Goal: Task Accomplishment & Management: Manage account settings

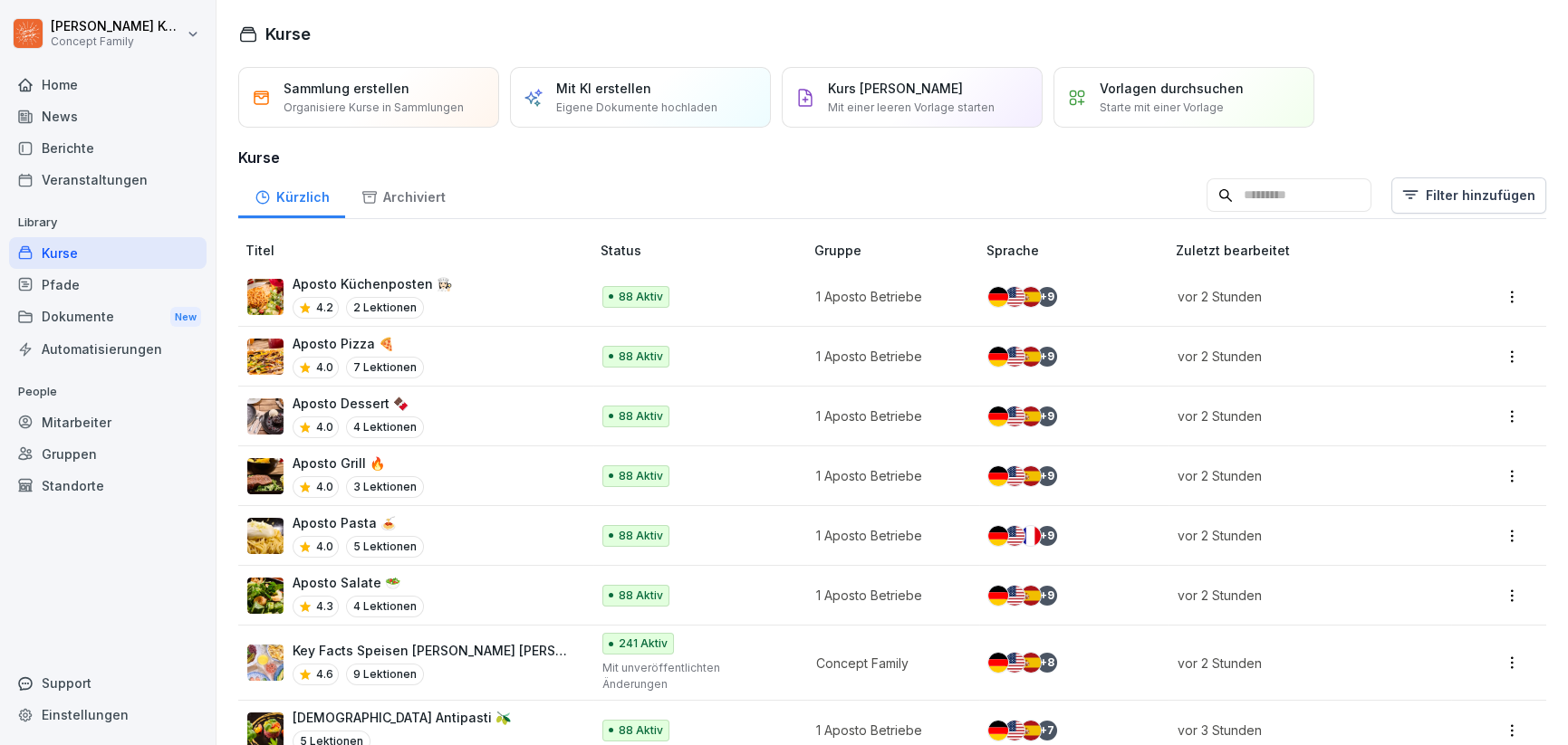
click at [68, 102] on div "News" at bounding box center [107, 117] width 197 height 31
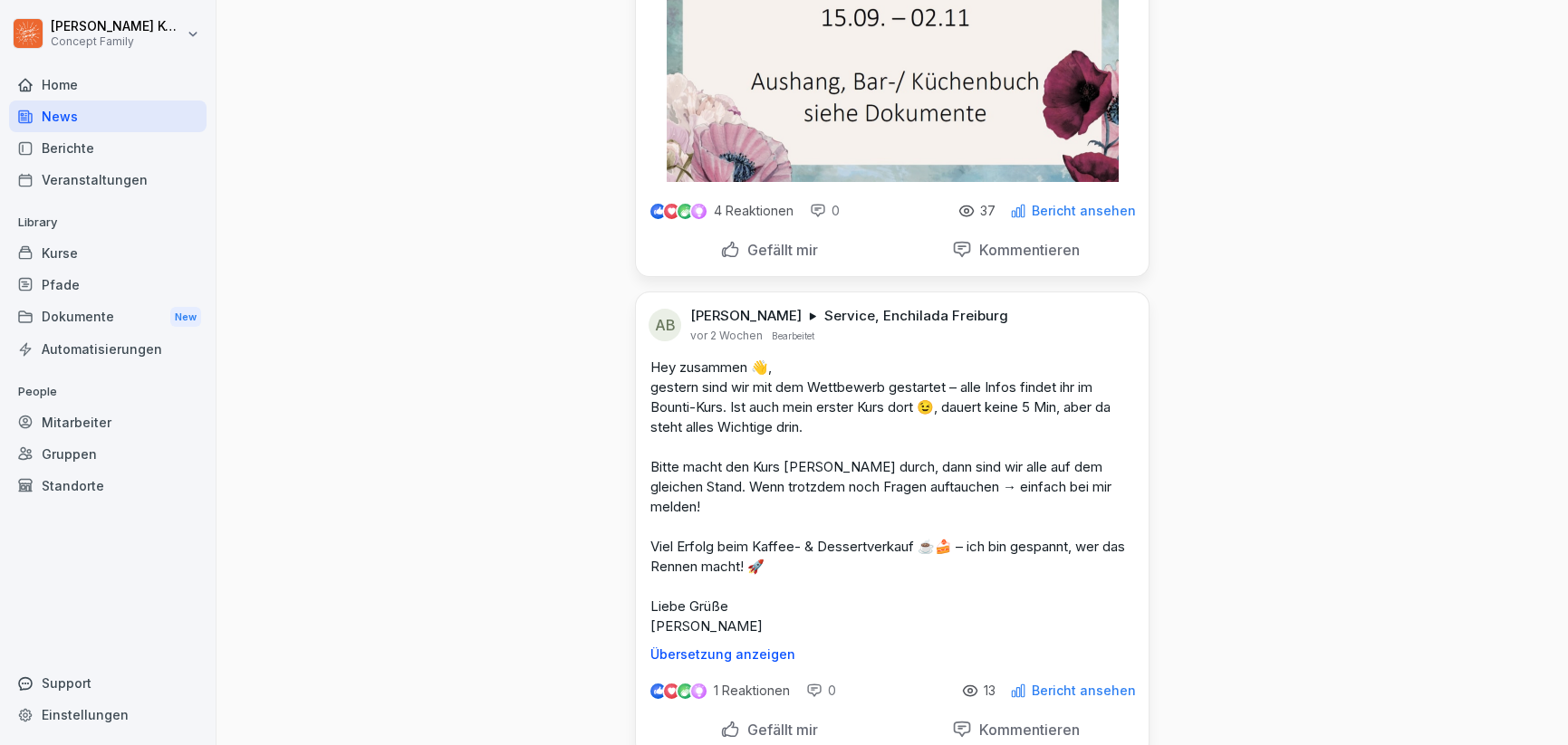
scroll to position [353, 0]
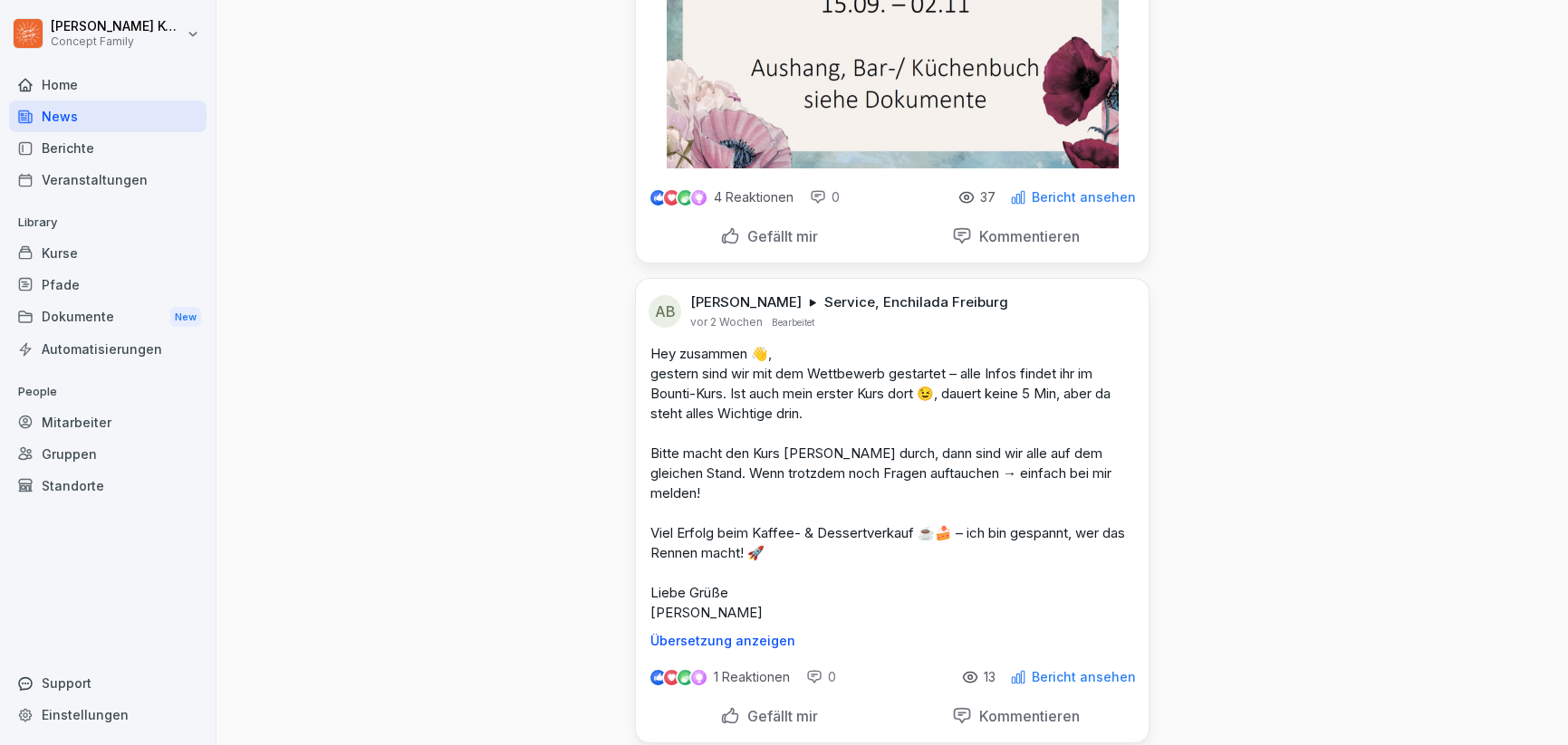
click at [55, 247] on div "Kurse" at bounding box center [107, 253] width 197 height 31
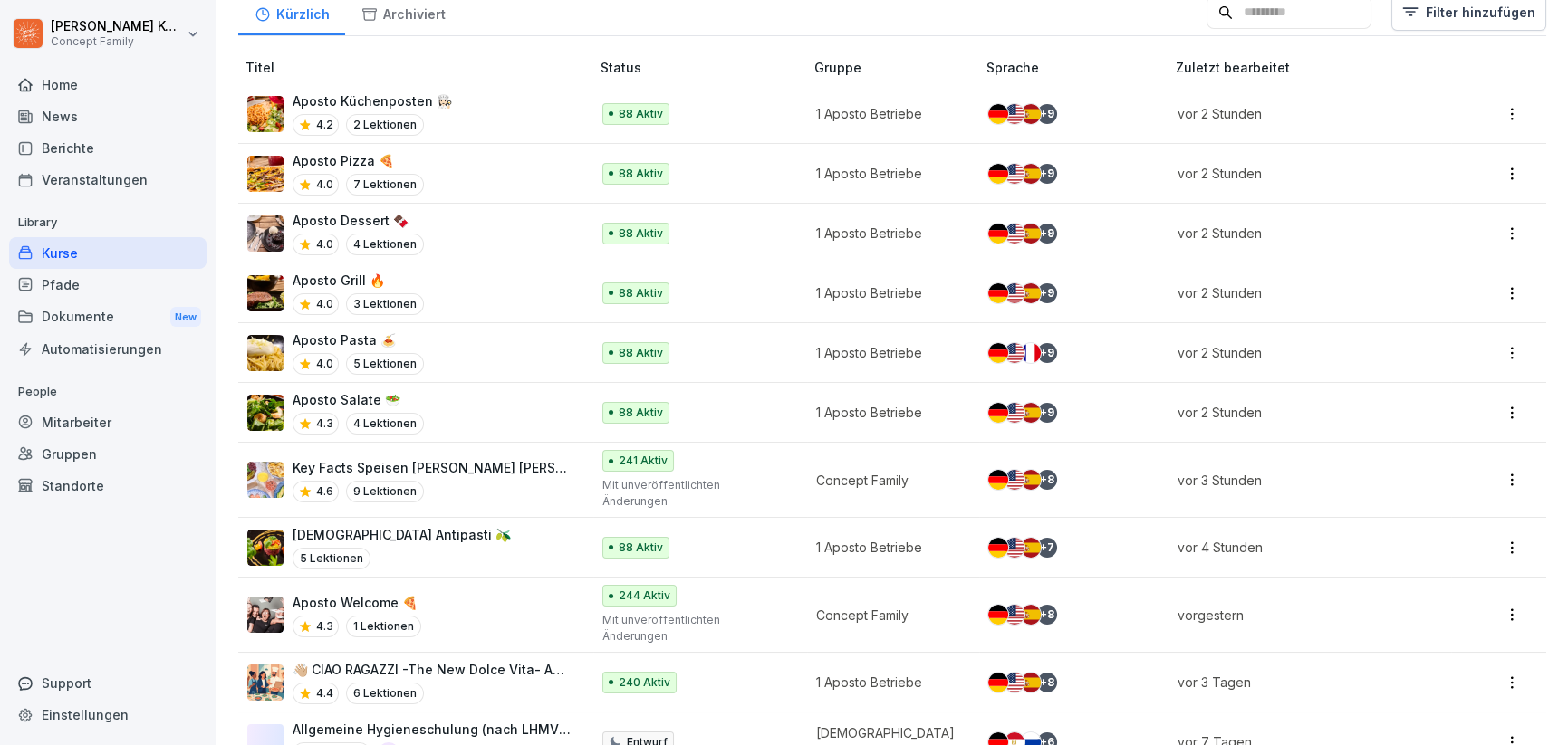
scroll to position [254, 0]
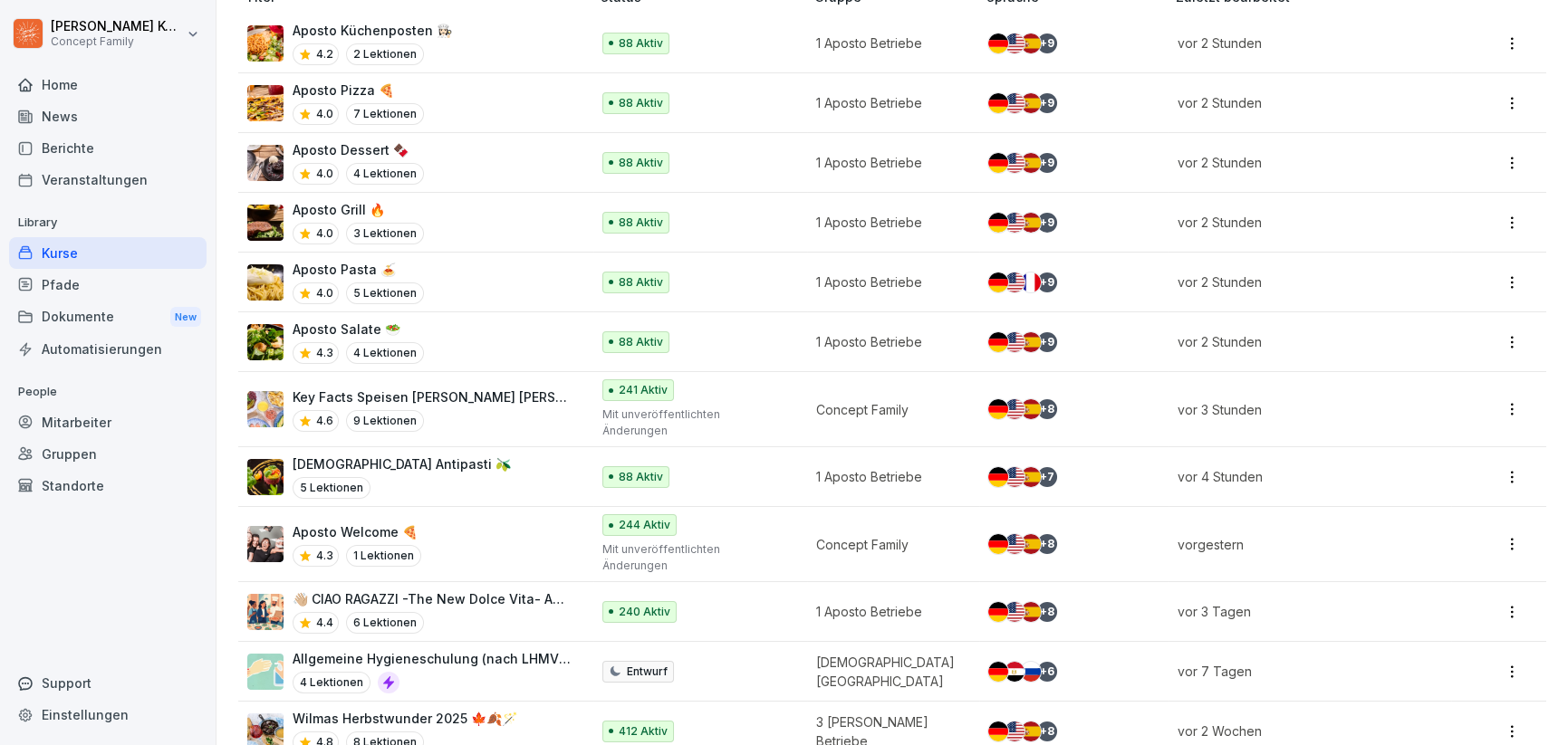
click at [111, 313] on div "Dokumente New" at bounding box center [107, 318] width 197 height 33
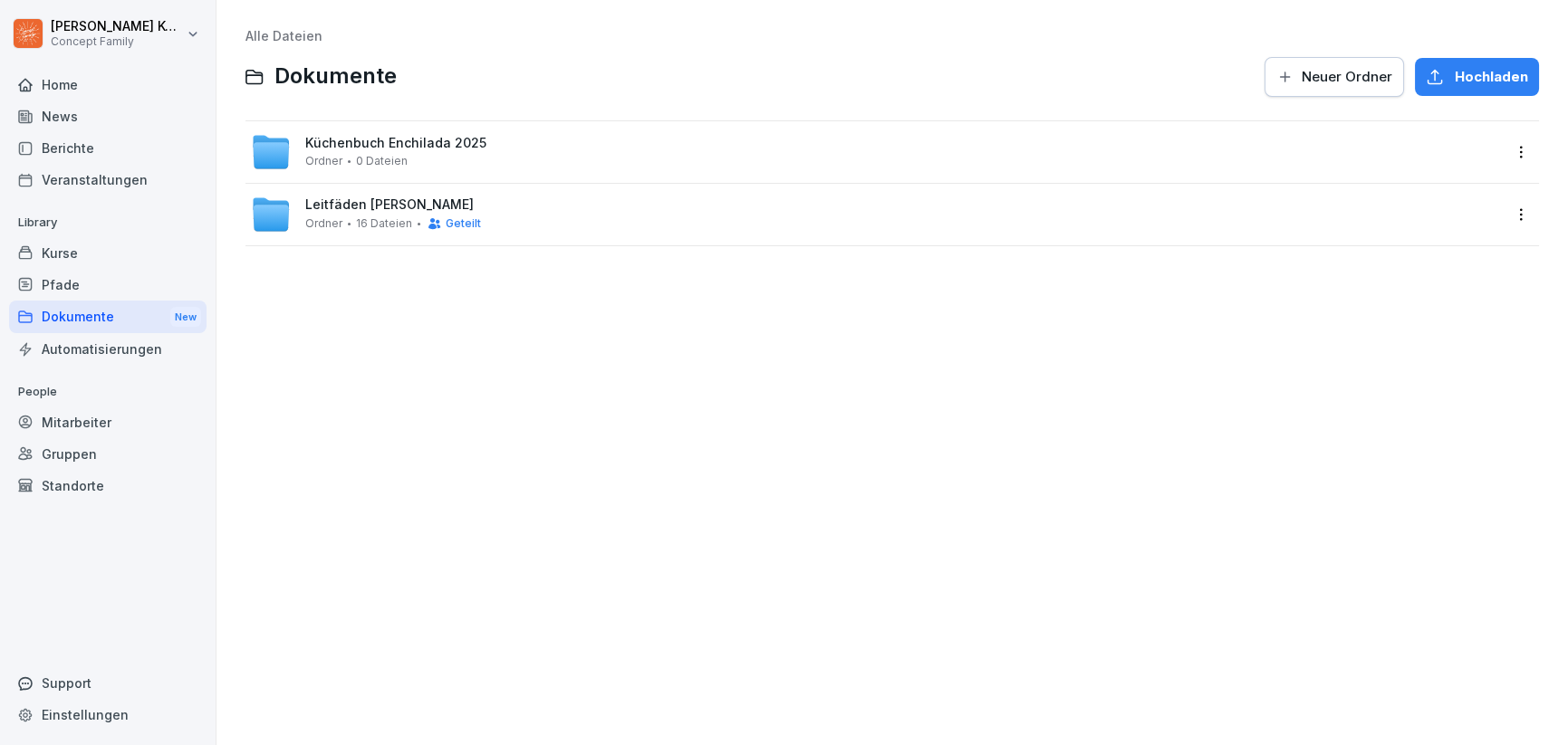
click at [77, 262] on div "Kurse" at bounding box center [107, 253] width 197 height 31
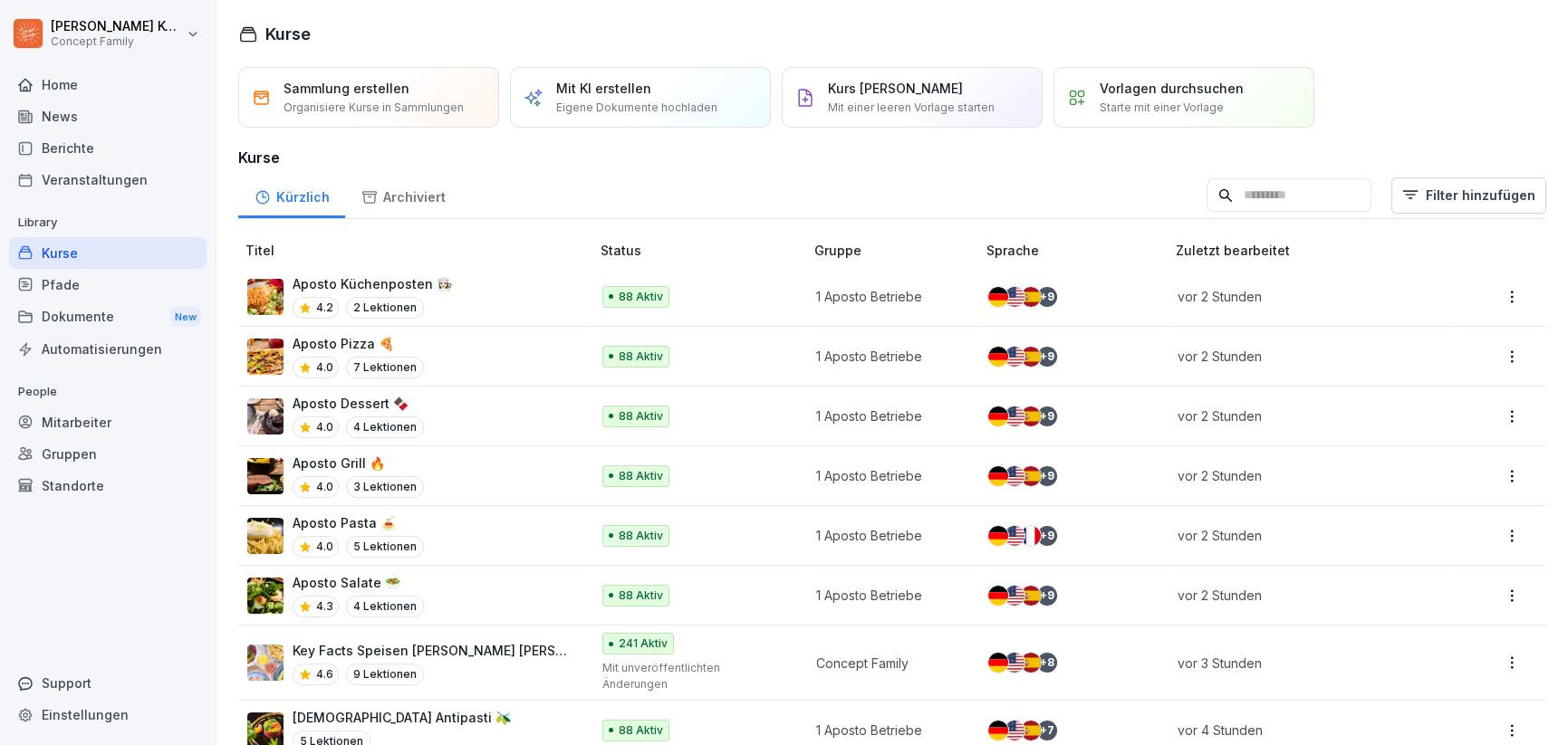
click at [77, 305] on div "Dokumente New" at bounding box center [107, 318] width 197 height 33
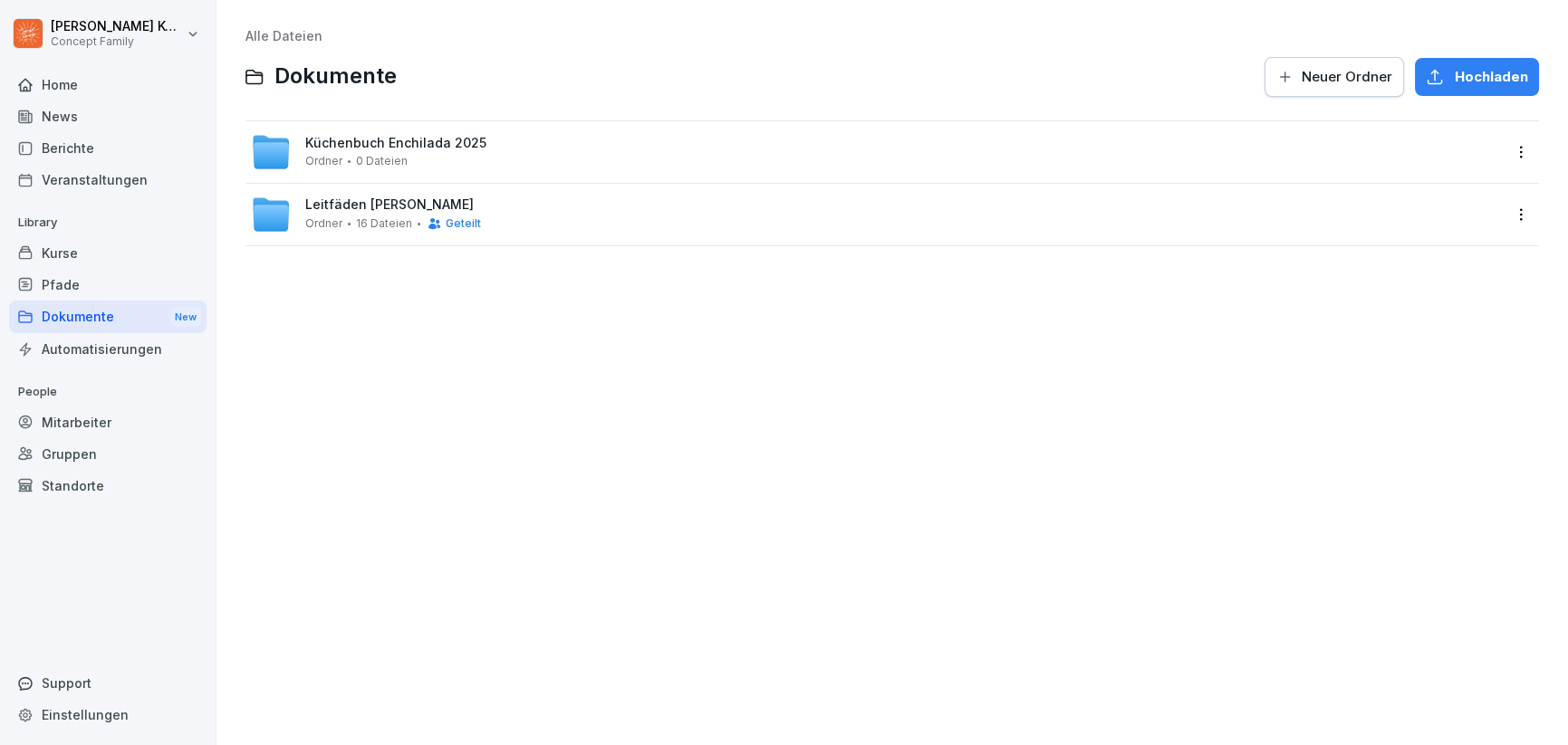
click at [53, 289] on div "Pfade" at bounding box center [107, 284] width 197 height 31
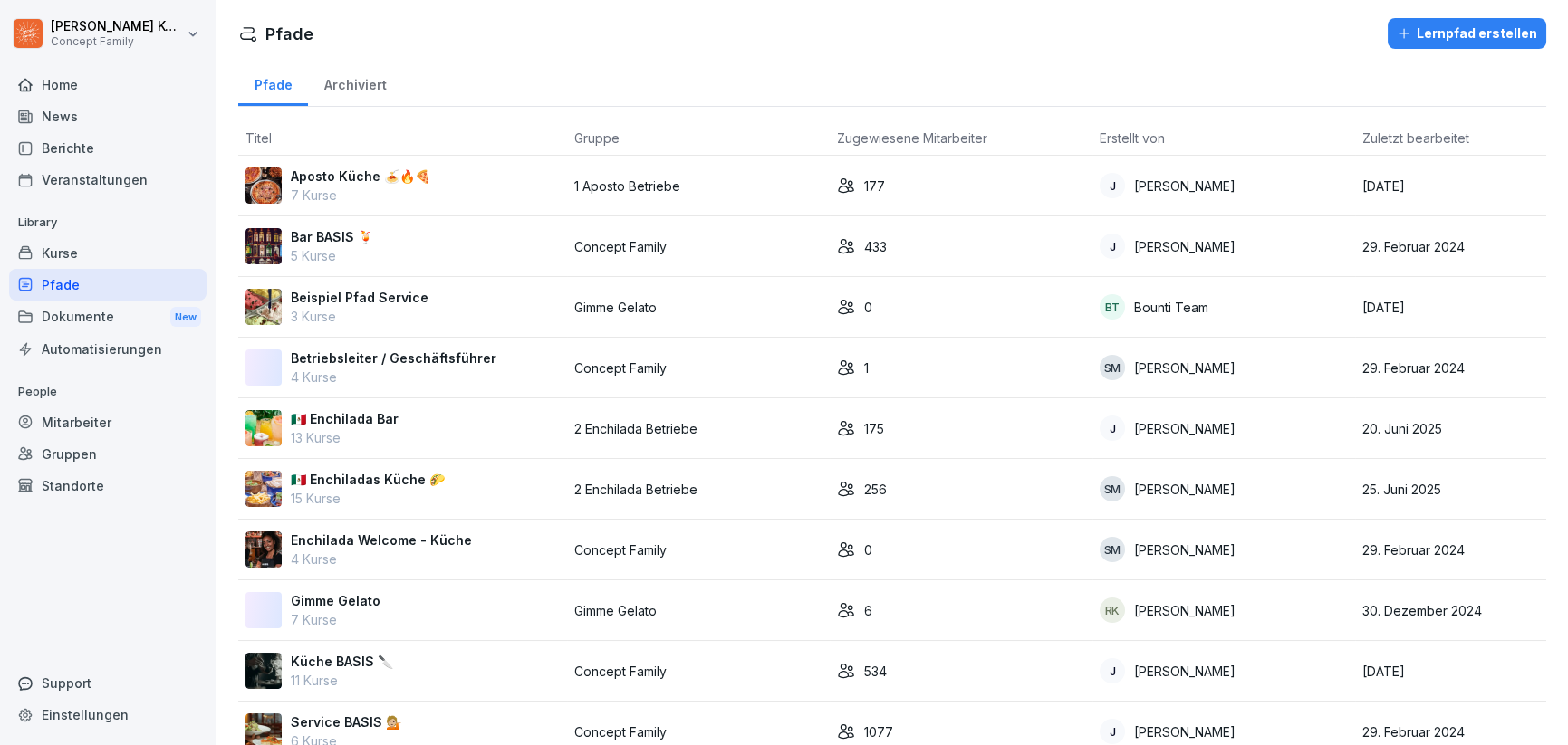
click at [59, 333] on div "Automatisierungen" at bounding box center [107, 349] width 197 height 31
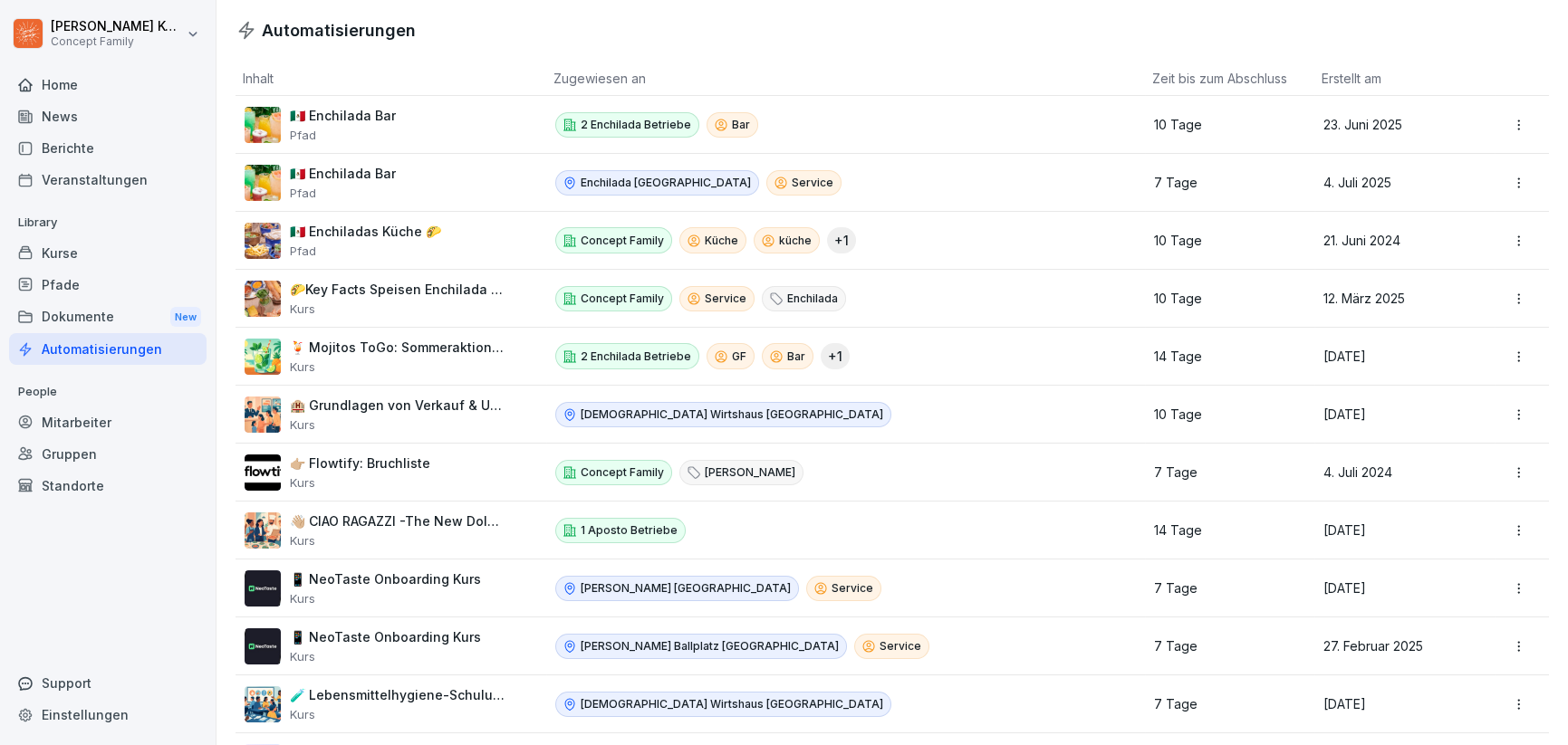
click at [67, 315] on div "Dokumente New" at bounding box center [107, 318] width 197 height 33
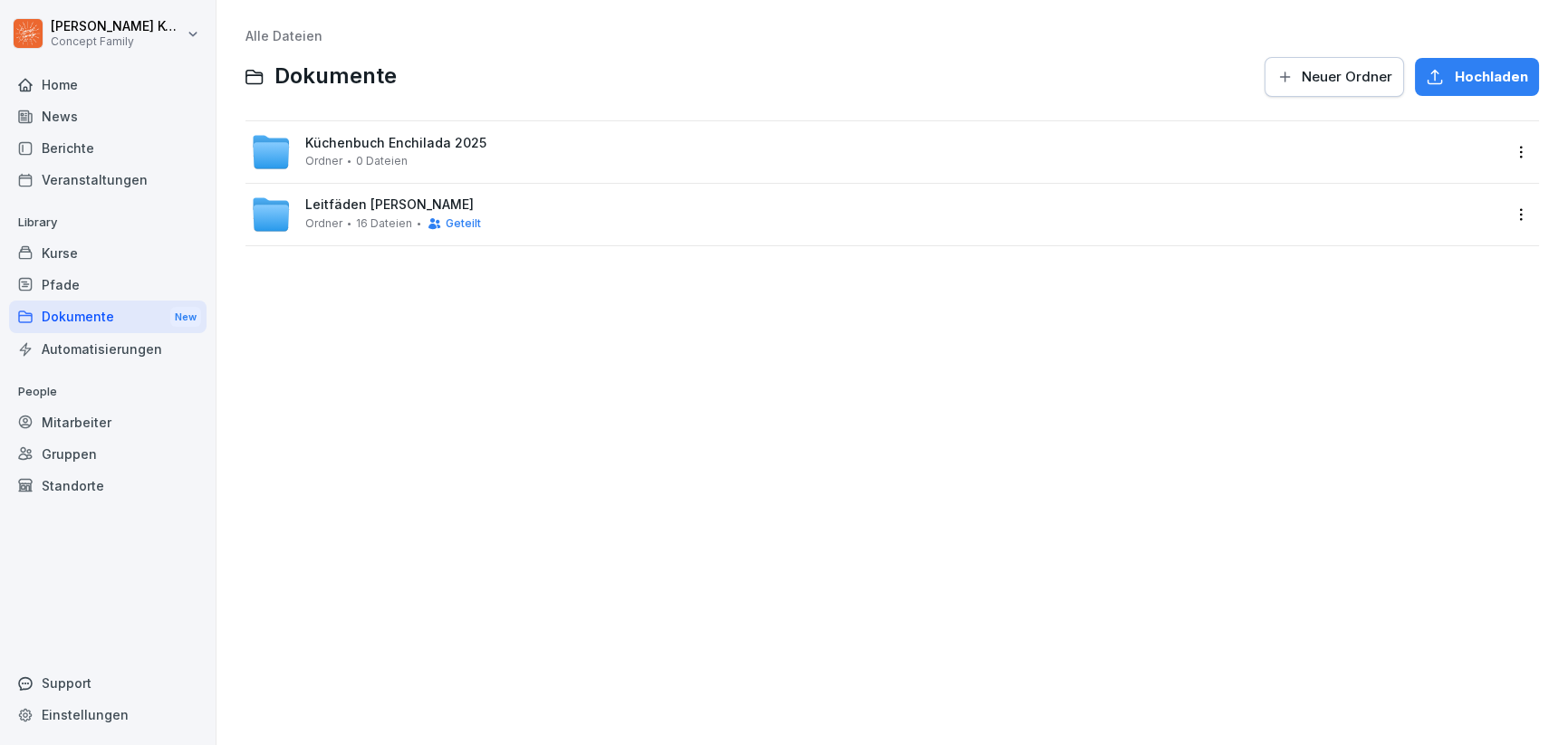
click at [529, 219] on div "Leitfäden Wilma Wunder Ordner 16 Dateien Geteilt" at bounding box center [876, 215] width 1250 height 40
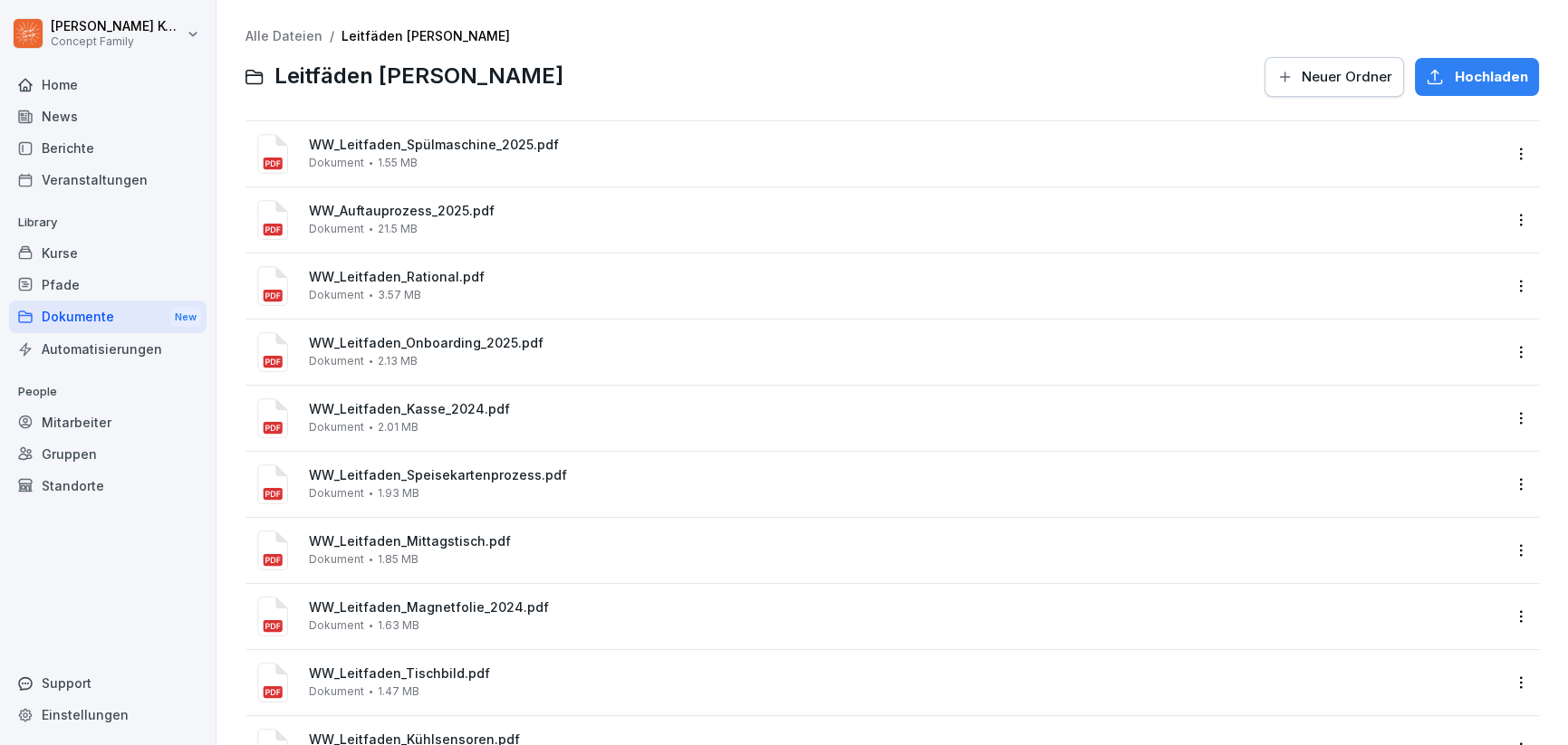
click at [96, 318] on div "Dokumente New" at bounding box center [107, 318] width 197 height 33
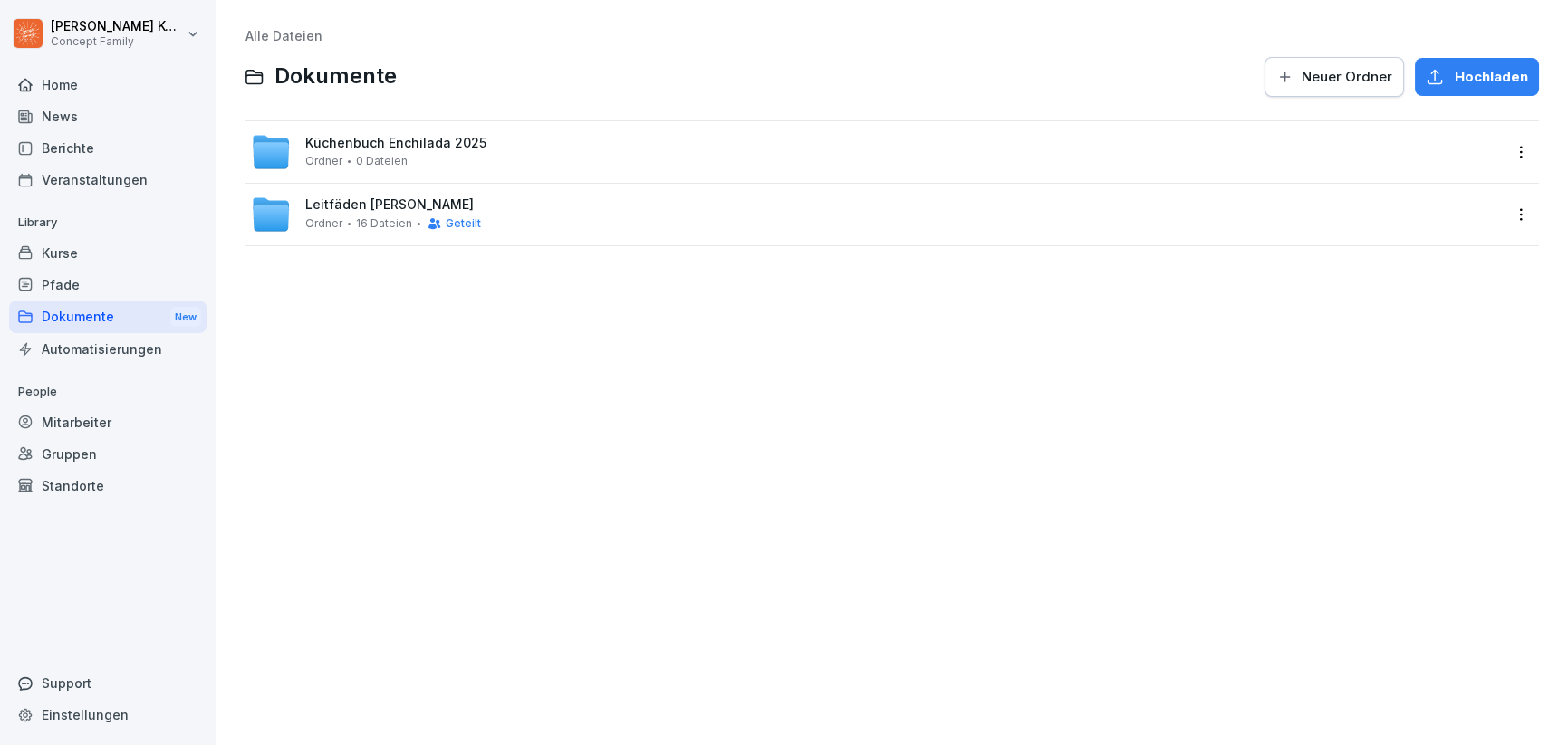
click at [377, 212] on span "Leitfäden Wilma Wunder" at bounding box center [389, 205] width 169 height 16
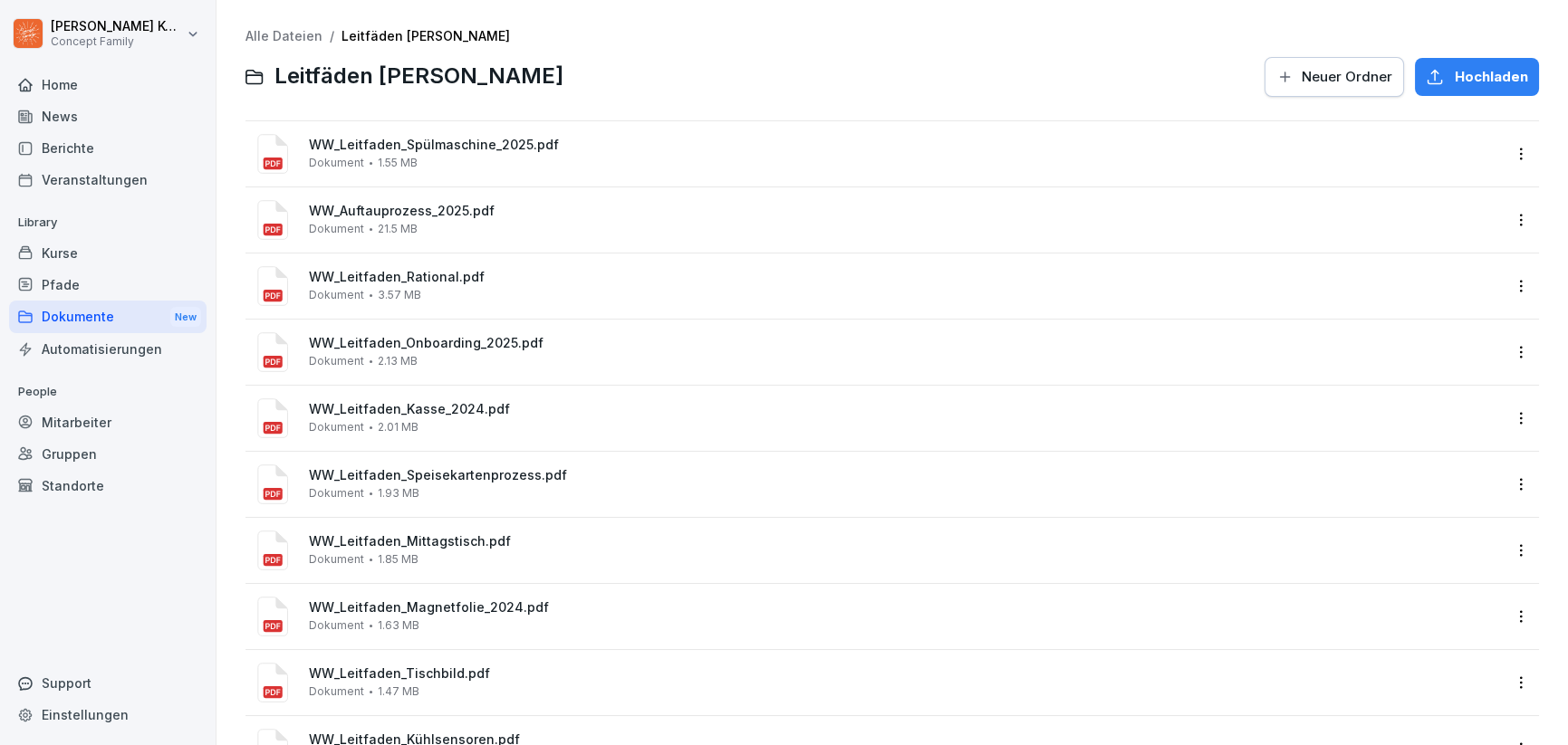
click at [251, 37] on link "Alle Dateien" at bounding box center [283, 36] width 77 height 16
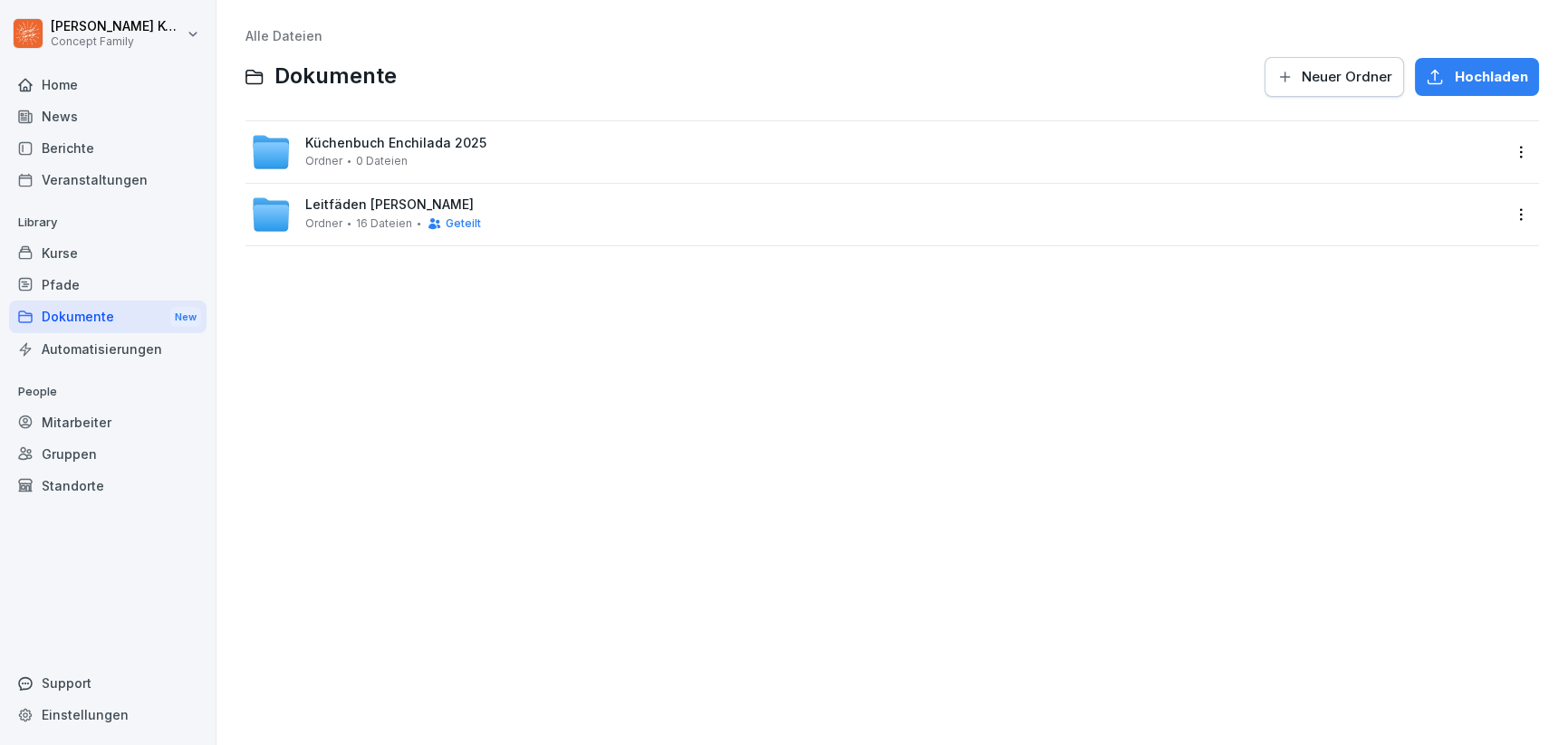
click at [453, 234] on div "Leitfäden Wilma Wunder Ordner 16 Dateien Geteilt" at bounding box center [891, 215] width 1293 height 62
click at [454, 223] on span "Geteilt" at bounding box center [463, 224] width 35 height 13
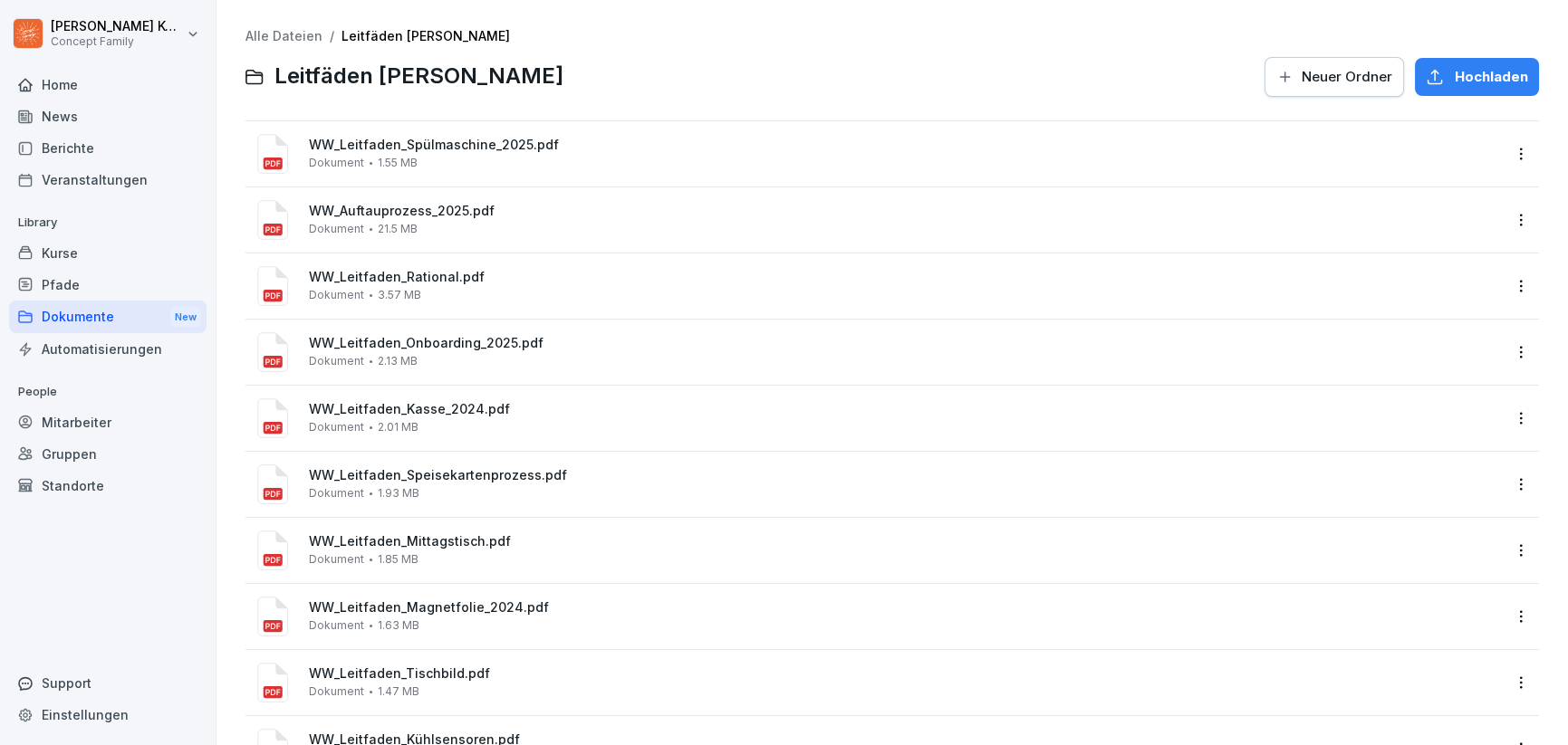
click at [290, 37] on link "Alle Dateien" at bounding box center [283, 36] width 77 height 16
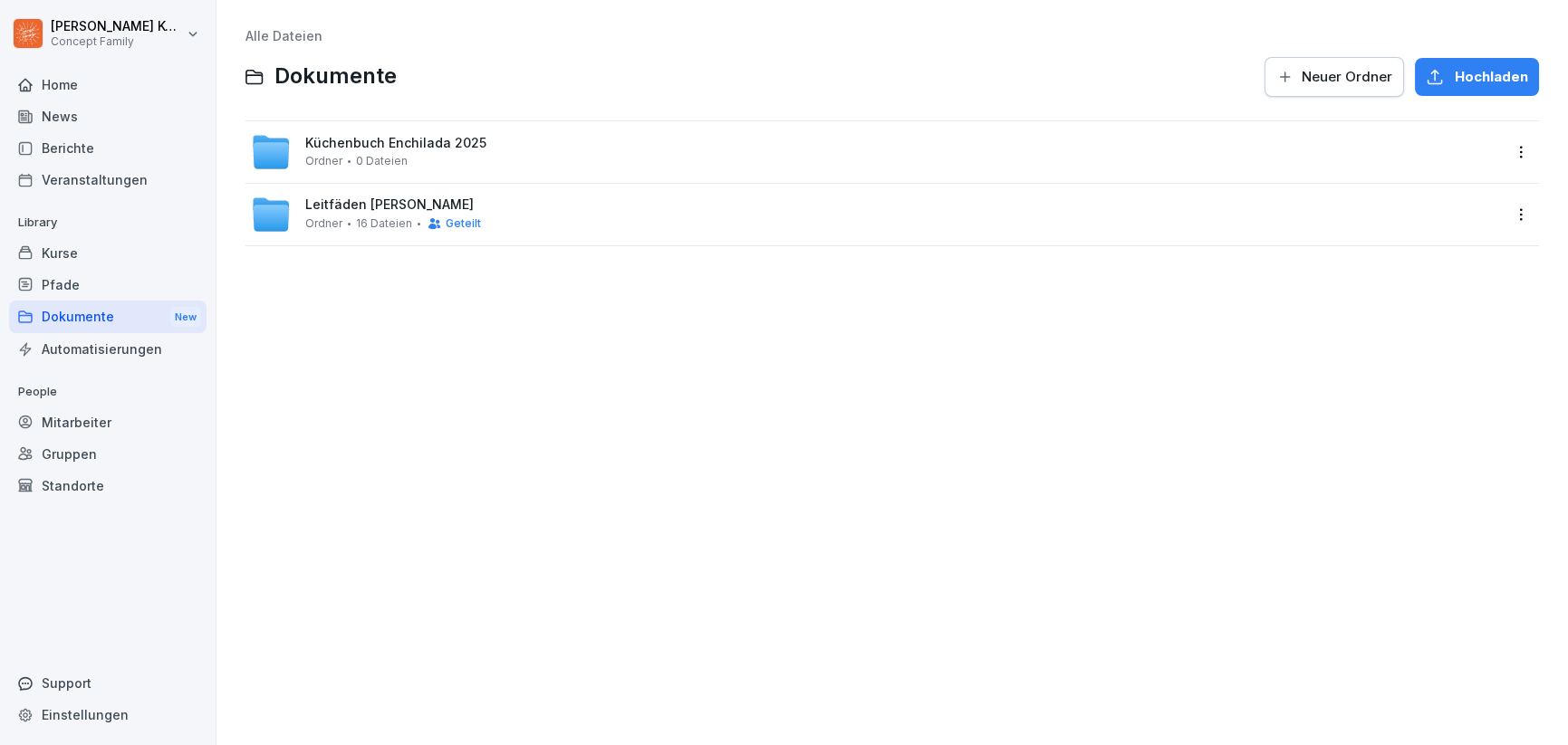
click at [1514, 219] on html "Jana Komarov Concept Family Home News Berichte Veranstaltungen Library Kurse Pf…" at bounding box center [784, 372] width 1568 height 745
click at [1156, 303] on html "Jana Komarov Concept Family Home News Berichte Veranstaltungen Library Kurse Pf…" at bounding box center [784, 372] width 1568 height 745
click at [1512, 212] on html "Jana Komarov Concept Family Home News Berichte Veranstaltungen Library Kurse Pf…" at bounding box center [784, 372] width 1568 height 745
click at [1406, 247] on div "Details" at bounding box center [1403, 252] width 45 height 22
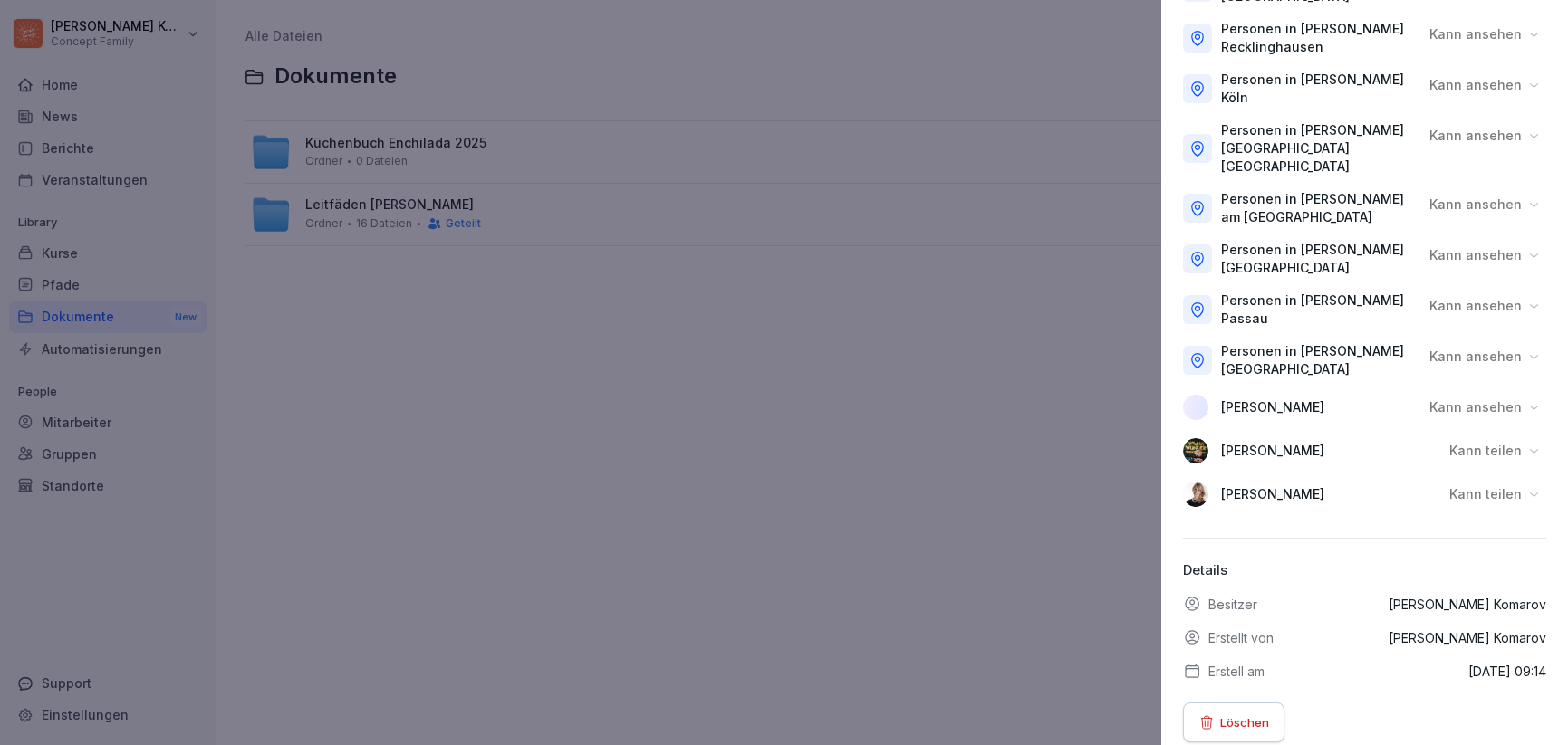
scroll to position [568, 0]
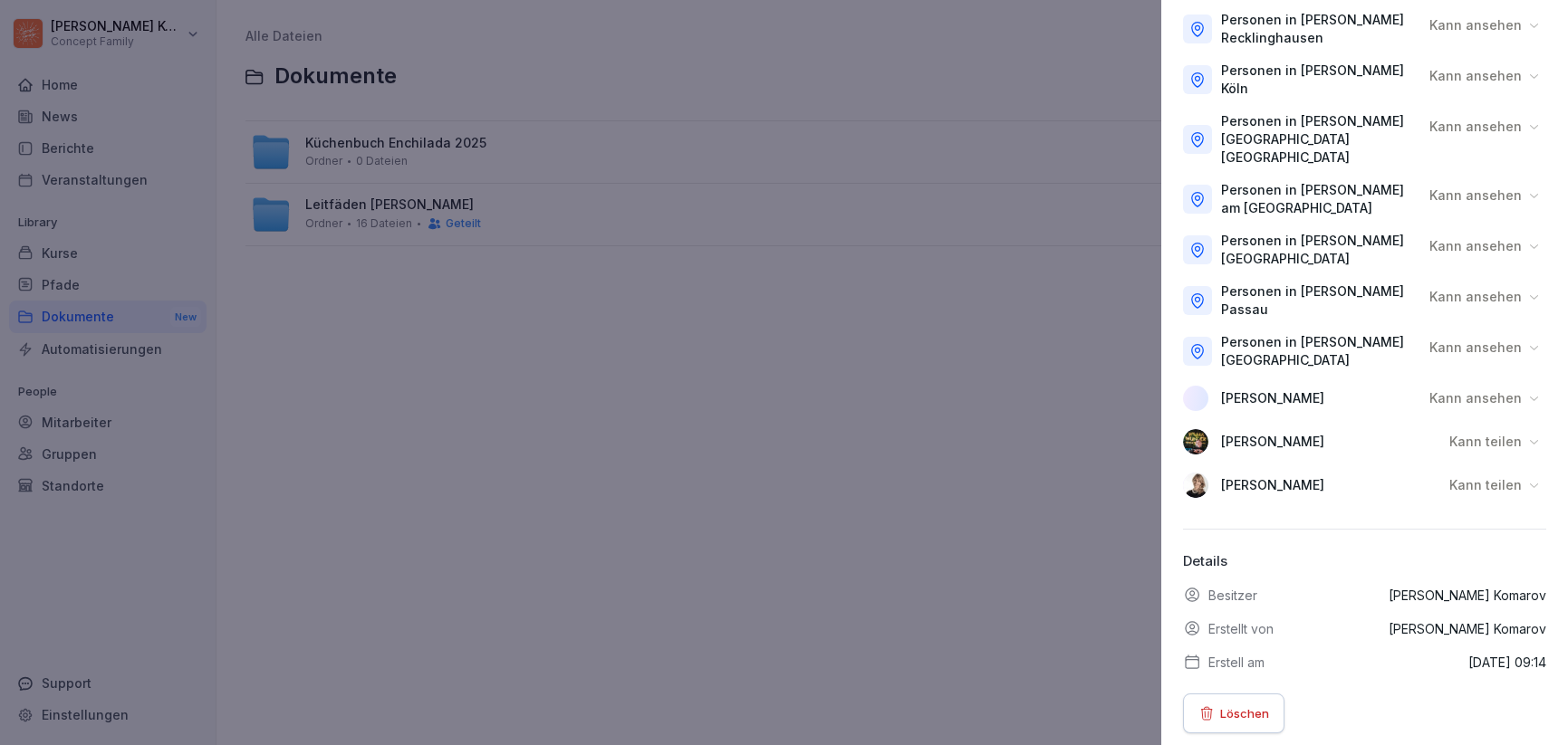
click at [1527, 434] on icon at bounding box center [1534, 441] width 14 height 14
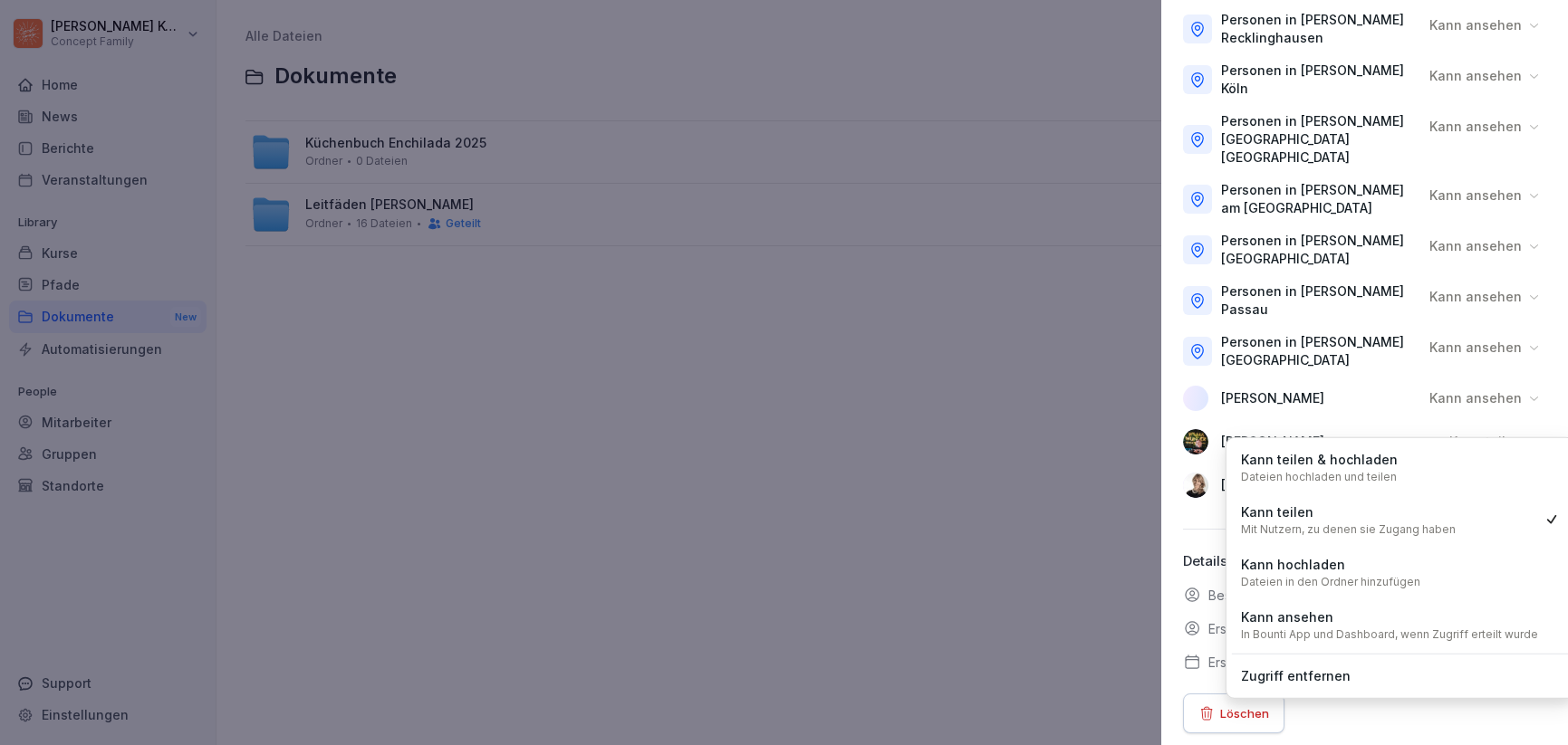
click at [981, 409] on div at bounding box center [784, 372] width 1568 height 745
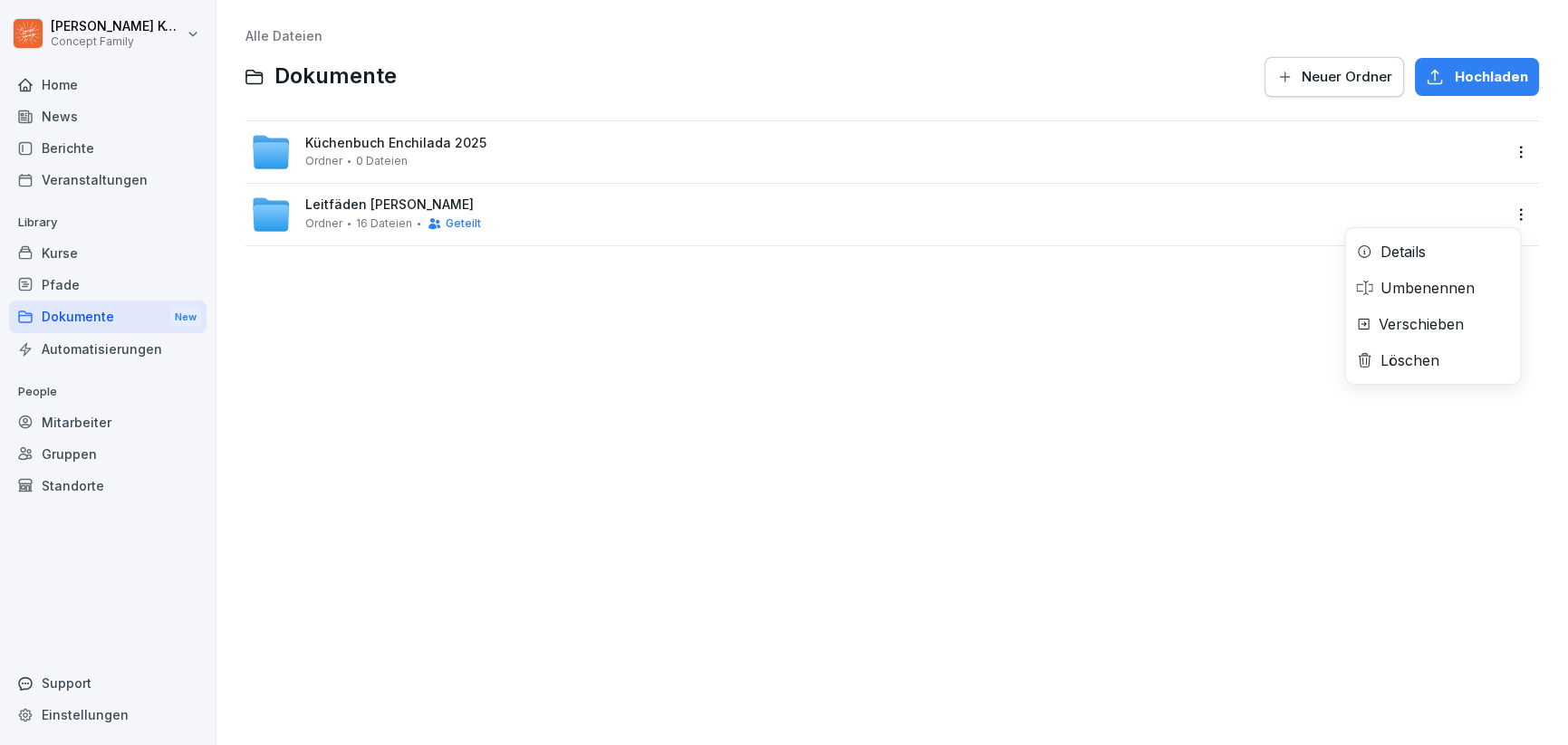
click at [1512, 213] on html "Jana Komarov Concept Family Home News Berichte Veranstaltungen Library Kurse Pf…" at bounding box center [784, 372] width 1568 height 745
click at [1406, 248] on div "Details" at bounding box center [1403, 252] width 45 height 22
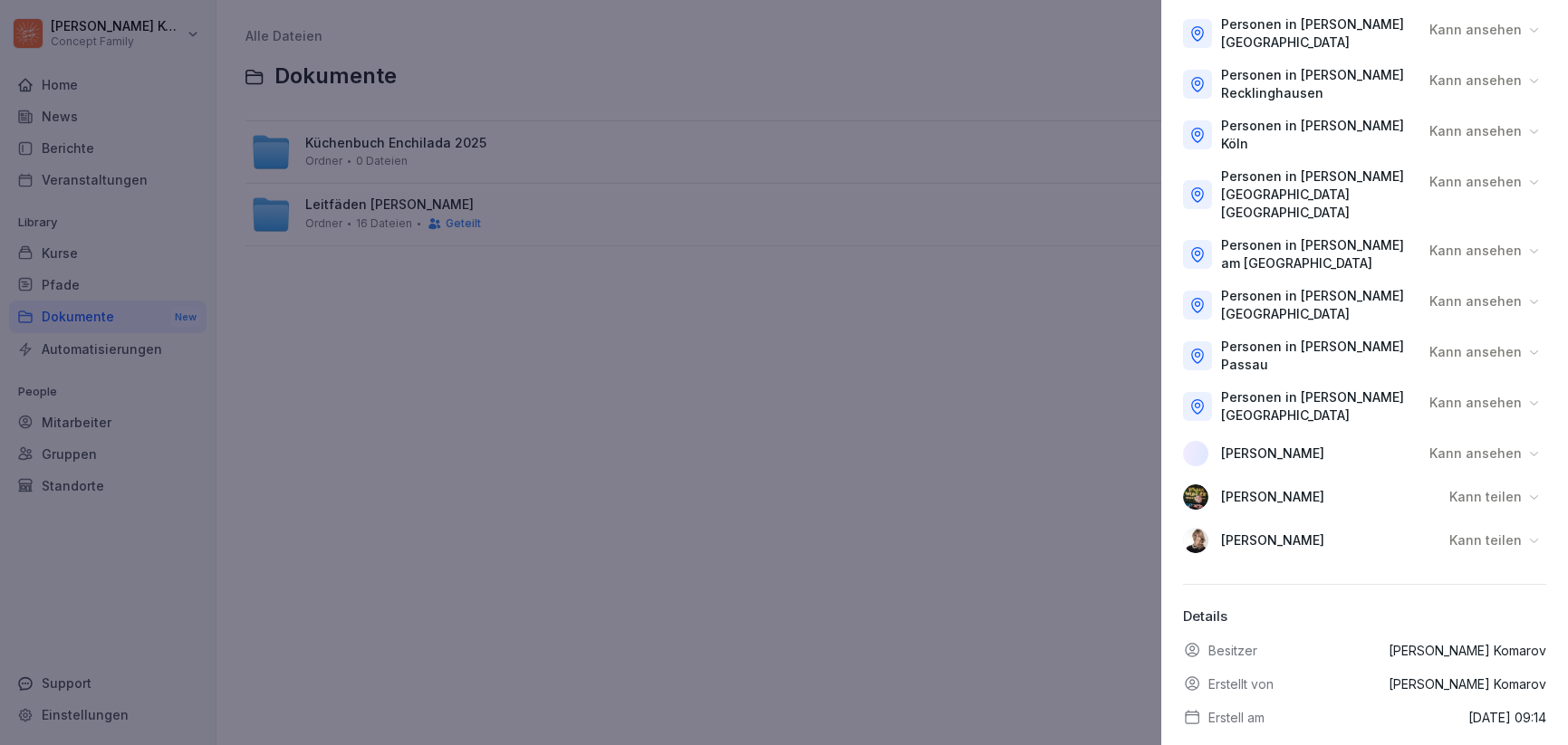
scroll to position [497, 0]
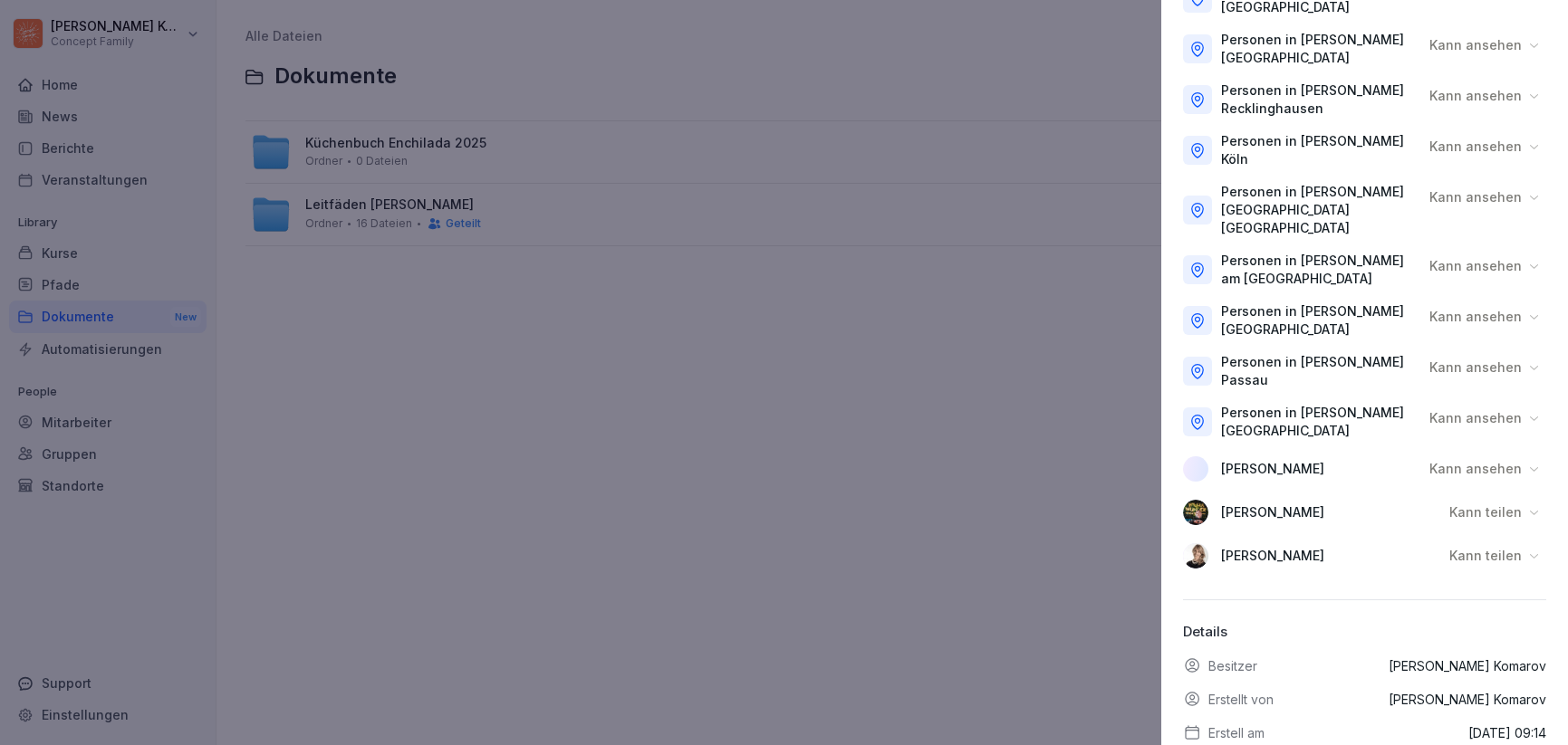
click at [982, 372] on div at bounding box center [784, 372] width 1568 height 745
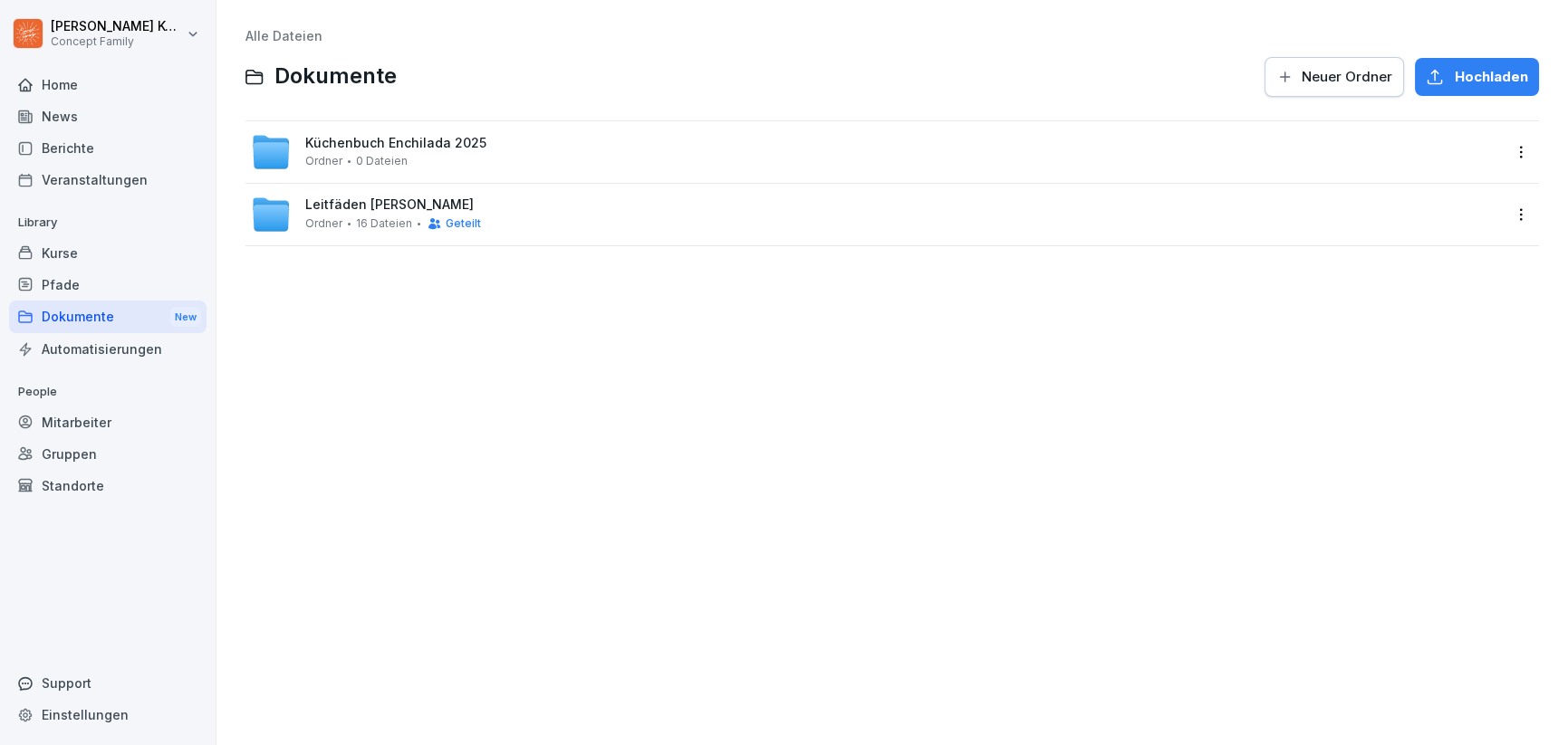
click at [82, 421] on div "Mitarbeiter" at bounding box center [107, 422] width 197 height 31
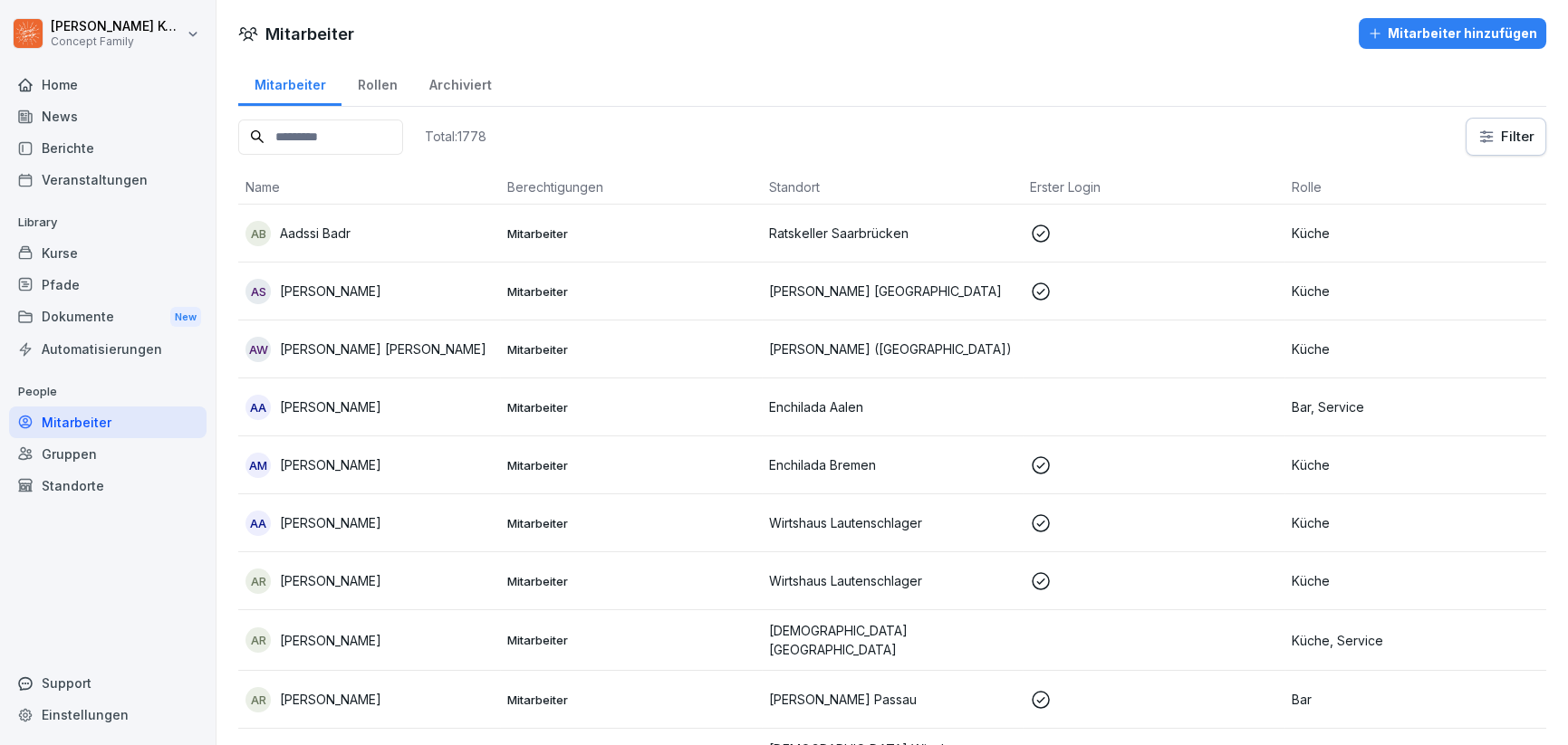
click at [313, 133] on input at bounding box center [321, 137] width 165 height 35
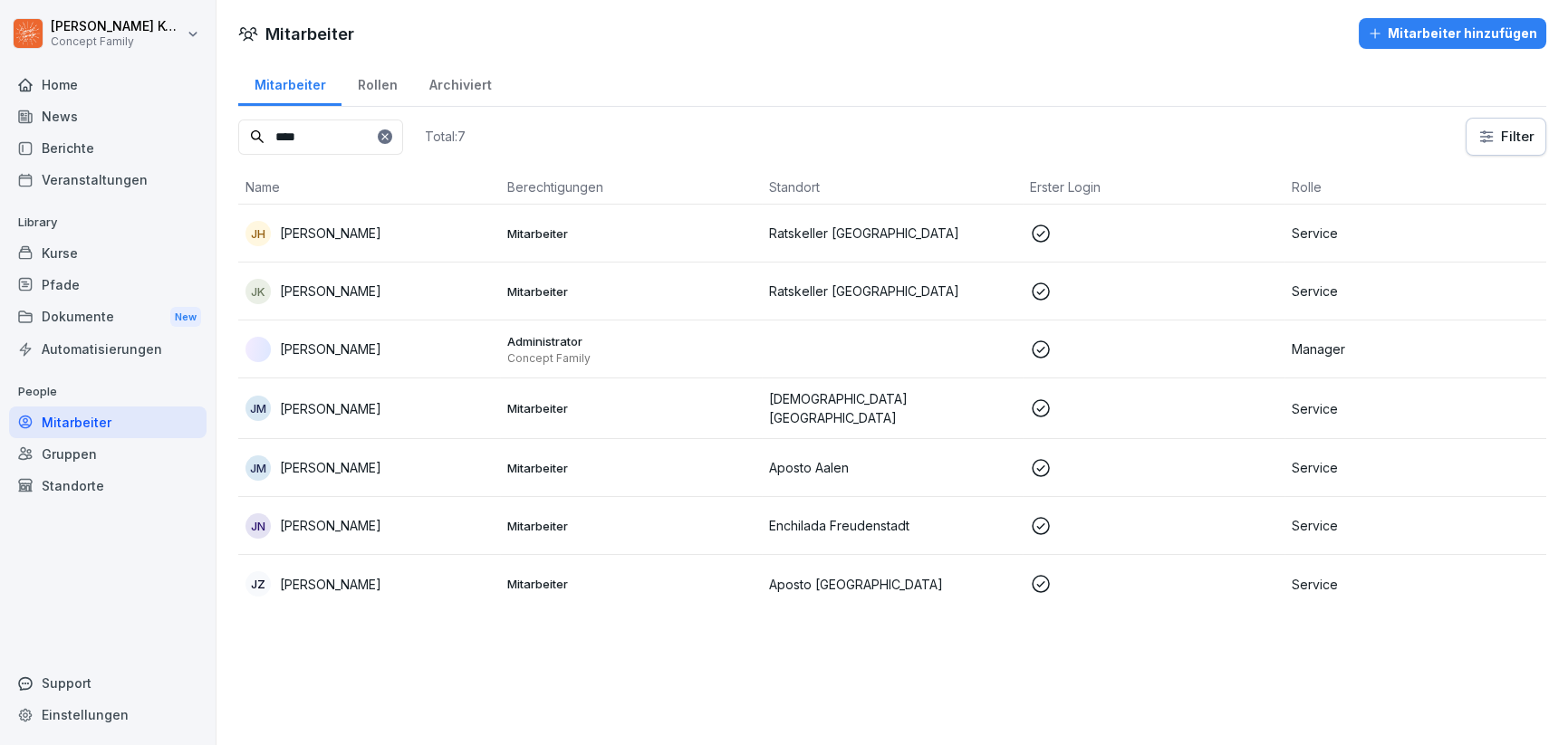
type input "****"
click at [372, 339] on div "[PERSON_NAME]" at bounding box center [369, 350] width 247 height 25
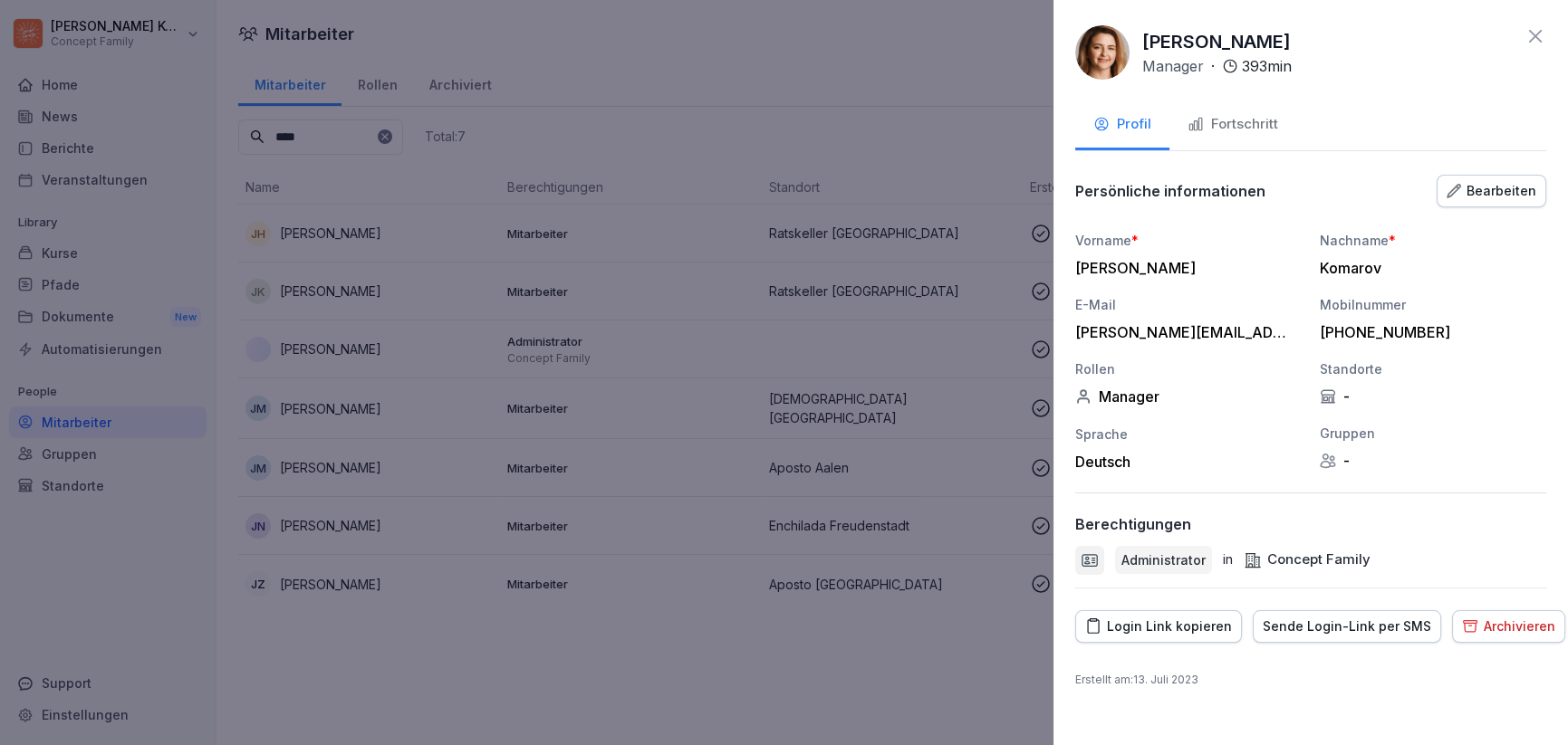
click at [1498, 193] on div "Bearbeiten" at bounding box center [1491, 191] width 89 height 20
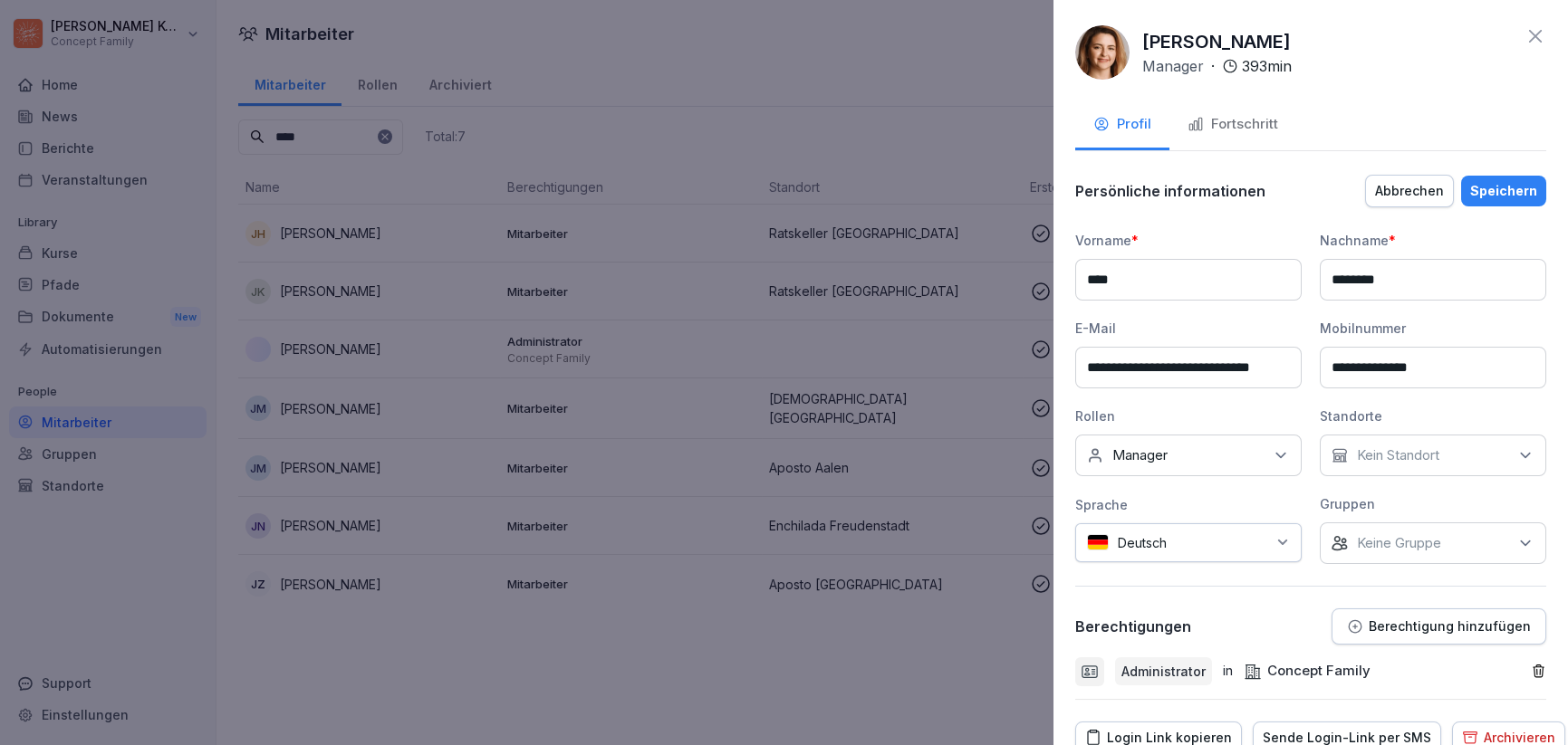
click at [1378, 535] on p "Keine Gruppe" at bounding box center [1399, 543] width 84 height 18
click at [1335, 486] on button "3 [PERSON_NAME] Betriebe" at bounding box center [1334, 491] width 17 height 17
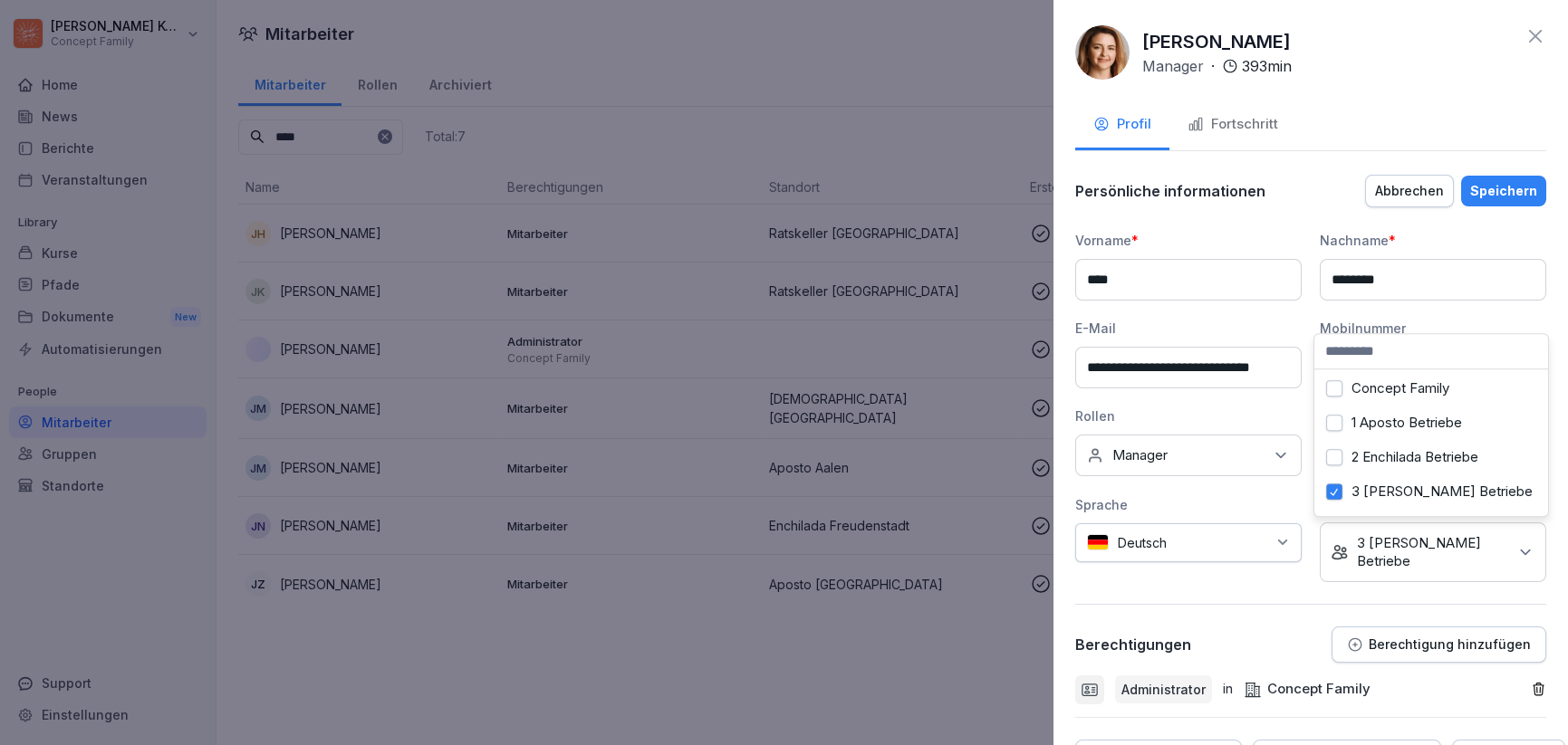
click at [1335, 454] on button "2 Enchilada Betriebe" at bounding box center [1334, 457] width 17 height 17
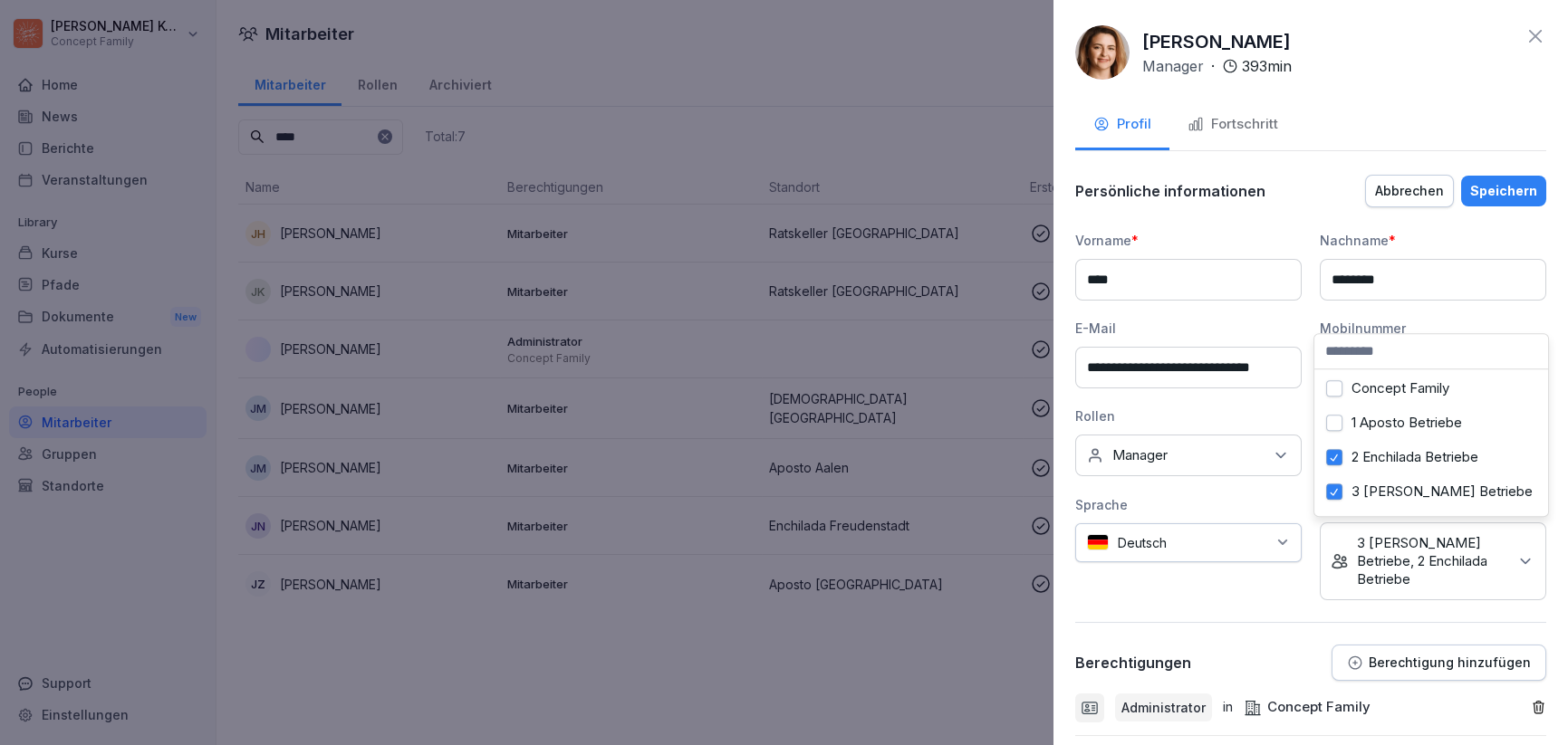
click at [1343, 421] on div "1 Aposto Betriebe" at bounding box center [1431, 422] width 225 height 34
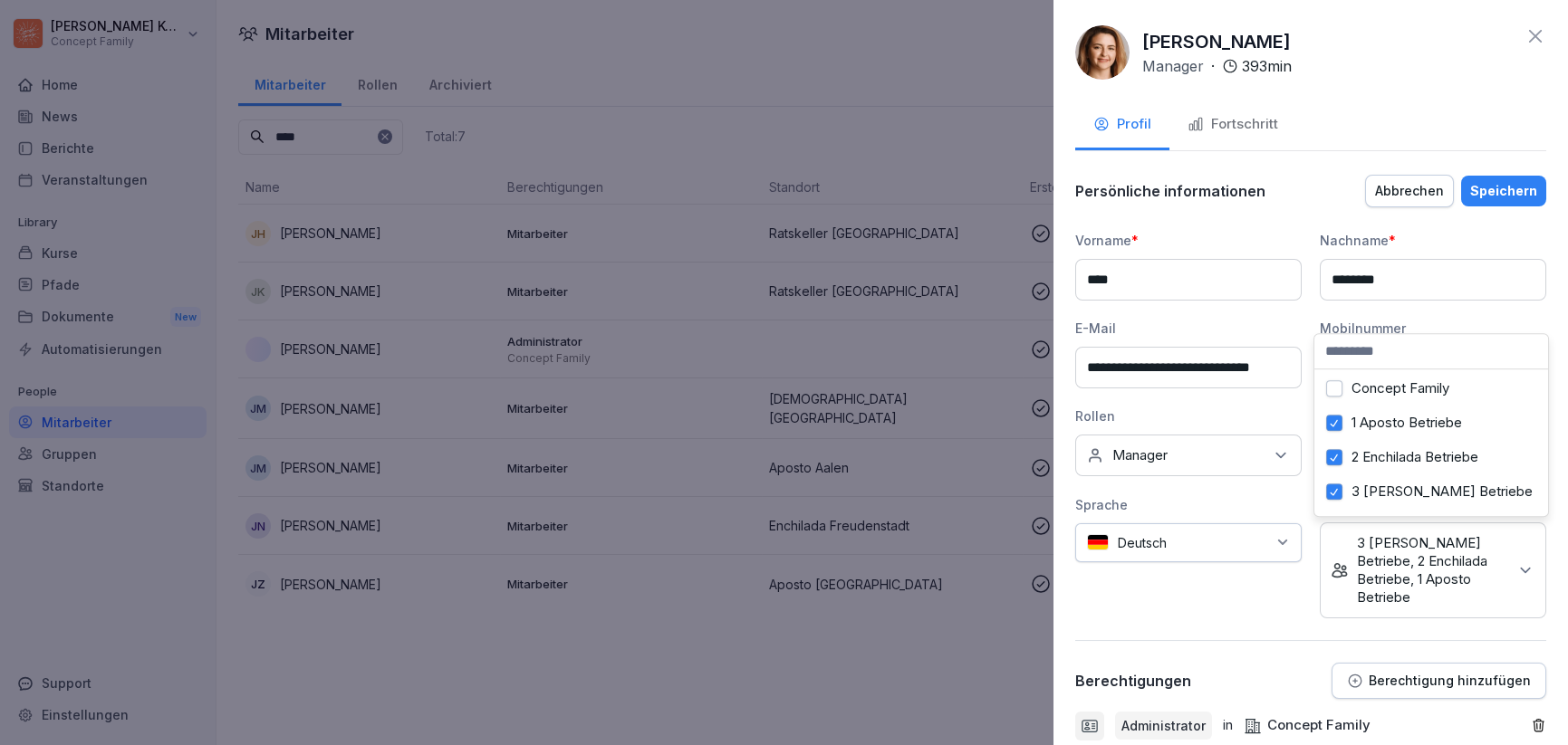
click at [1336, 394] on button "Concept Family" at bounding box center [1334, 388] width 17 height 17
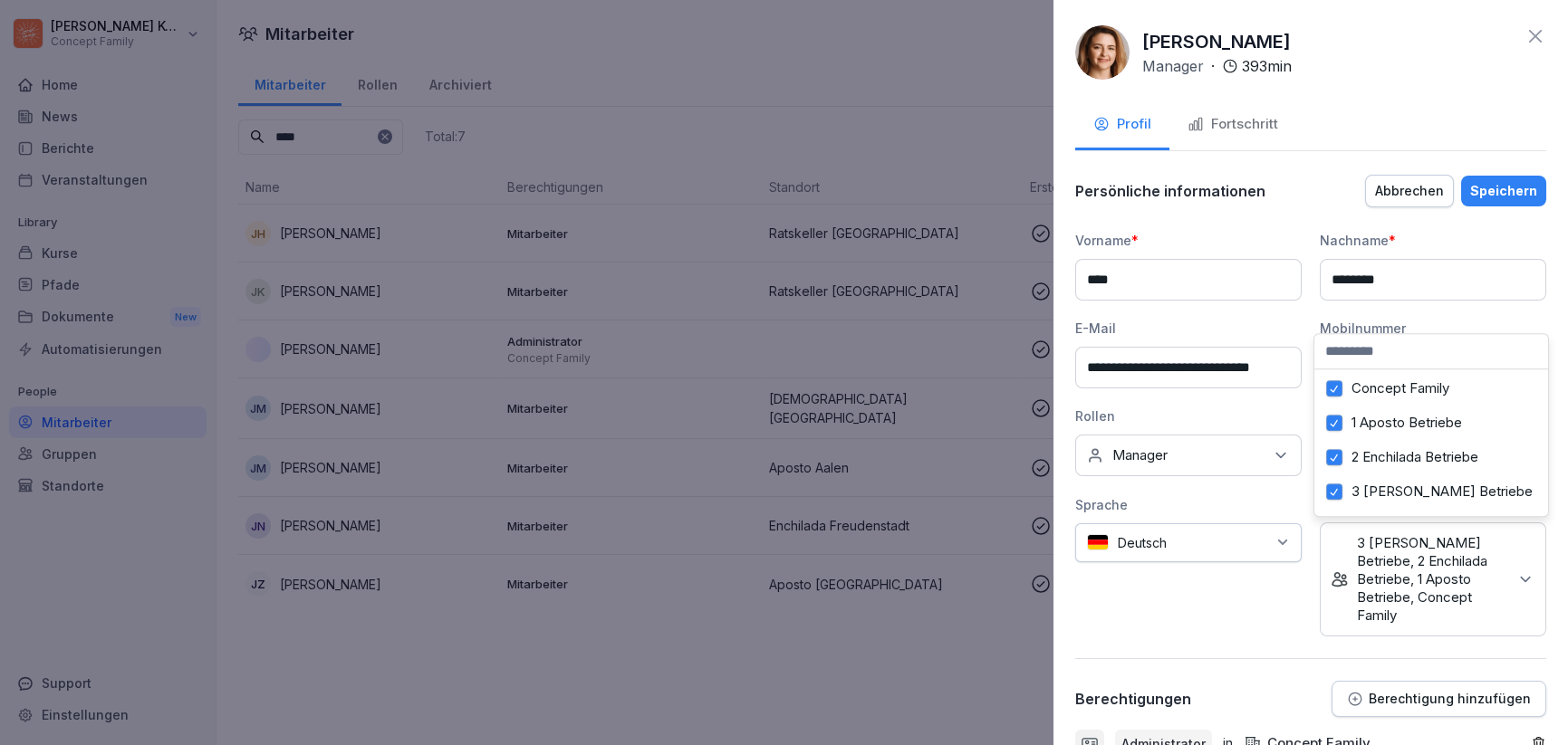
click at [1481, 195] on div "Speichern" at bounding box center [1503, 191] width 67 height 20
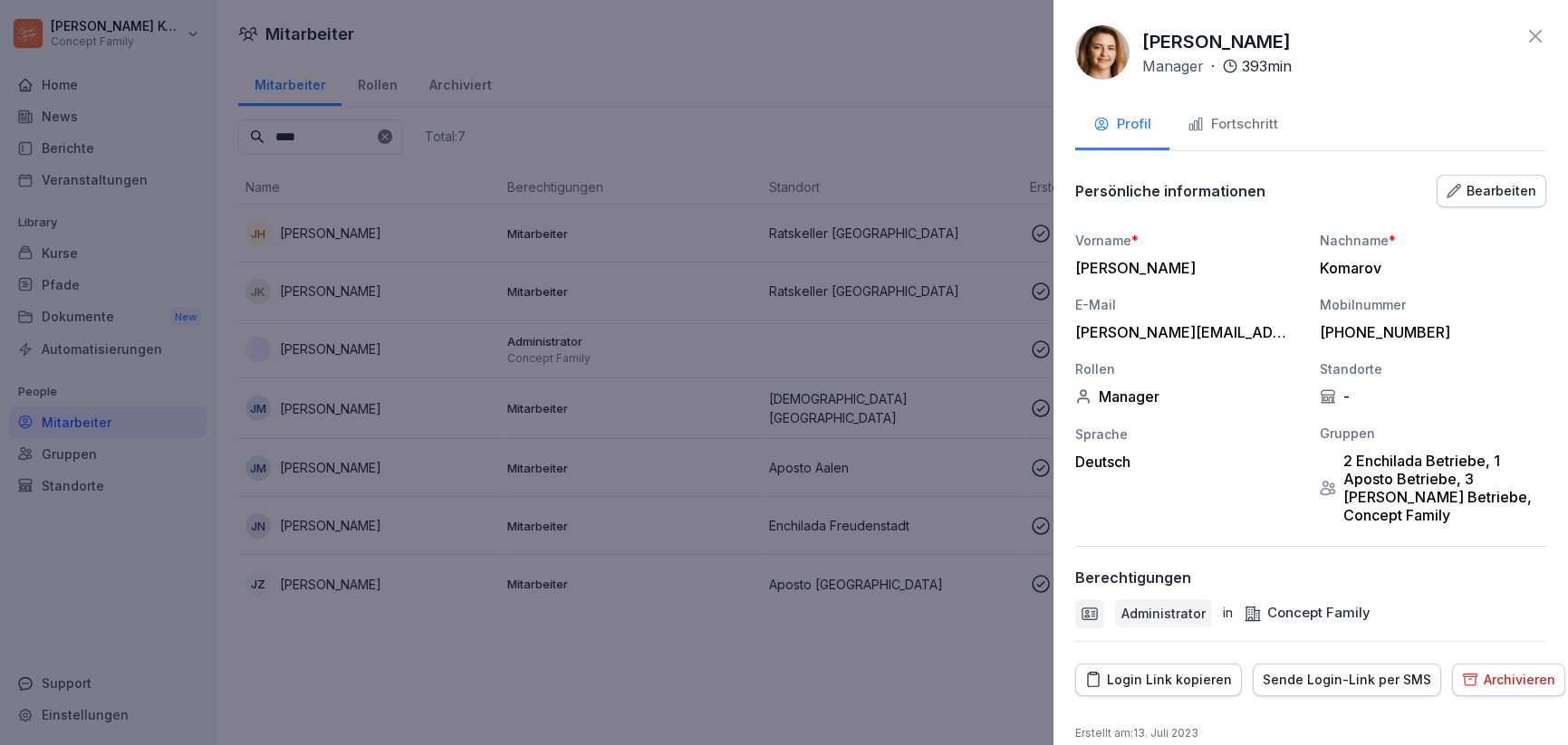
click at [1529, 42] on icon at bounding box center [1536, 36] width 22 height 22
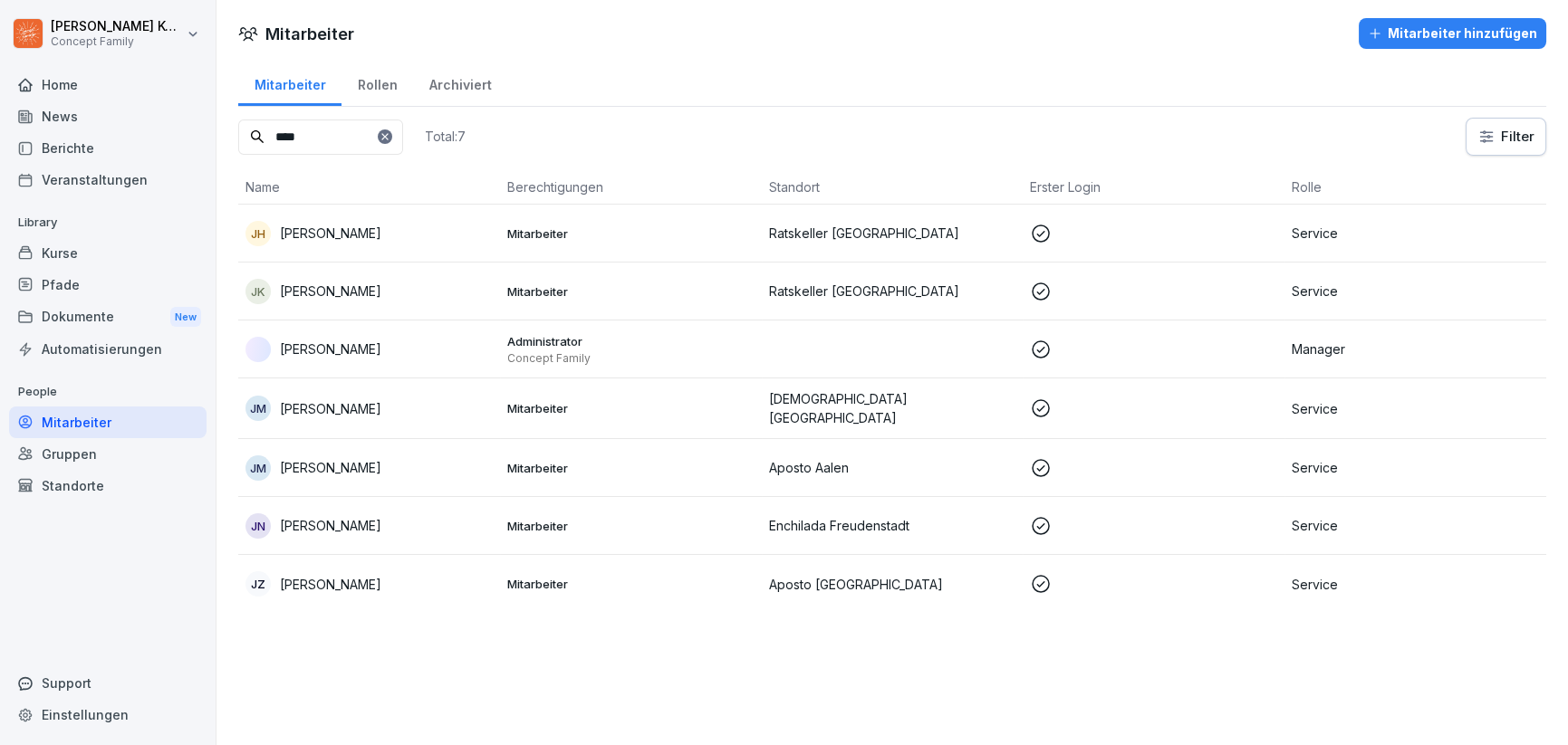
click at [326, 359] on div "[PERSON_NAME]" at bounding box center [369, 350] width 247 height 25
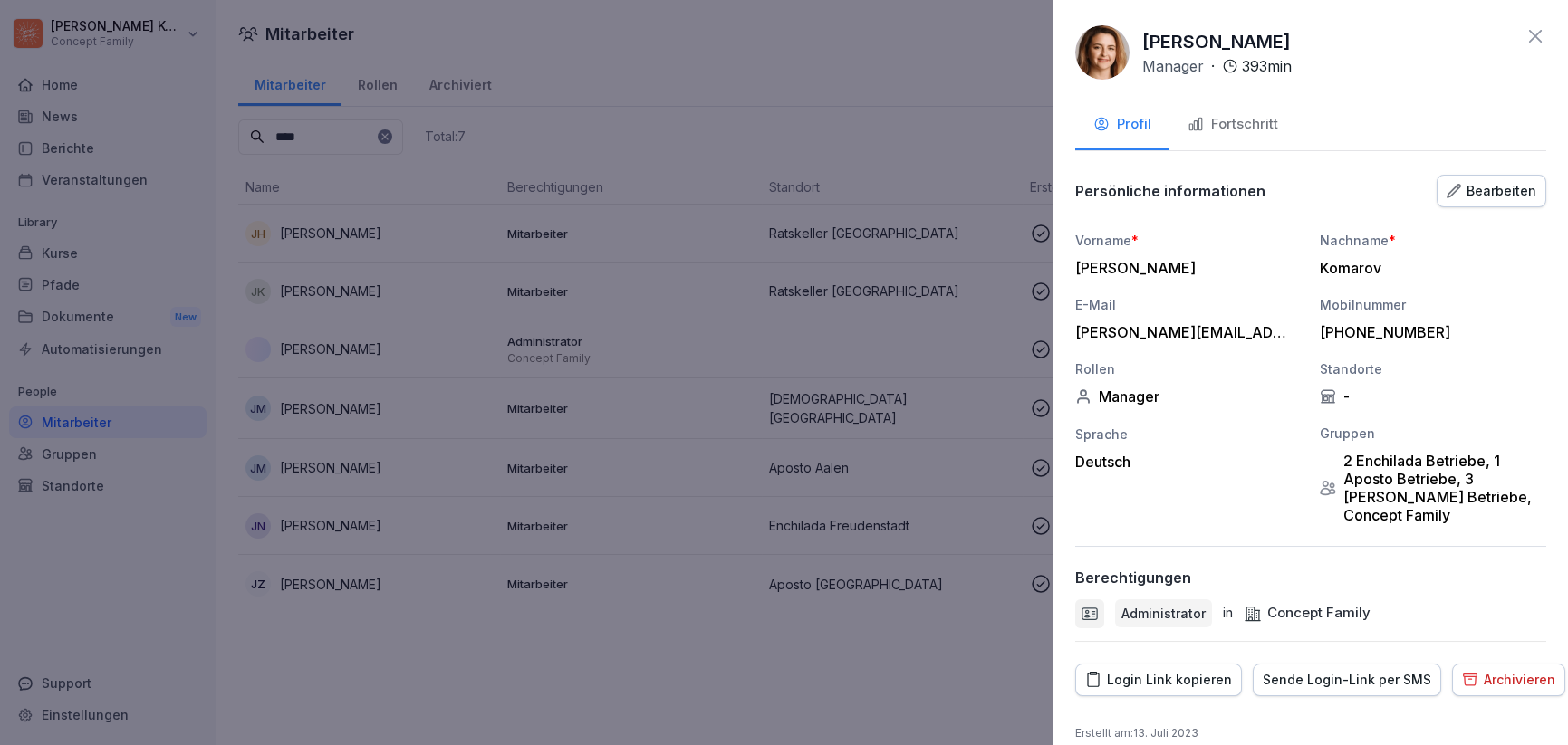
click at [1525, 31] on icon at bounding box center [1536, 36] width 22 height 22
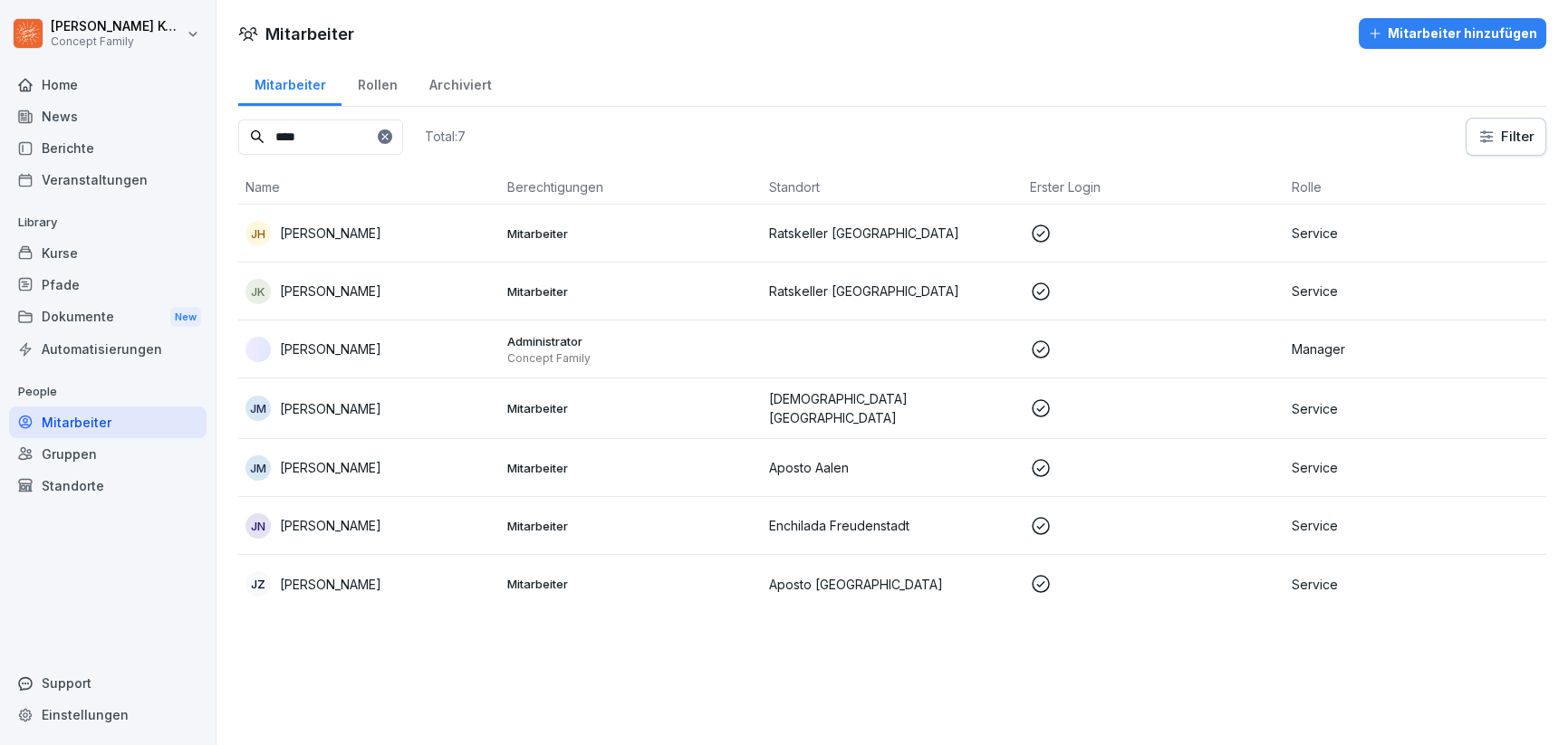
click at [77, 325] on div "Dokumente New" at bounding box center [107, 318] width 197 height 33
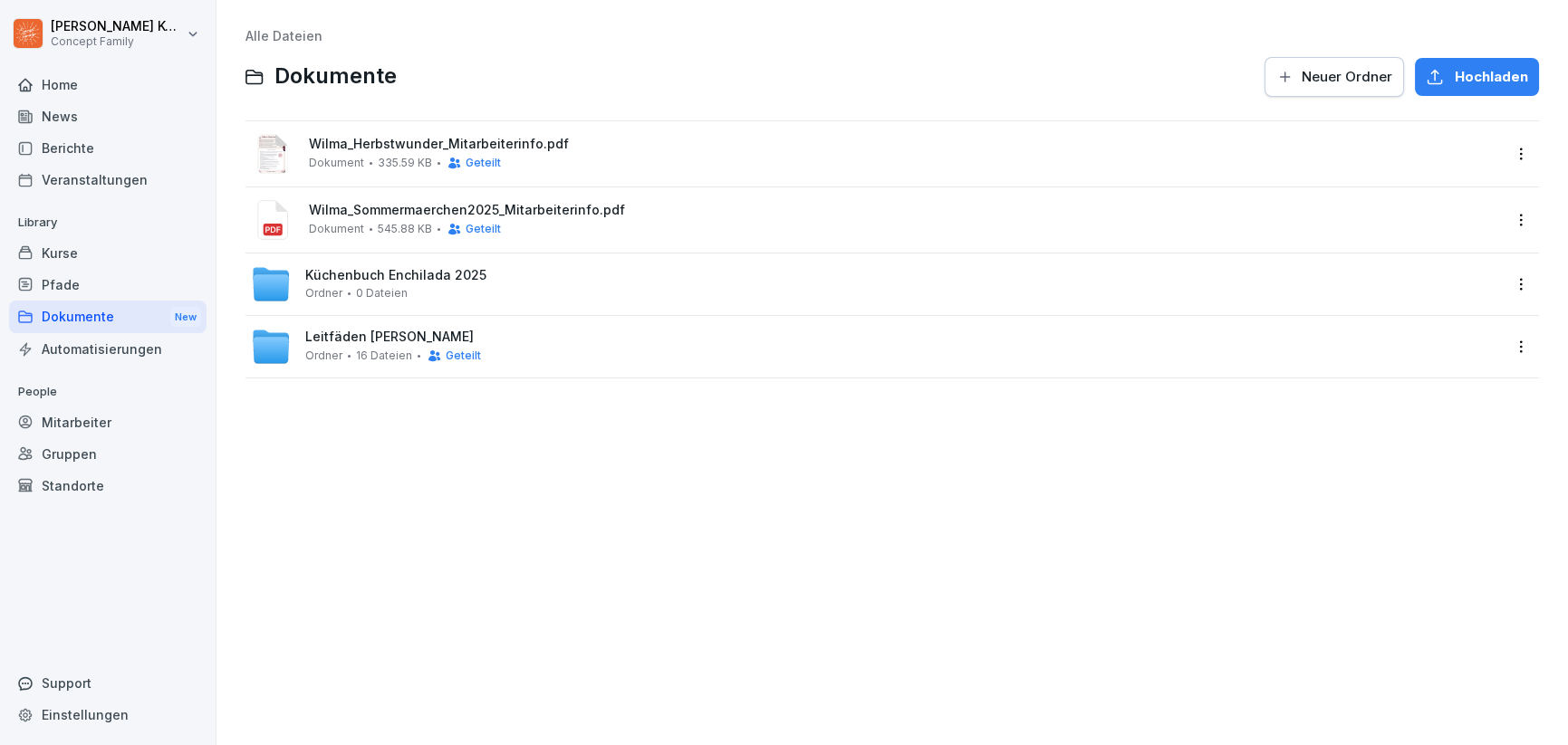
click at [679, 223] on div "Wilma_Sommermaerchen2025_Mitarbeiterinfo.pdf Dokument 545.88 KB Geteilt" at bounding box center [905, 220] width 1192 height 33
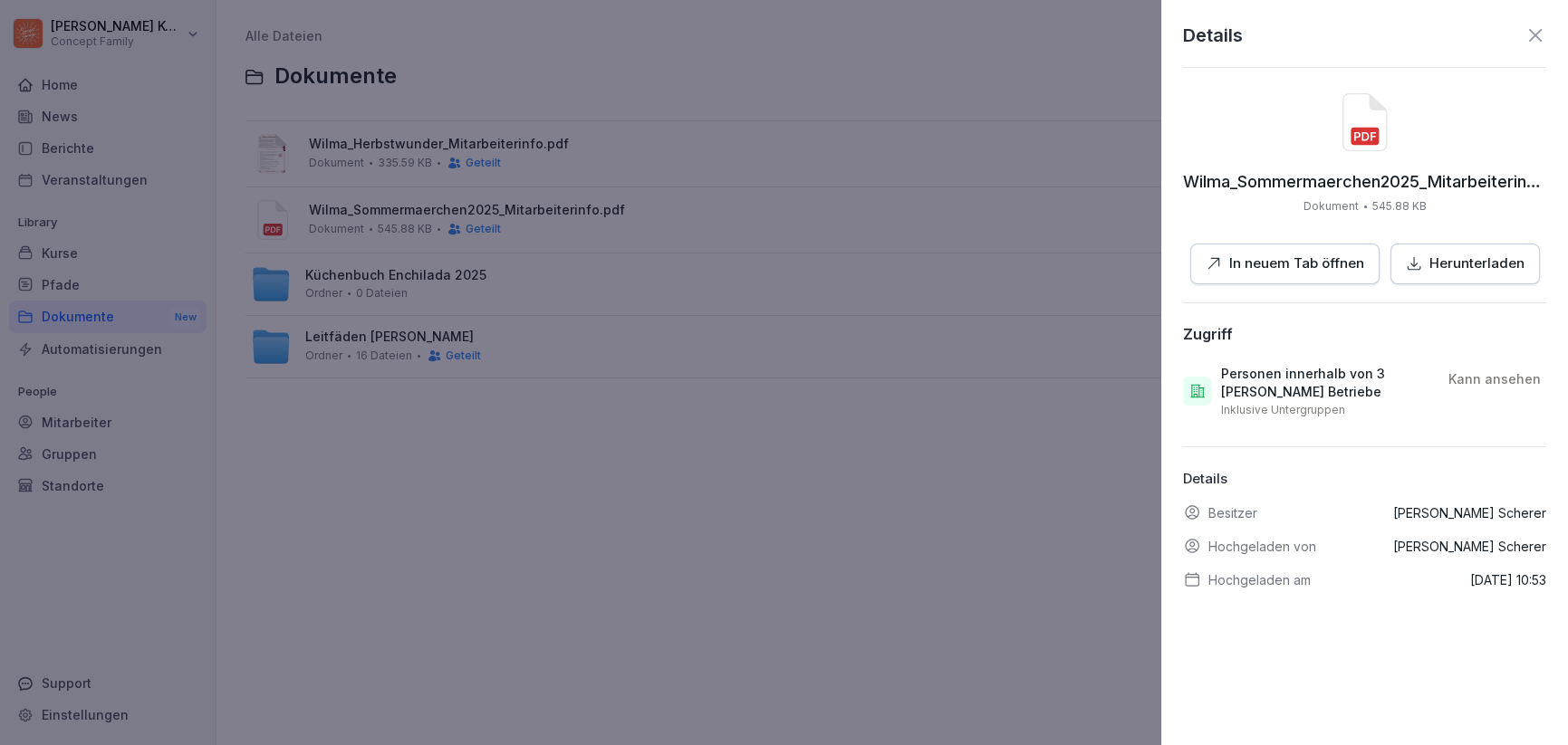
click at [1525, 39] on icon at bounding box center [1536, 35] width 22 height 22
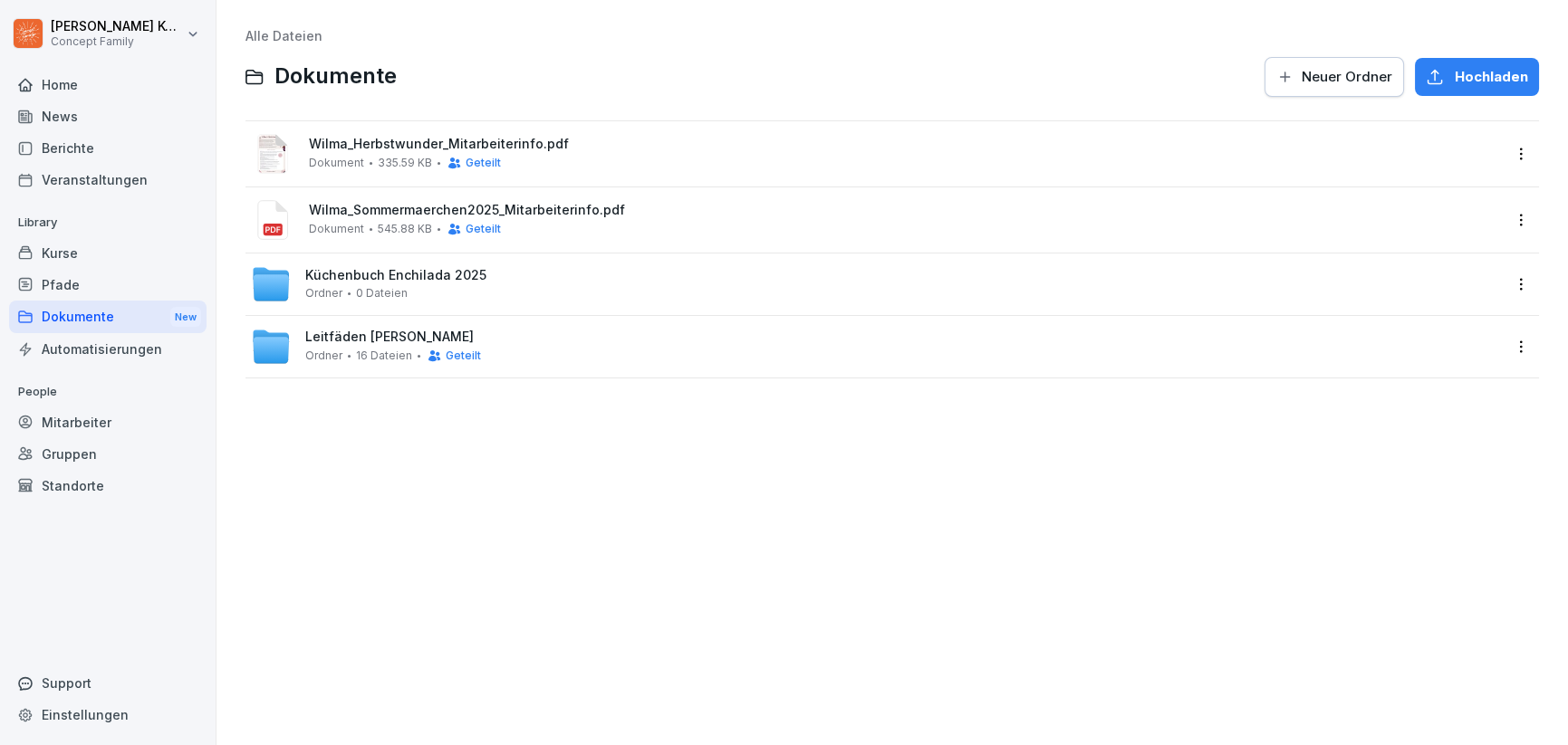
click at [430, 342] on span "Leitfäden Wilma Wunder" at bounding box center [389, 337] width 169 height 16
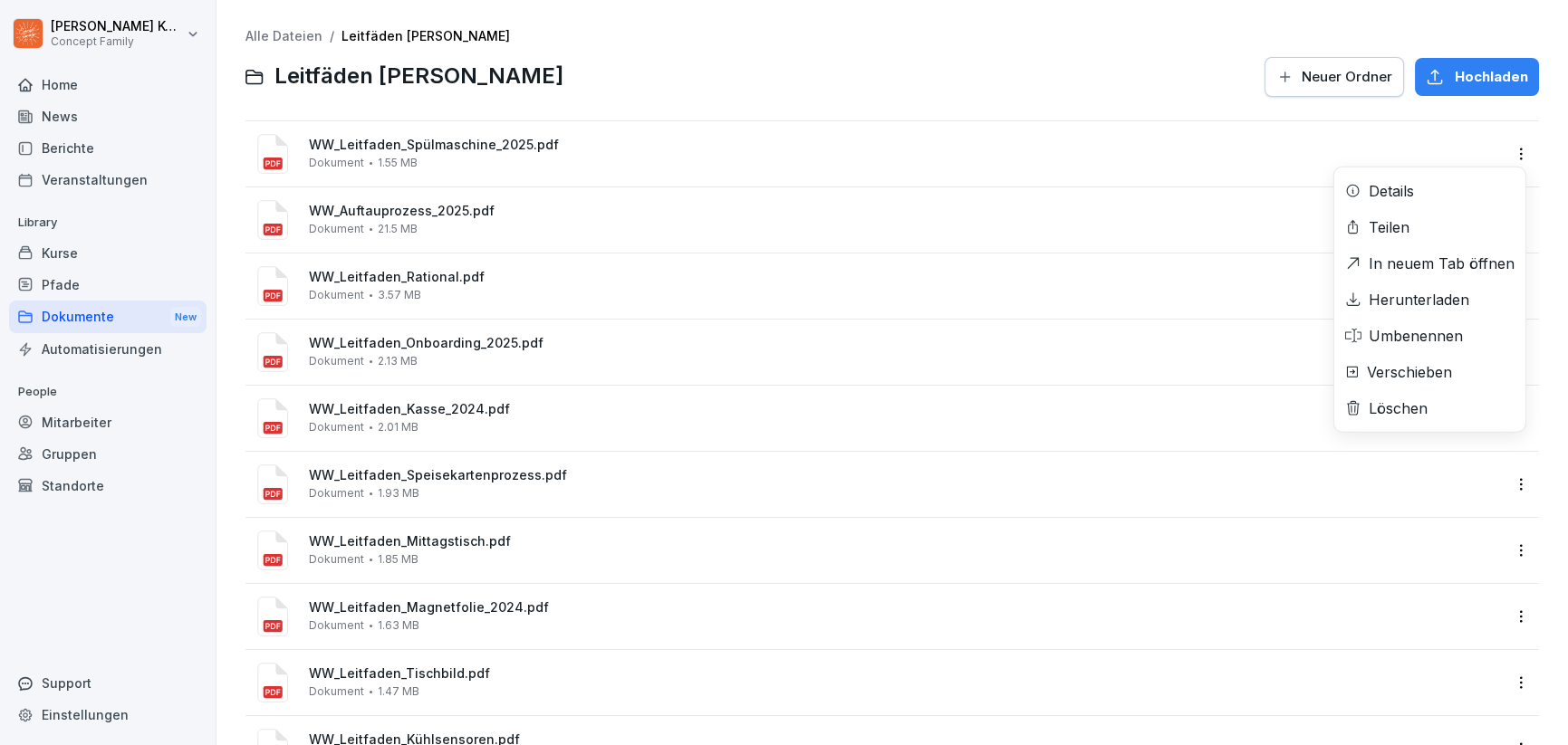
click at [1512, 151] on html "Jana Komarov Concept Family Home News Berichte Veranstaltungen Library Kurse Pf…" at bounding box center [784, 372] width 1568 height 745
click at [1425, 186] on div "Details" at bounding box center [1430, 190] width 191 height 36
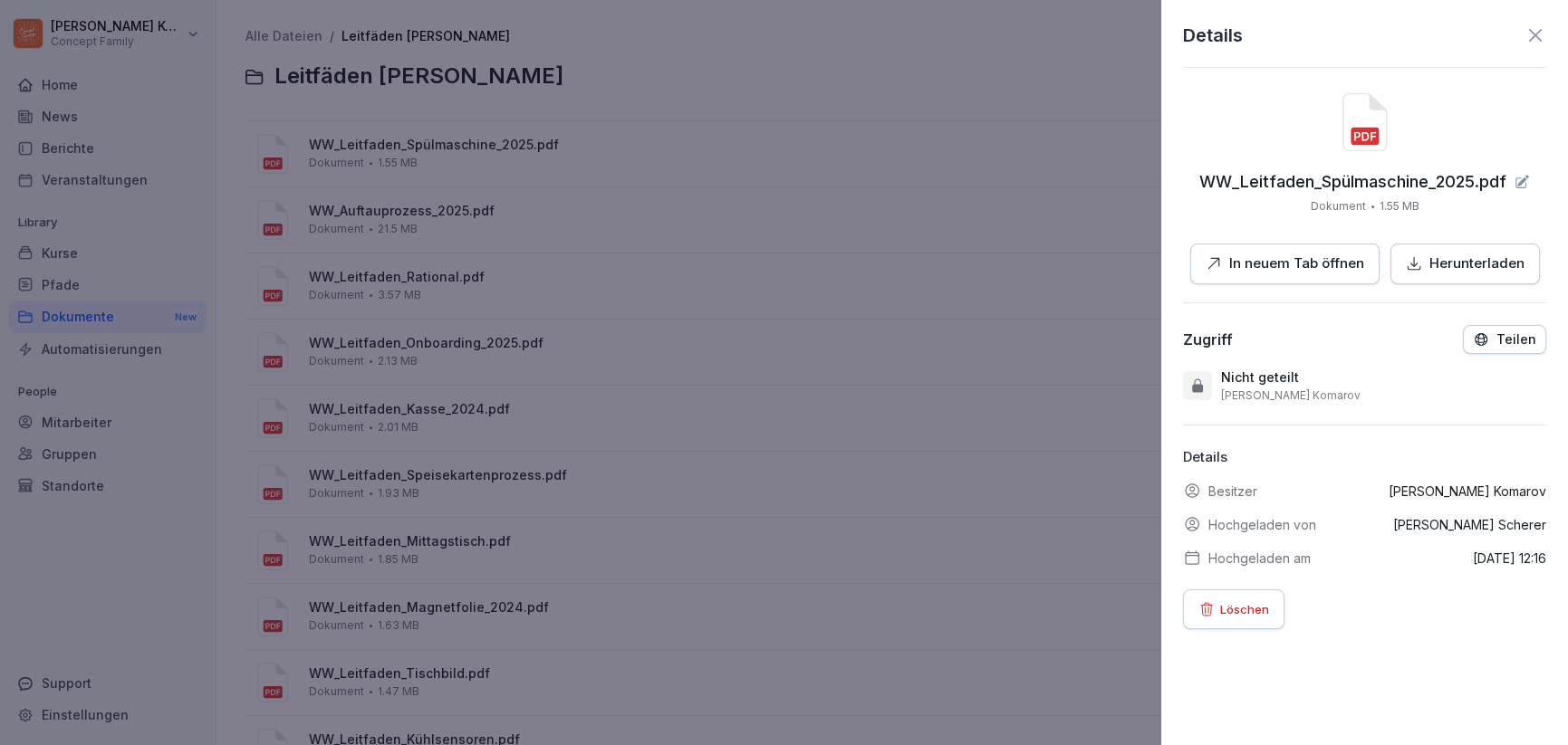
click at [1525, 26] on icon at bounding box center [1536, 35] width 22 height 22
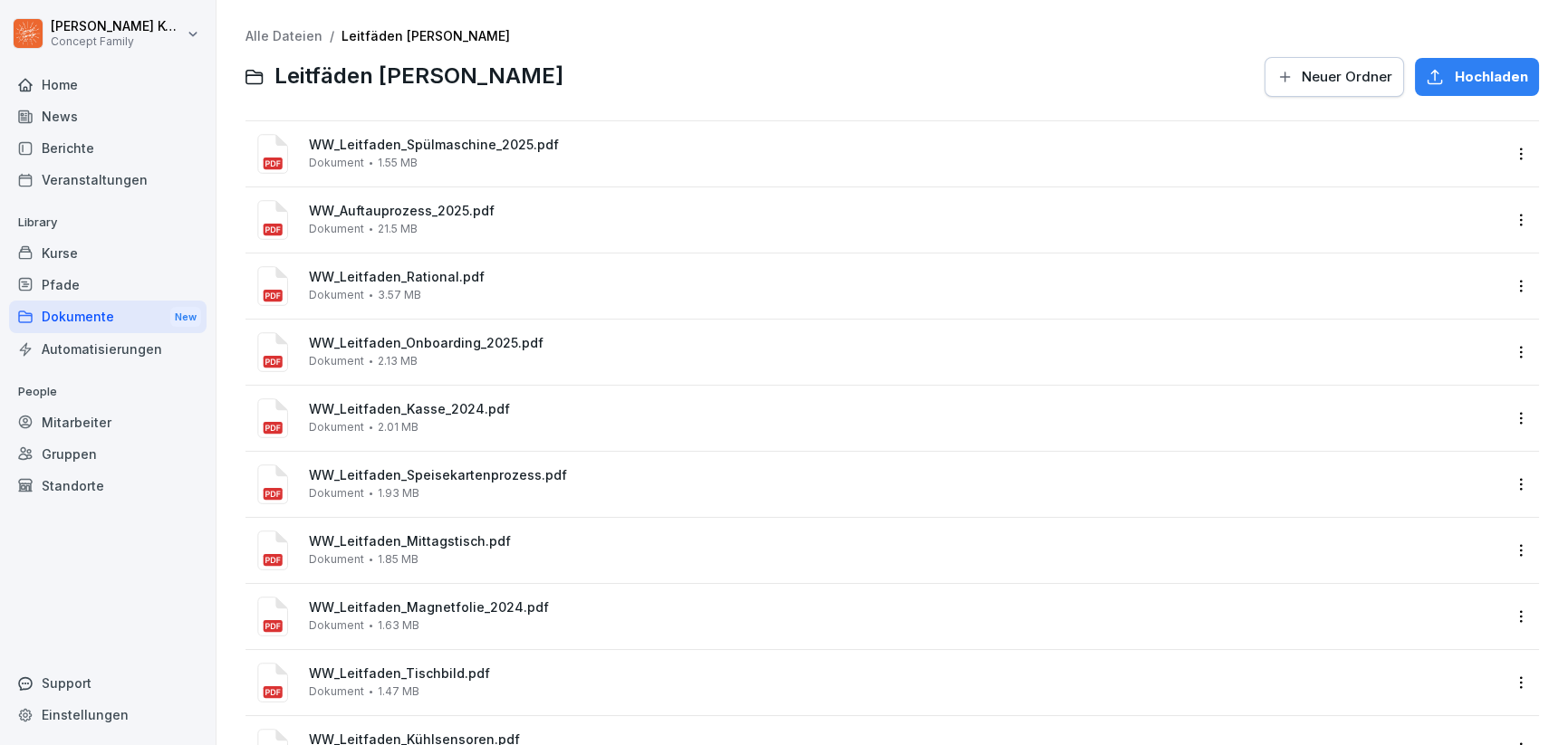
click at [90, 318] on div "Dokumente New" at bounding box center [107, 318] width 197 height 33
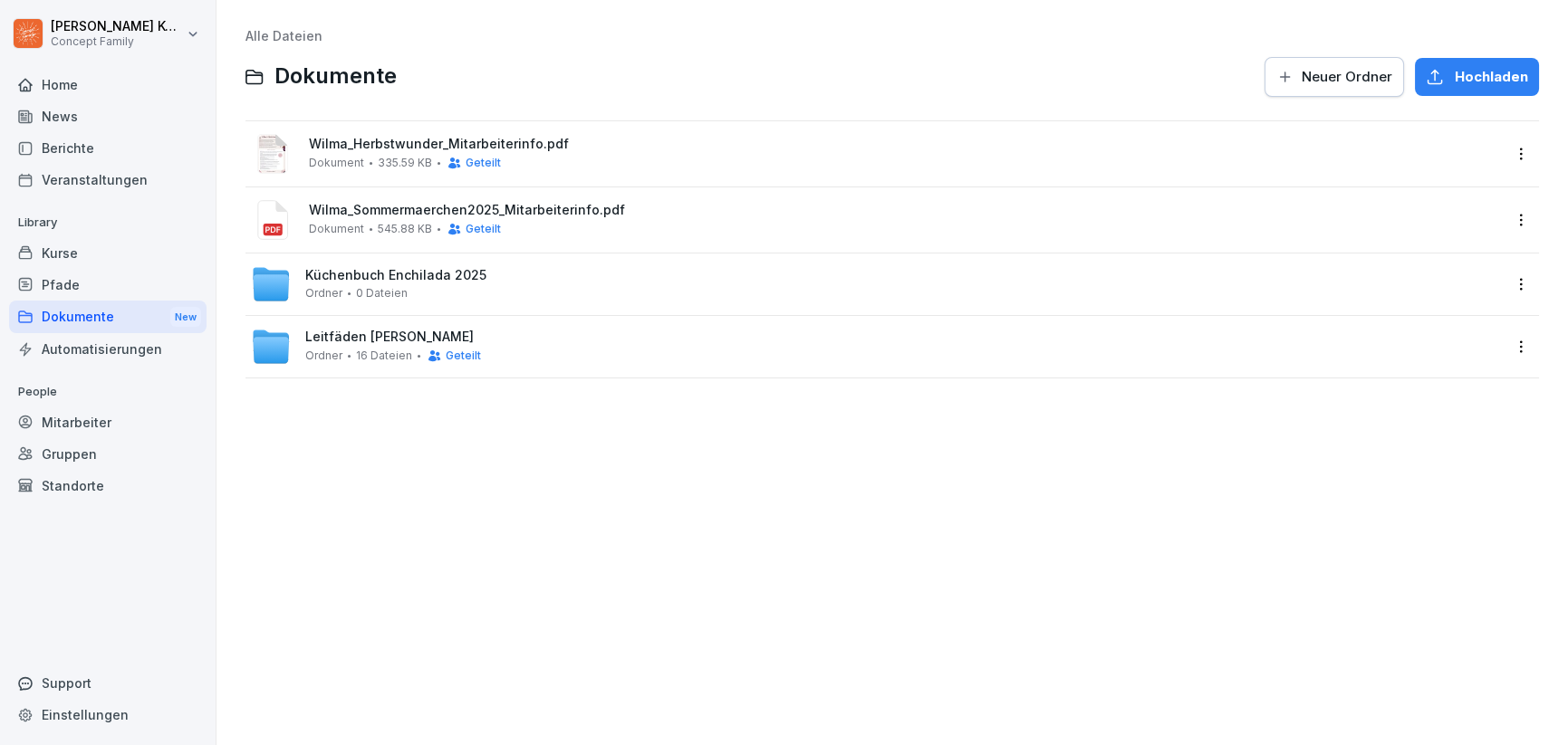
click at [498, 147] on span "Wilma_Herbstwunder_Mitarbeiterinfo.pdf" at bounding box center [905, 144] width 1192 height 16
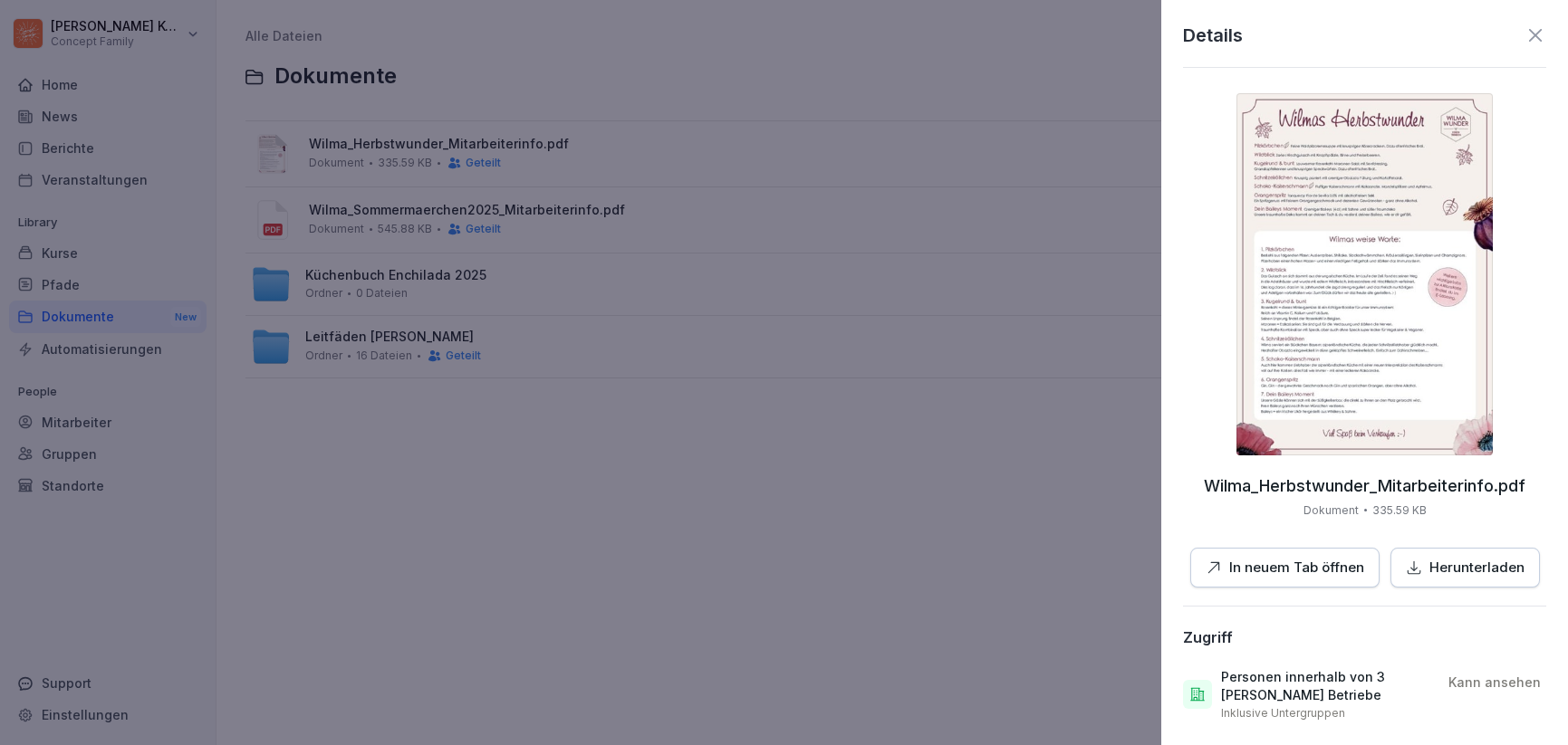
click at [1414, 232] on img at bounding box center [1364, 273] width 256 height 362
click at [643, 522] on div at bounding box center [784, 372] width 1568 height 745
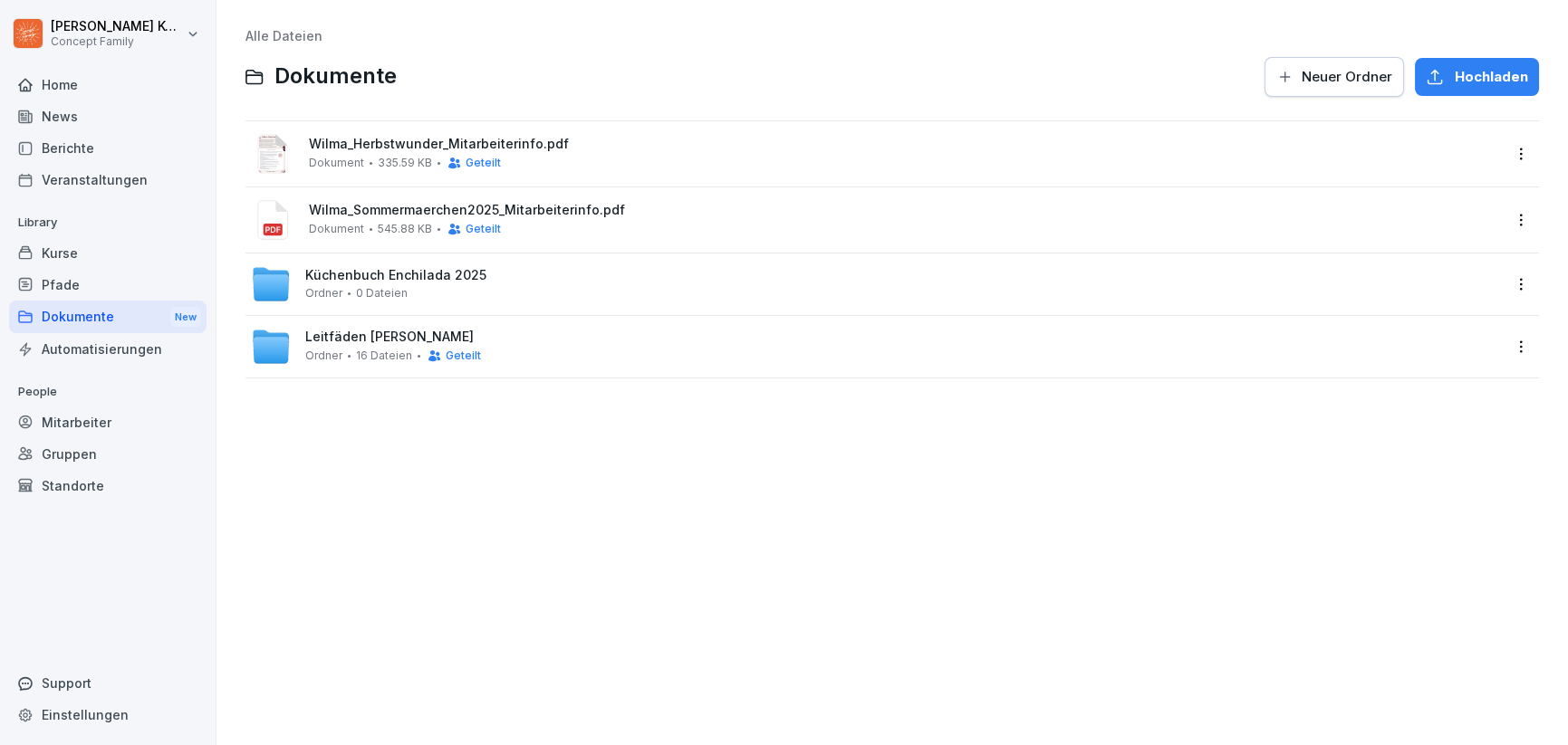
click at [623, 160] on div "Wilma_Herbstwunder_Mitarbeiterinfo.pdf Dokument 335.59 KB Geteilt" at bounding box center [905, 153] width 1192 height 33
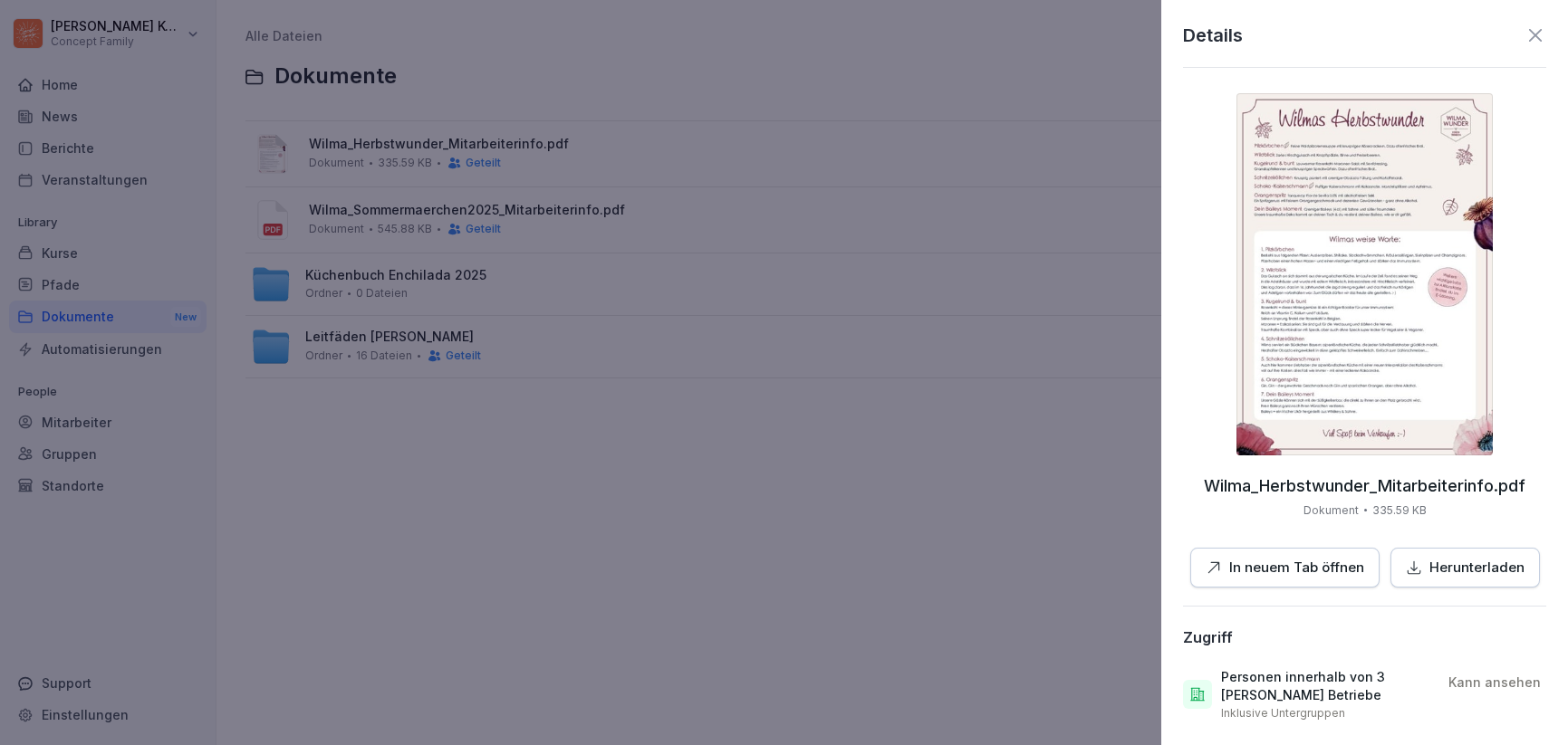
click at [634, 480] on div at bounding box center [784, 372] width 1568 height 745
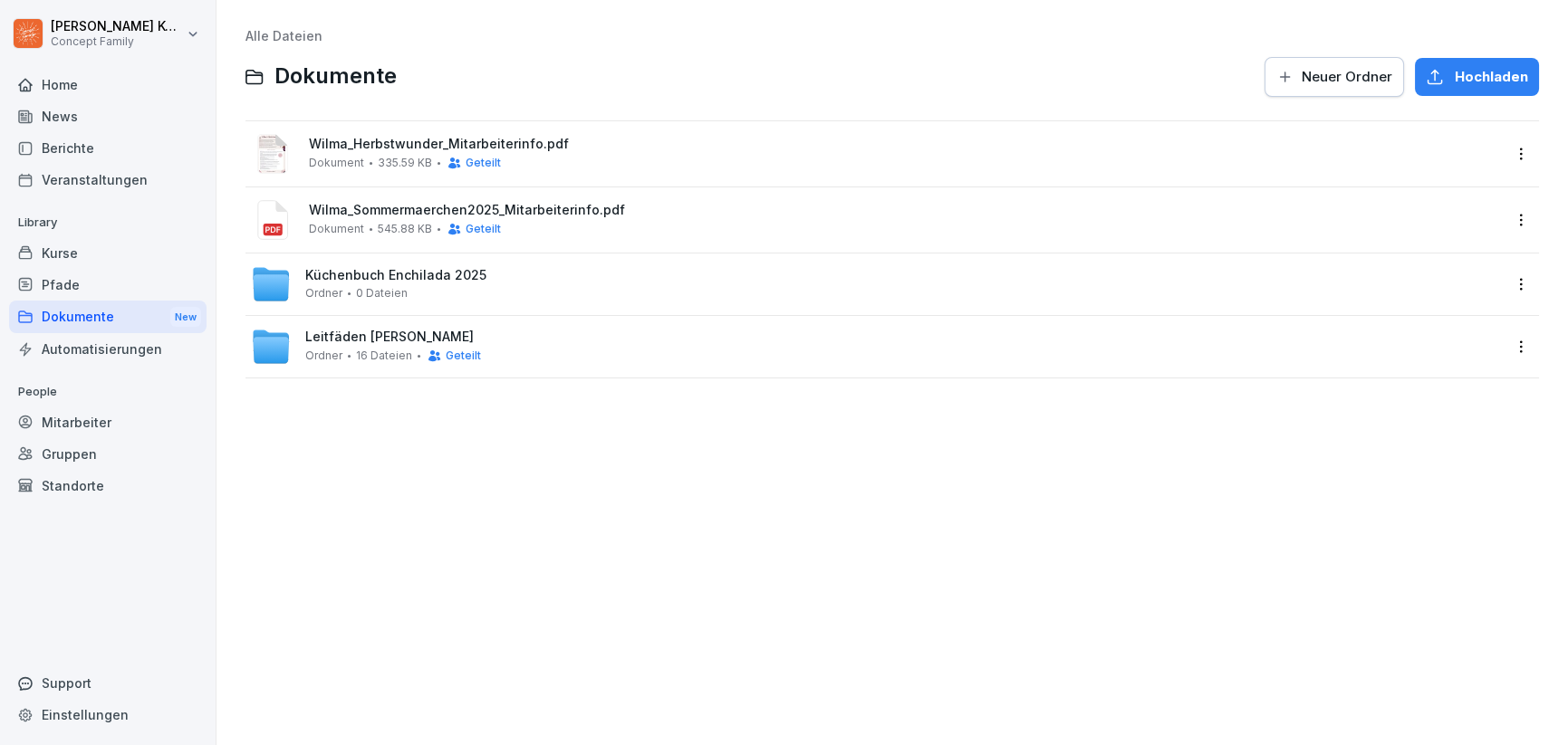
click at [525, 363] on div "Leitfäden Wilma Wunder Ordner 16 Dateien Geteilt" at bounding box center [876, 346] width 1250 height 40
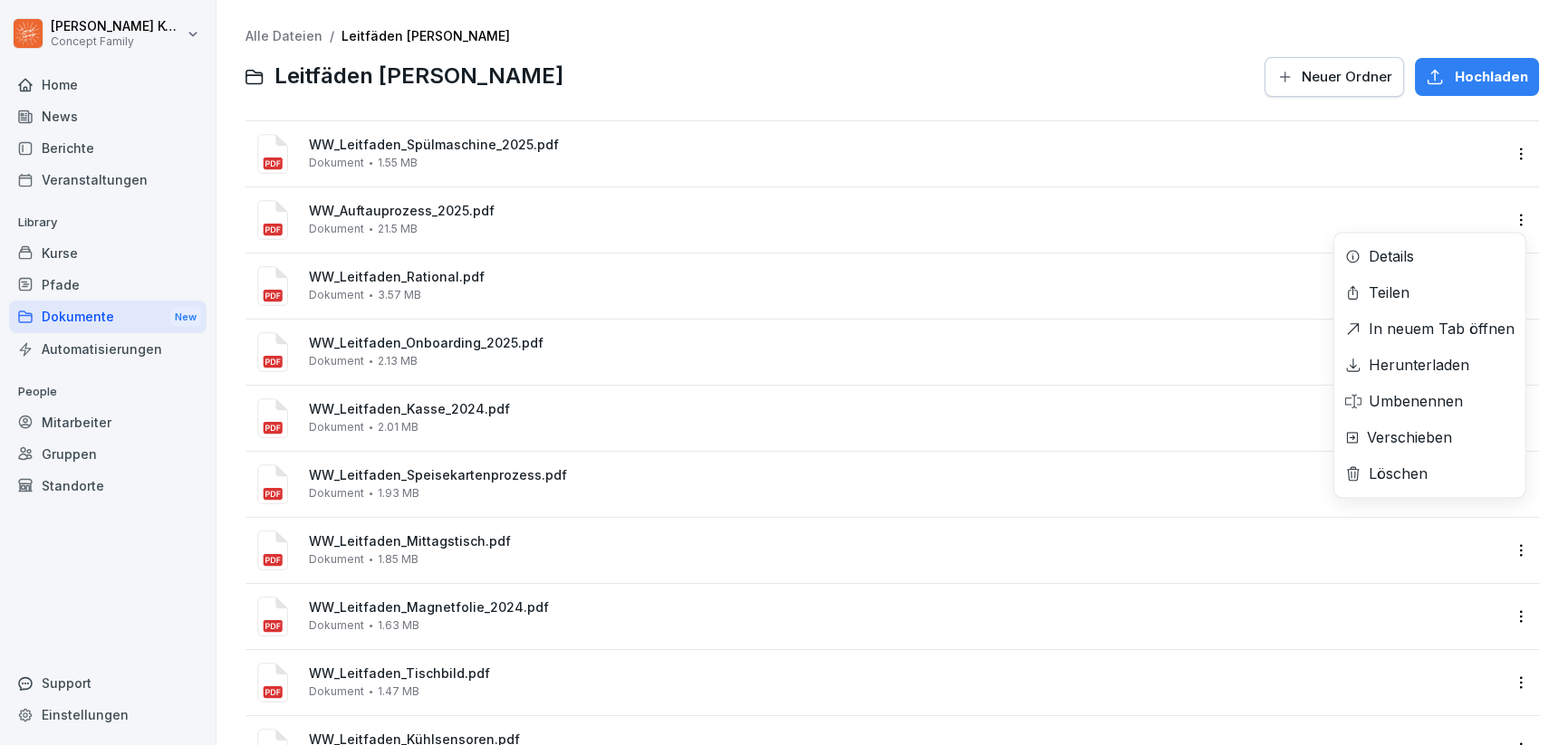
click at [1505, 218] on html "Jana Komarov Concept Family Home News Berichte Veranstaltungen Library Kurse Pf…" at bounding box center [784, 372] width 1568 height 745
click at [1427, 260] on div "Details" at bounding box center [1430, 256] width 191 height 36
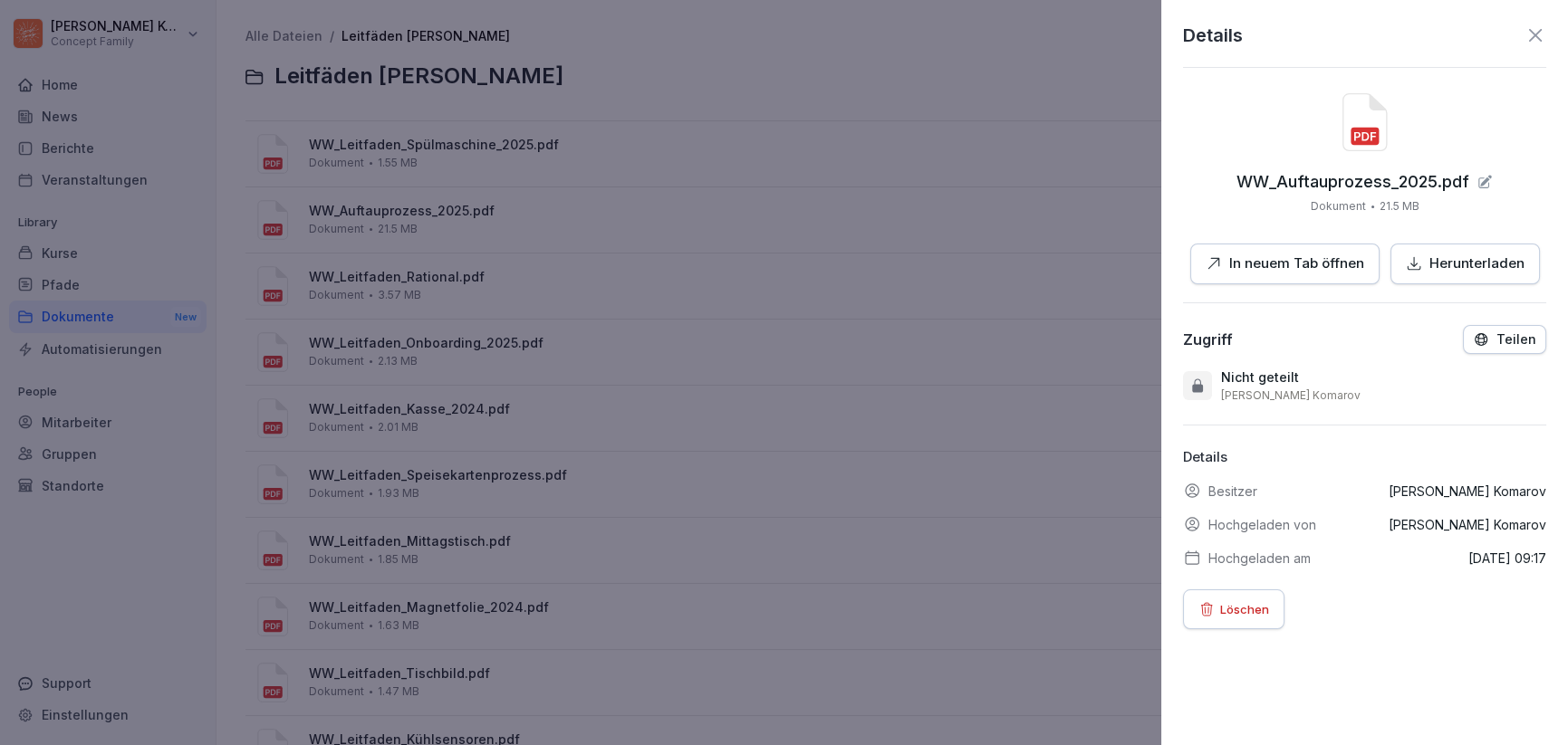
drag, startPoint x: 1521, startPoint y: 41, endPoint x: 1510, endPoint y: 45, distance: 11.7
click at [1525, 40] on icon at bounding box center [1536, 35] width 22 height 22
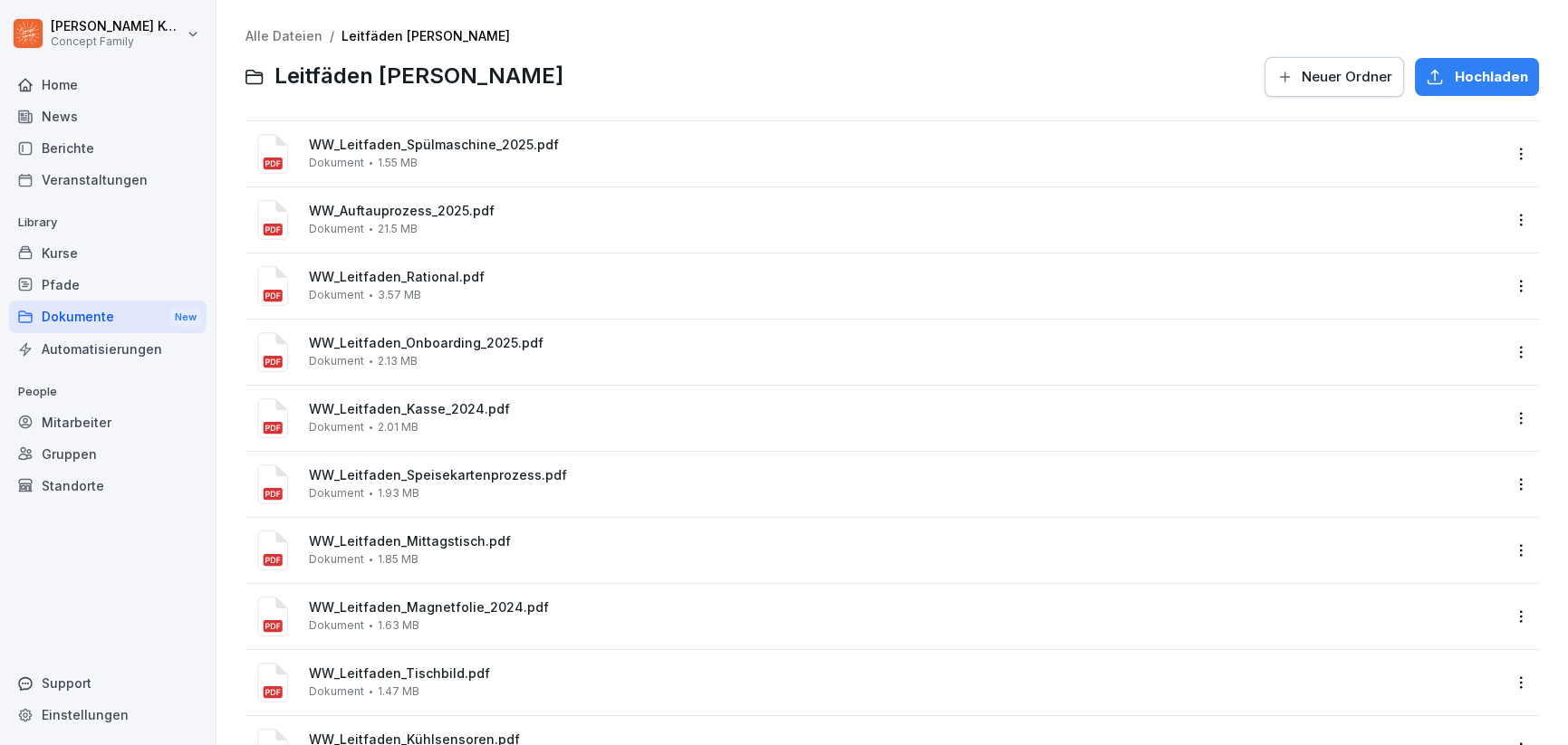
scroll to position [473, 0]
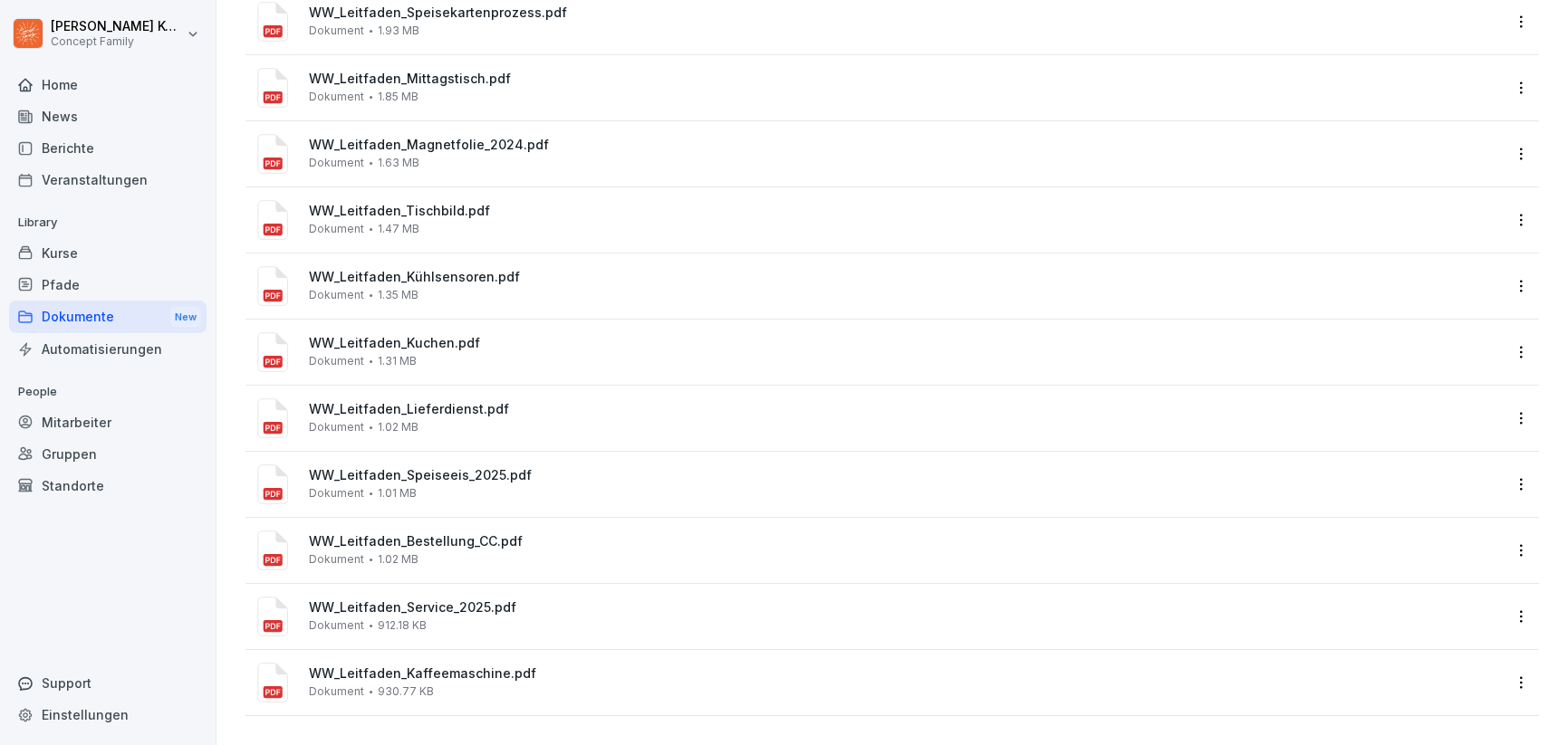
click at [1500, 680] on html "Jana Komarov Concept Family Home News Berichte Veranstaltungen Library Kurse Pf…" at bounding box center [784, 372] width 1568 height 745
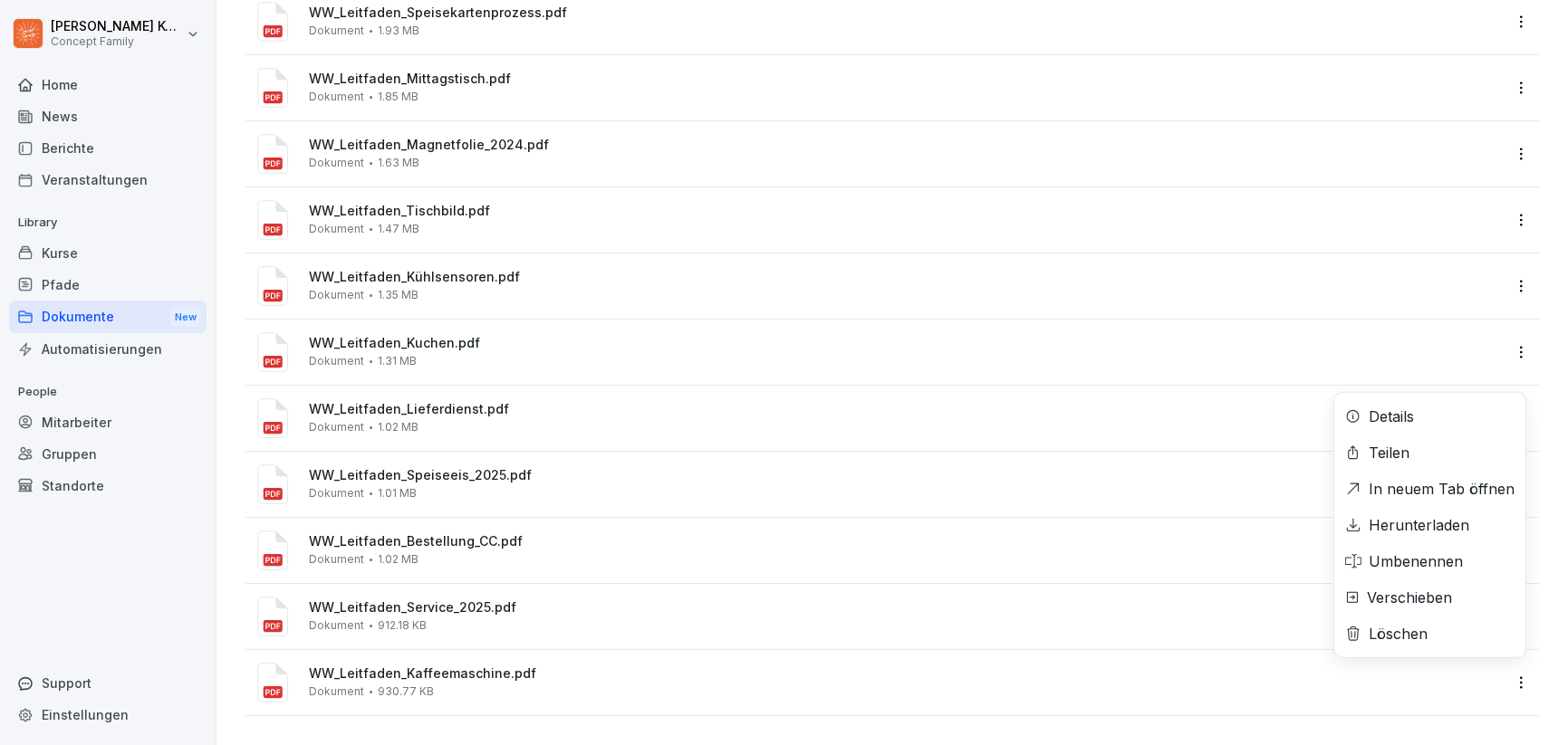
click at [1361, 419] on div "Details" at bounding box center [1430, 416] width 191 height 36
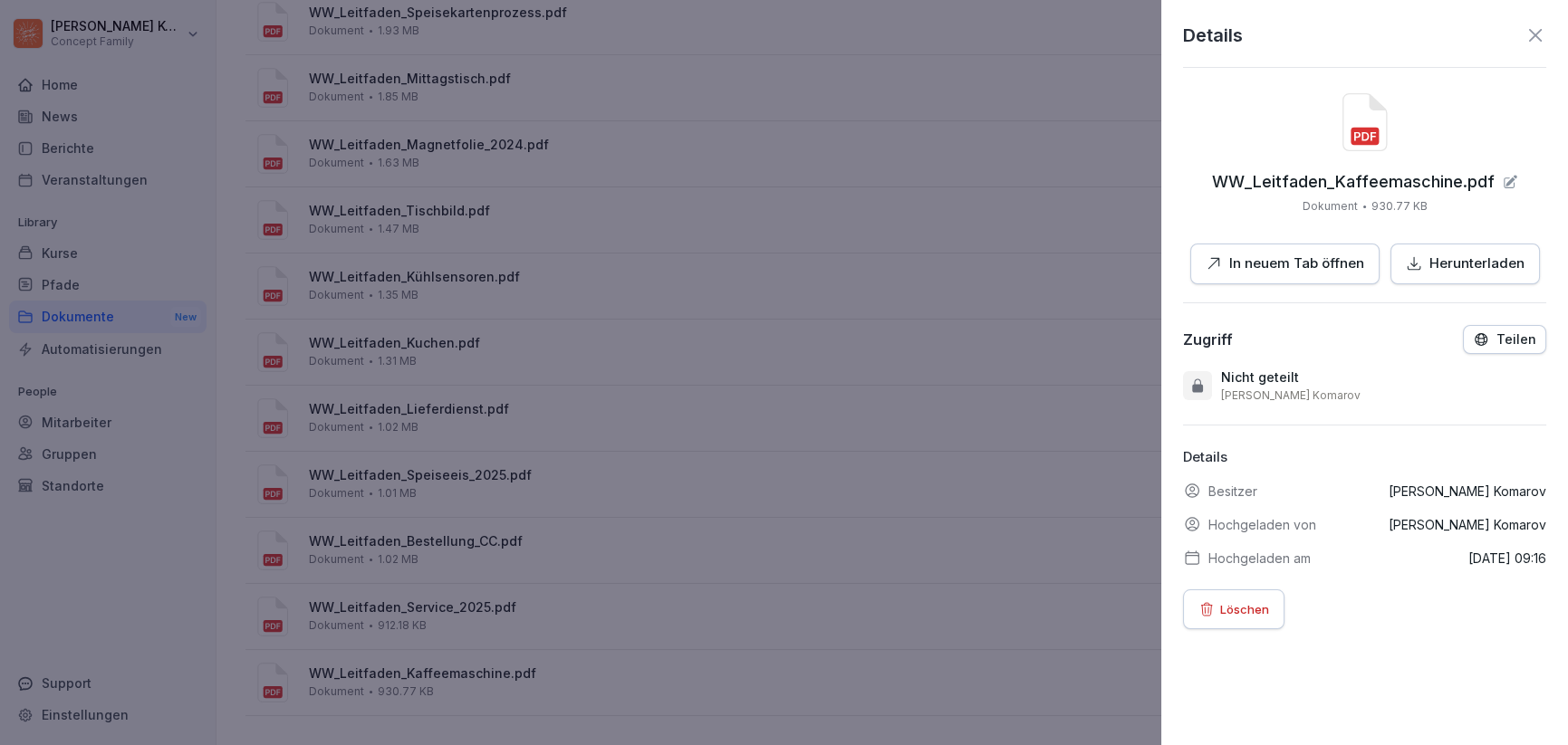
click at [1534, 33] on div "Details WW_Leitfaden_Kaffeemaschine.pdf Dokument 930.77 KB In neuem Tab öffnen …" at bounding box center [1364, 372] width 407 height 745
click at [1525, 30] on icon at bounding box center [1536, 35] width 22 height 22
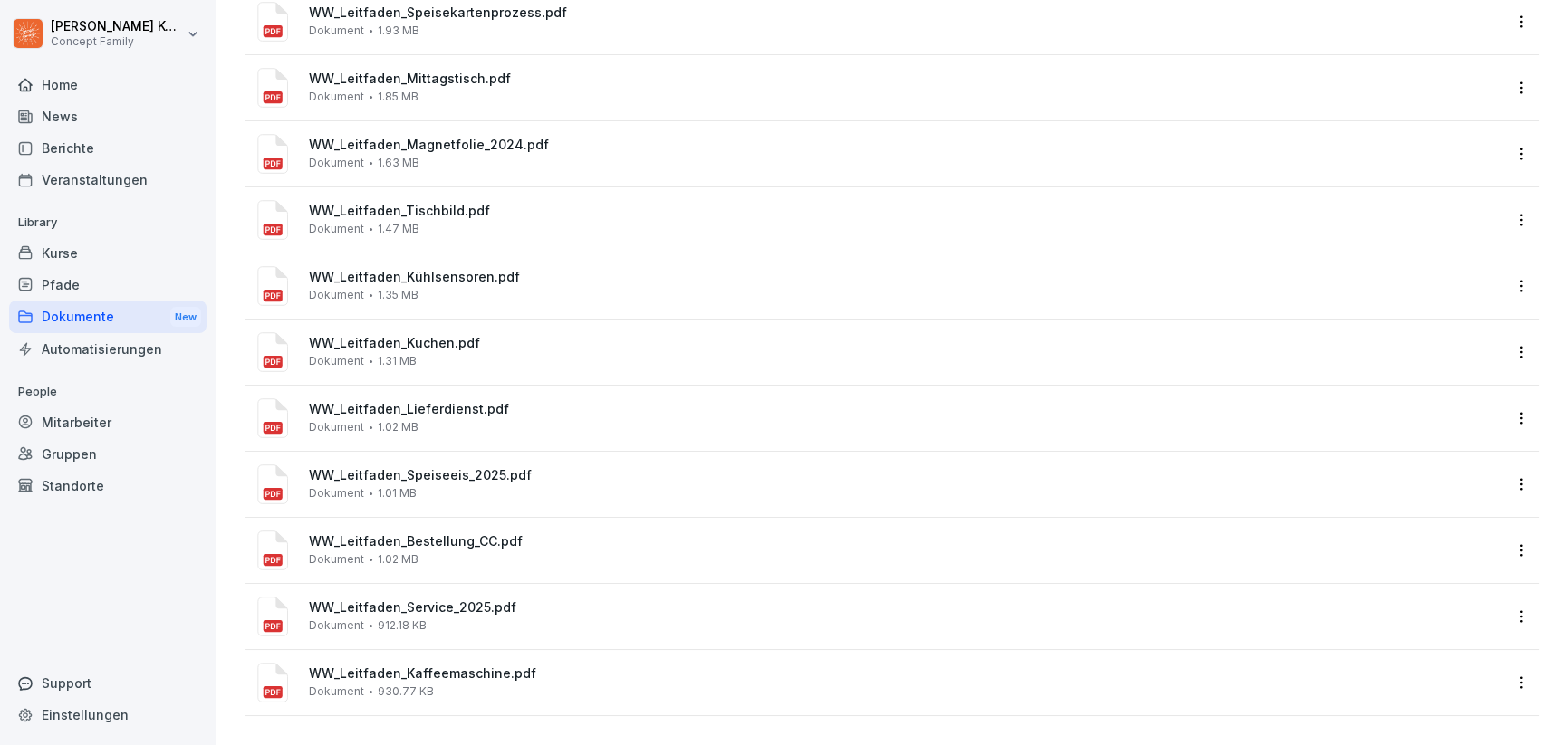
click at [1508, 209] on html "Jana Komarov Concept Family Home News Berichte Veranstaltungen Library Kurse Pf…" at bounding box center [784, 372] width 1568 height 745
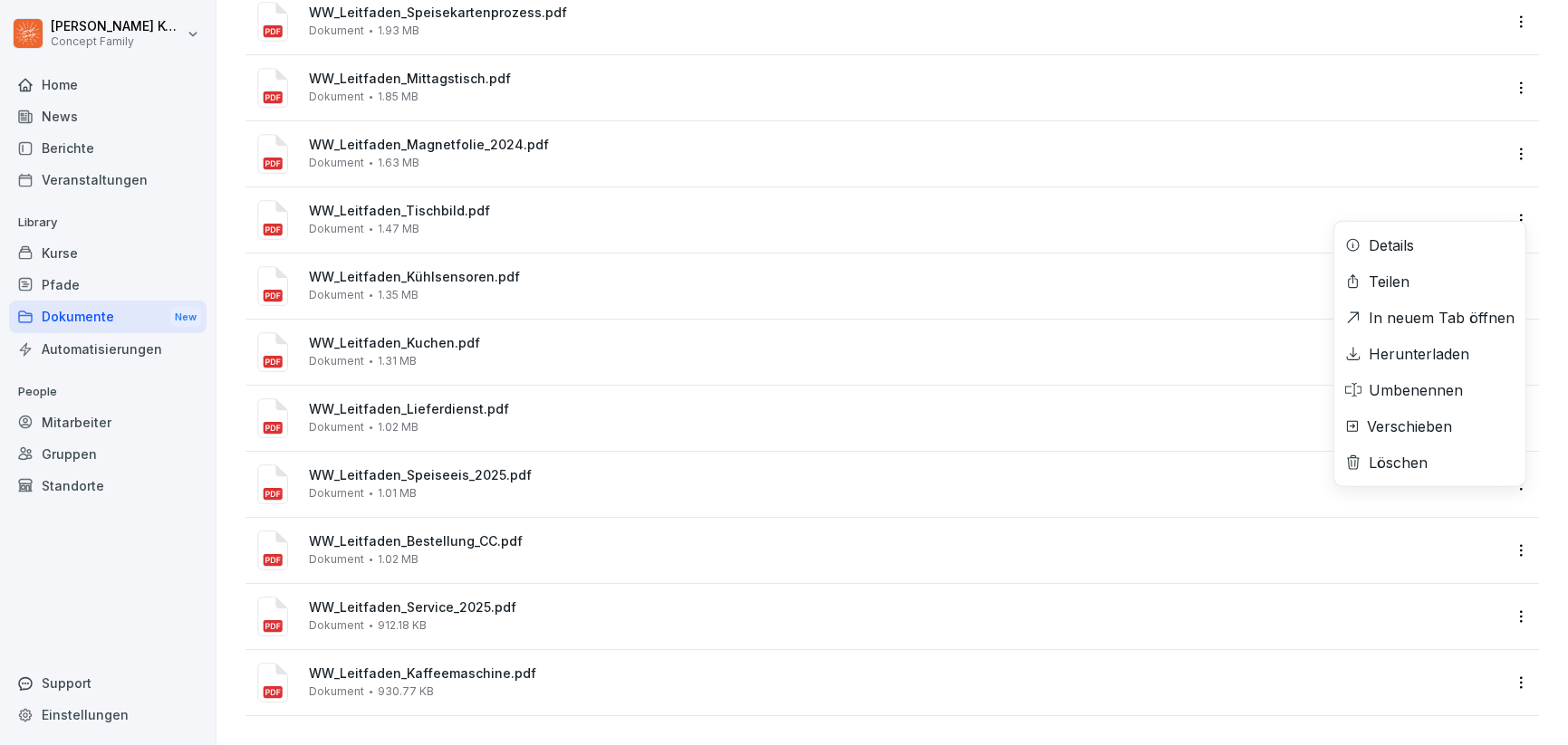
click at [1445, 241] on div "Details" at bounding box center [1430, 245] width 191 height 36
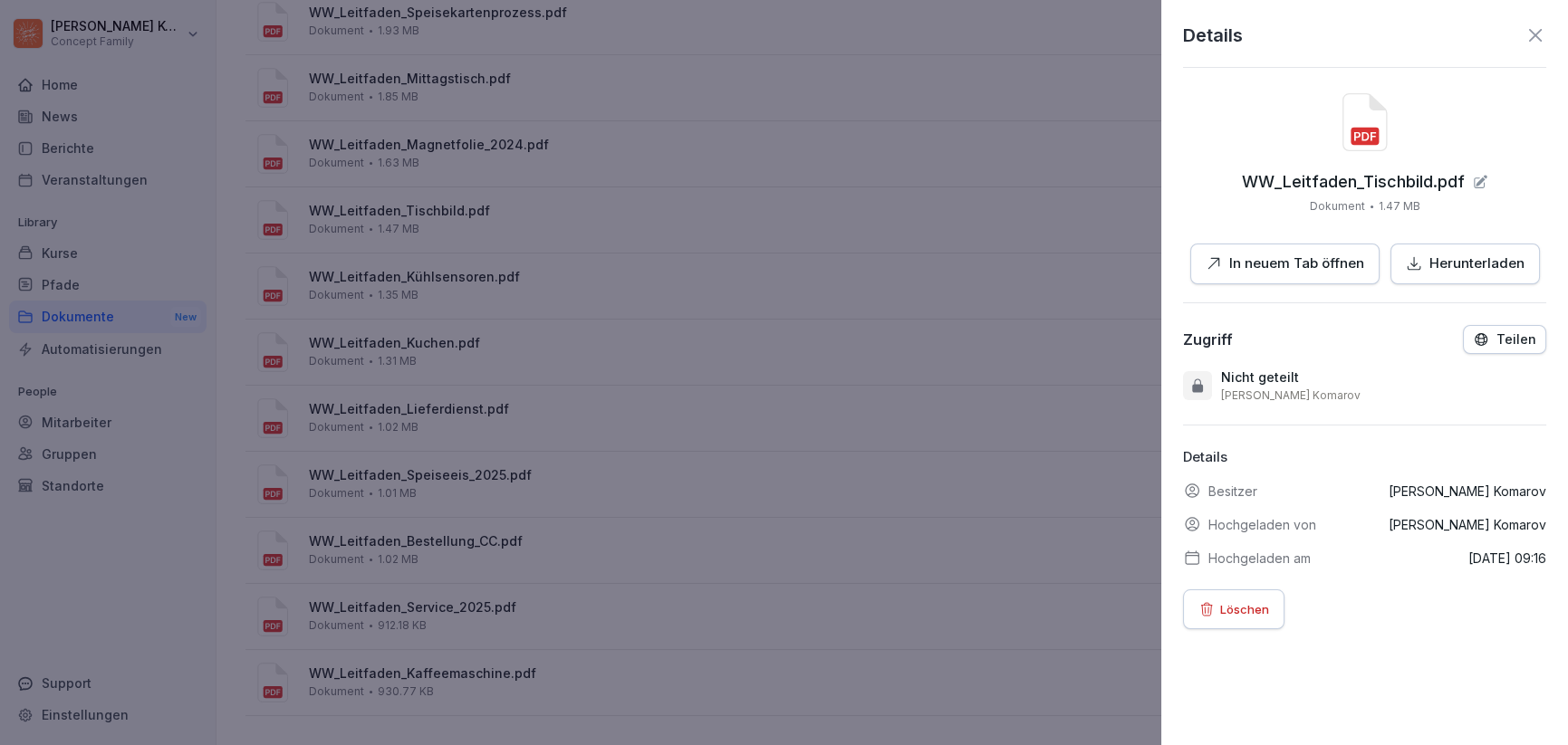
click at [1529, 38] on icon at bounding box center [1535, 35] width 13 height 13
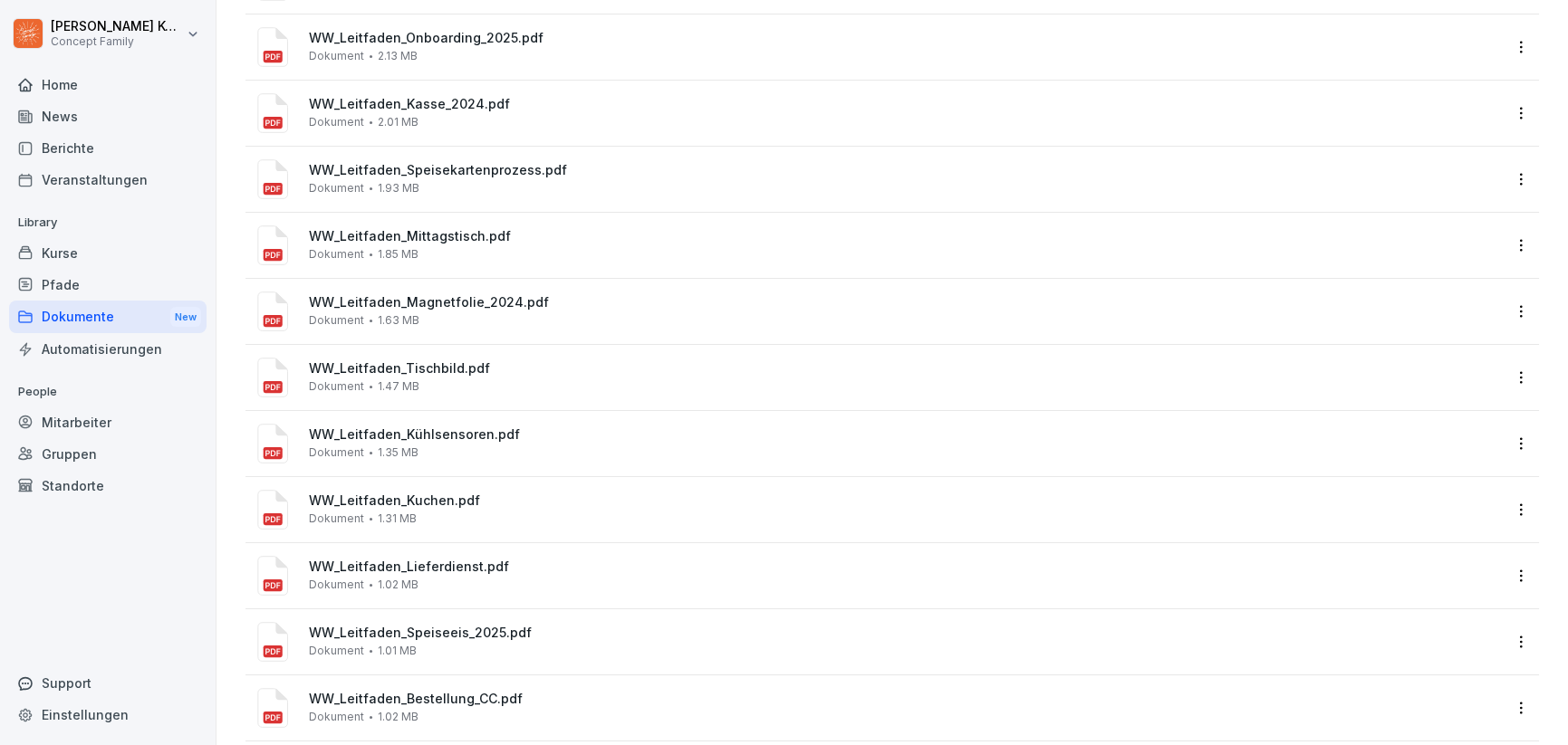
scroll to position [131, 0]
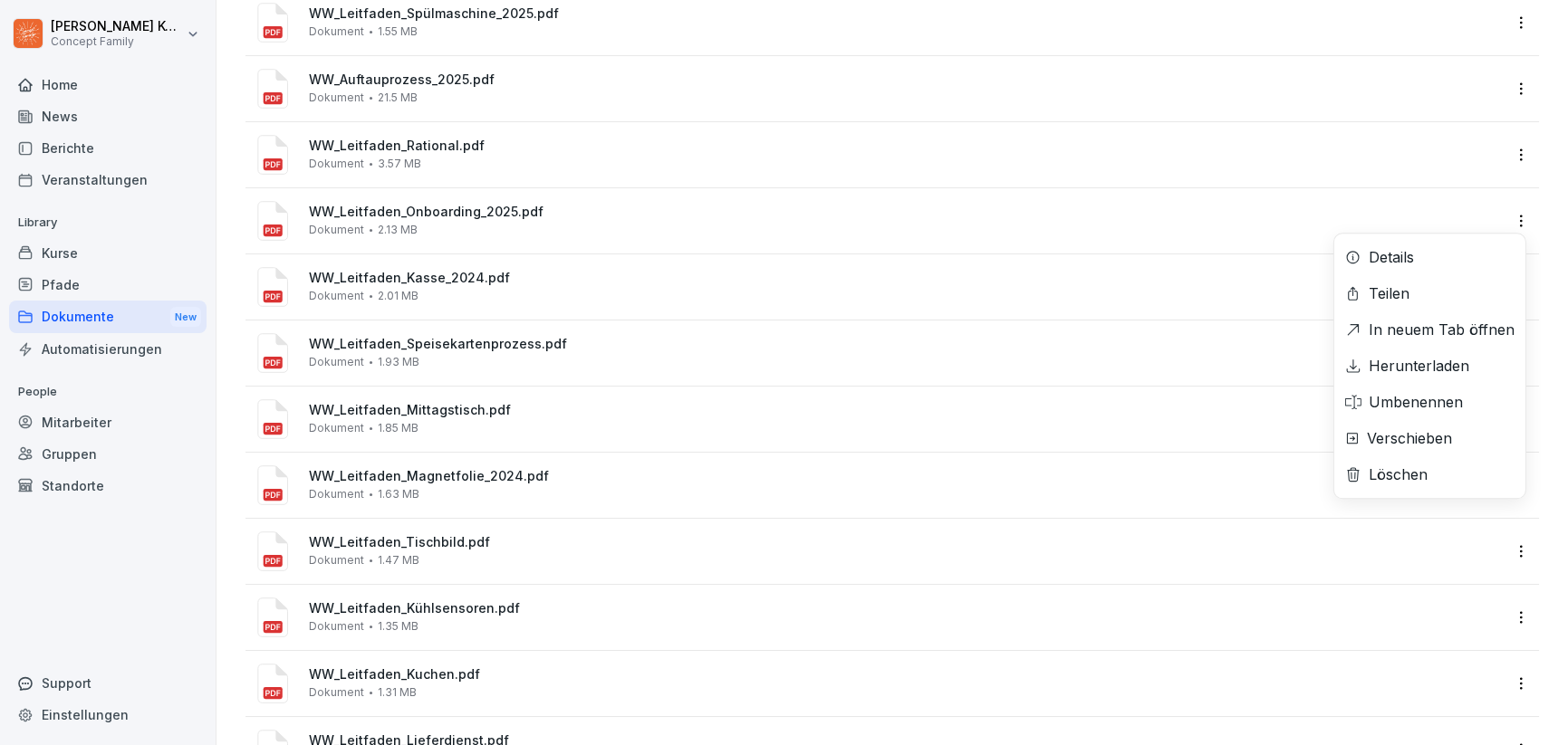
click at [1518, 225] on html "Jana Komarov Concept Family Home News Berichte Veranstaltungen Library Kurse Pf…" at bounding box center [784, 372] width 1568 height 745
click at [1439, 247] on div "Details" at bounding box center [1430, 257] width 191 height 36
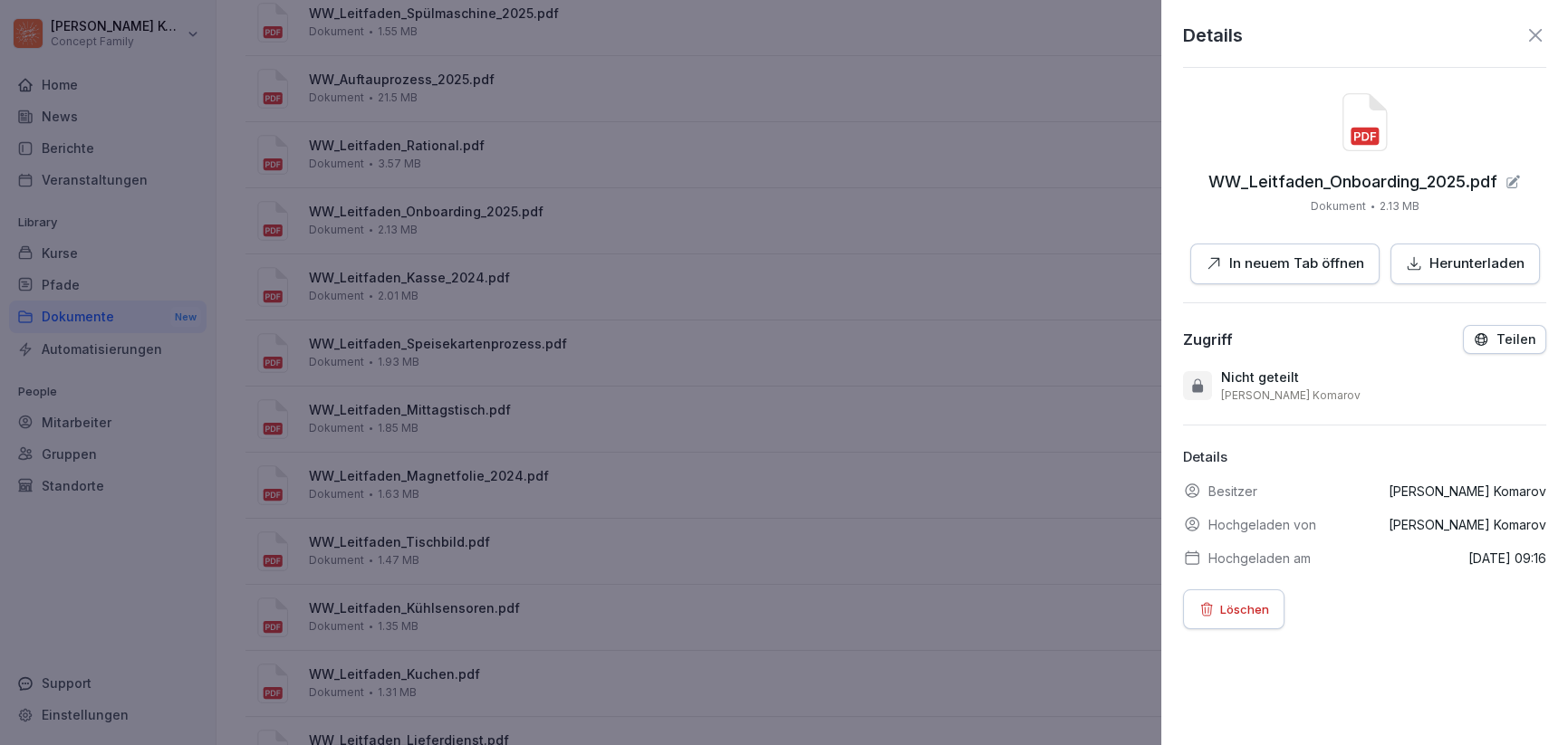
click at [1529, 29] on icon at bounding box center [1535, 35] width 13 height 13
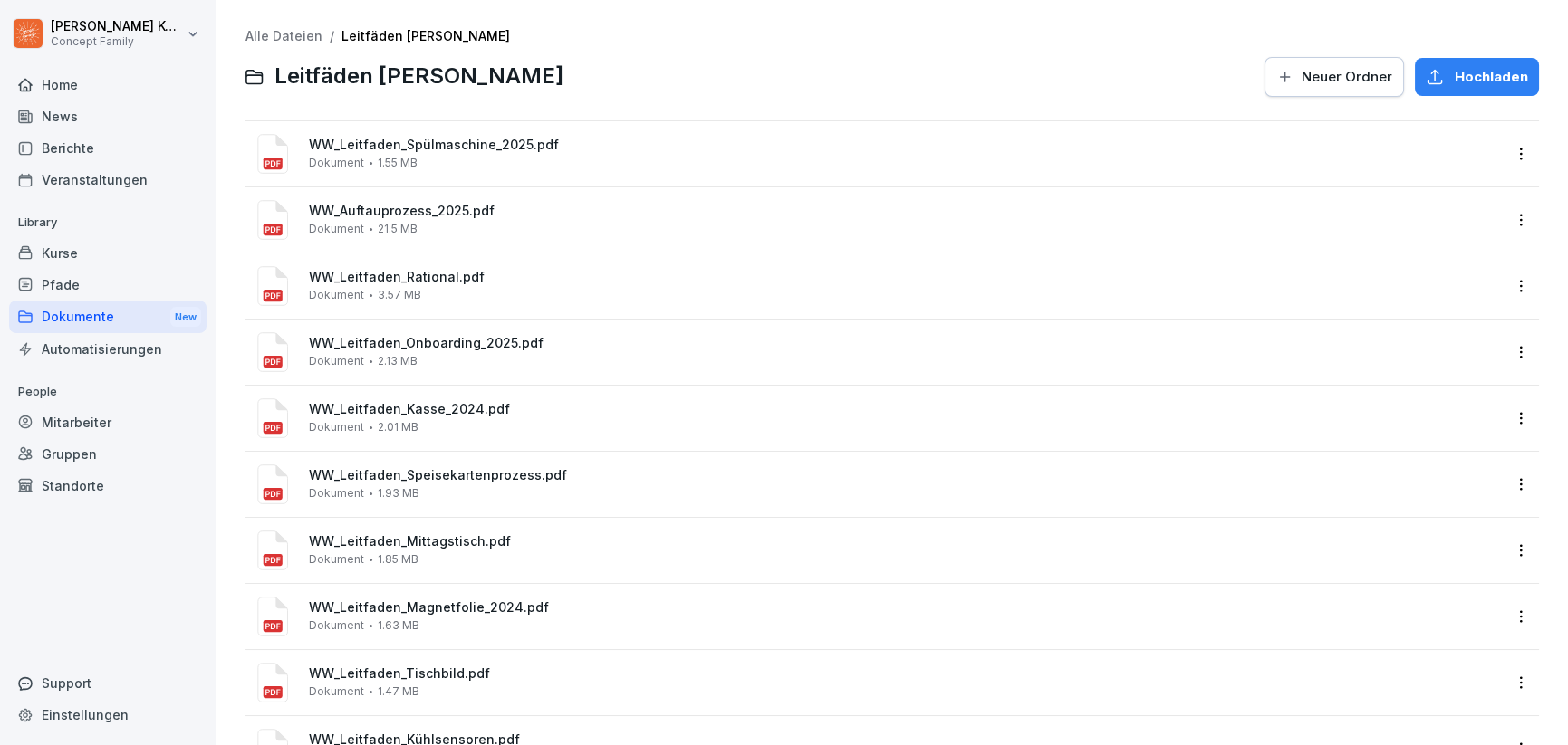
scroll to position [0, 0]
click at [1512, 231] on html "Jana Komarov Concept Family Home News Berichte Veranstaltungen Library Kurse Pf…" at bounding box center [784, 372] width 1568 height 745
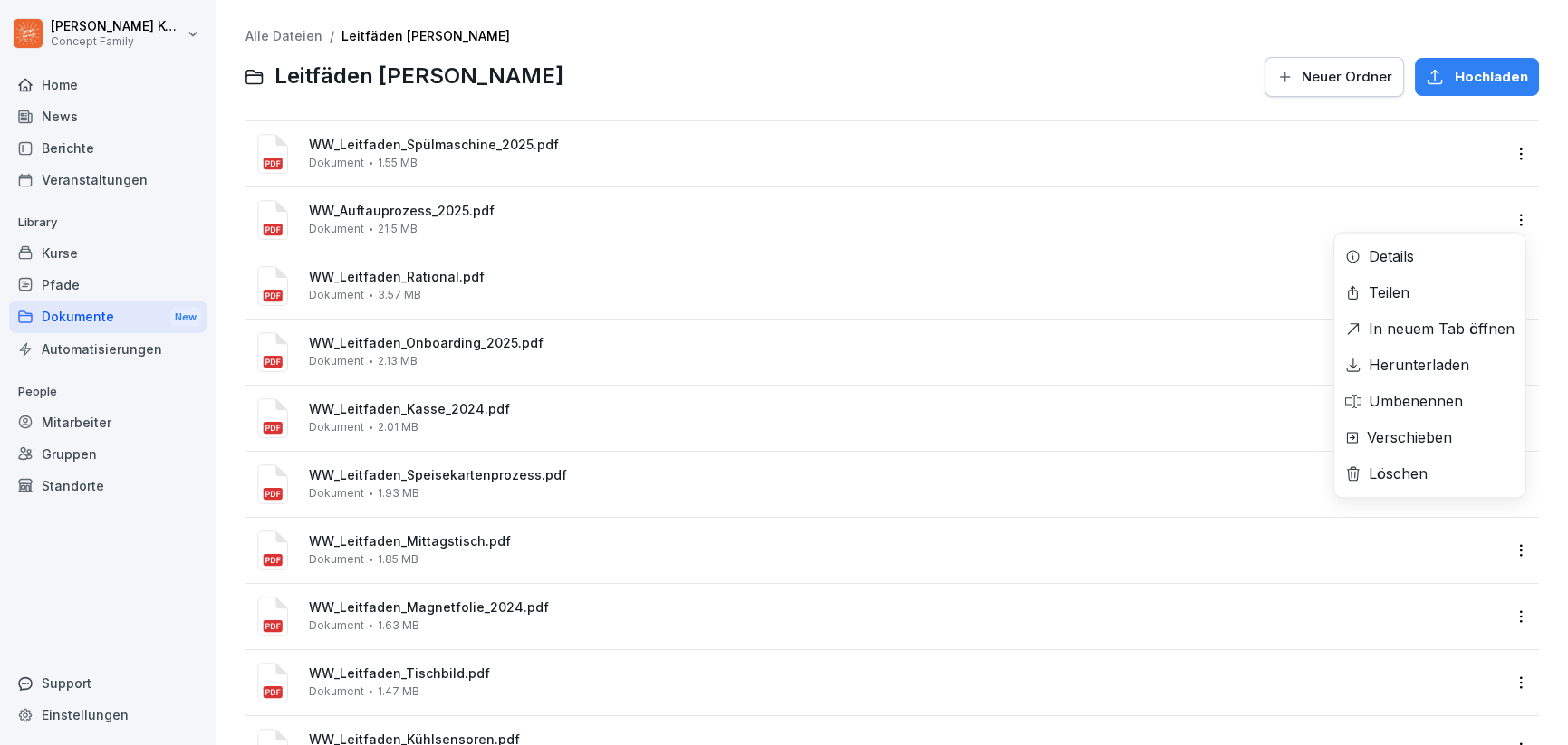
click at [1467, 245] on div "Details" at bounding box center [1430, 256] width 191 height 36
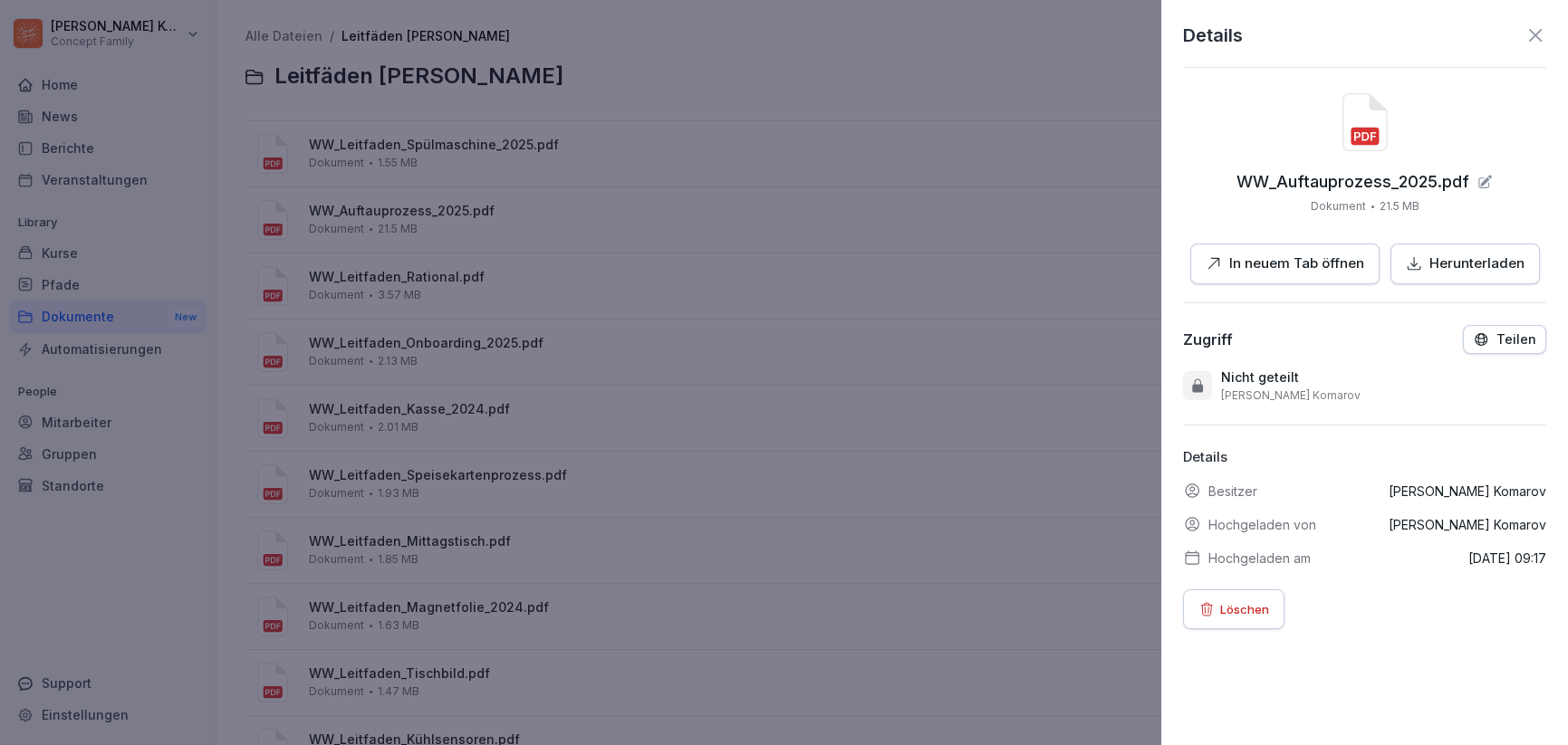
click at [1525, 44] on icon at bounding box center [1536, 35] width 22 height 22
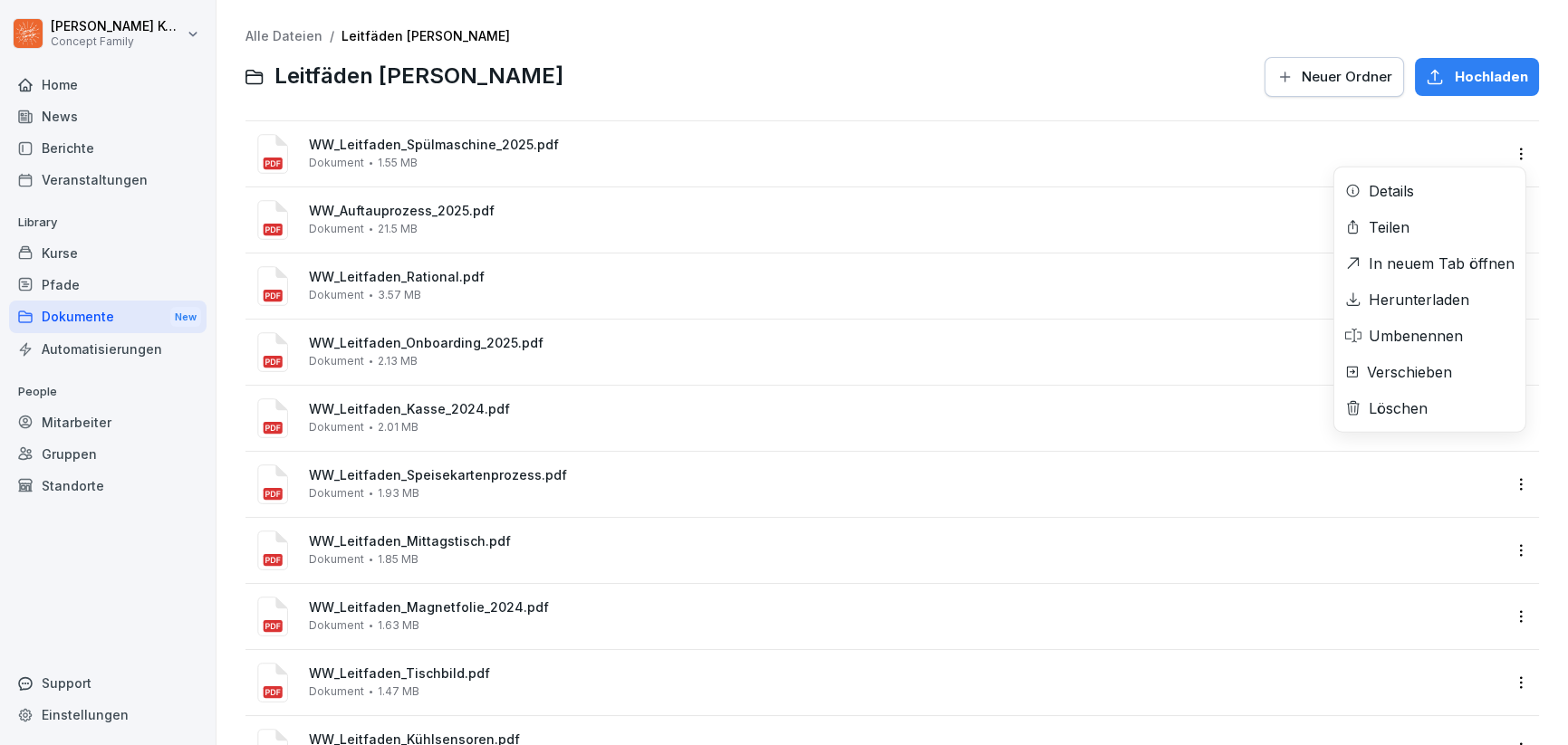
click at [1512, 162] on html "Jana Komarov Concept Family Home News Berichte Veranstaltungen Library Kurse Pf…" at bounding box center [784, 372] width 1568 height 745
click at [1416, 192] on div "Details" at bounding box center [1430, 190] width 191 height 36
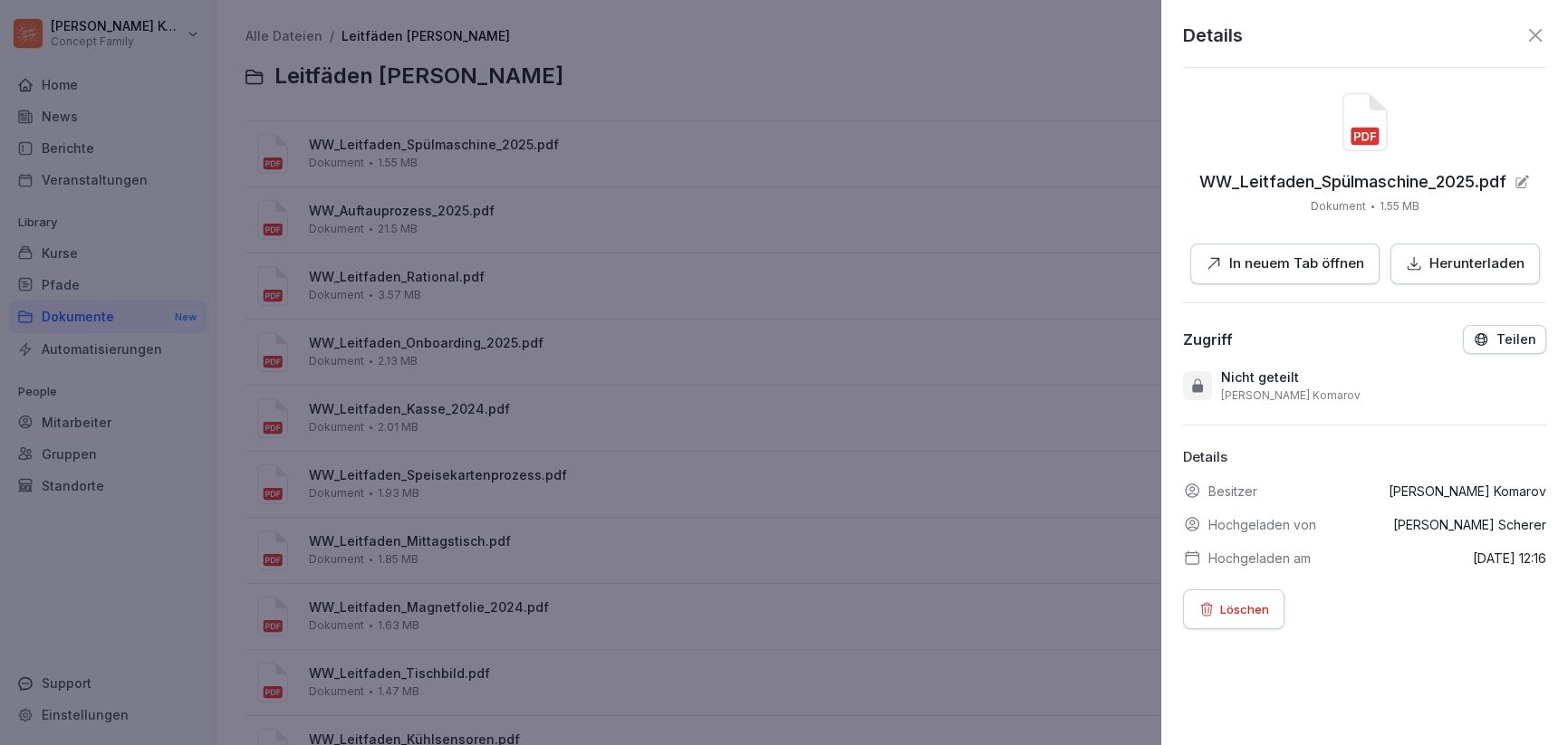
click at [1527, 37] on icon at bounding box center [1536, 35] width 22 height 22
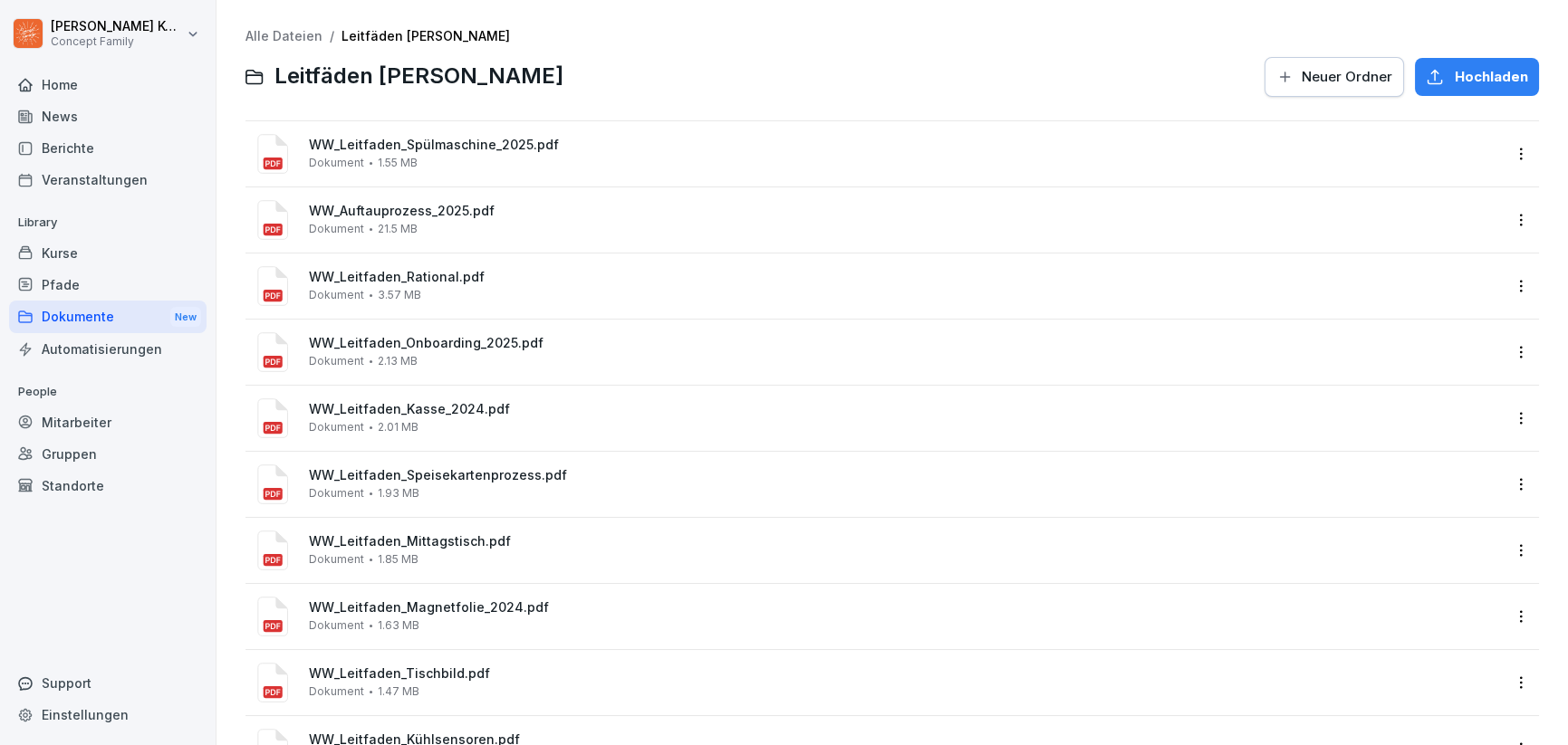
click at [278, 30] on link "Alle Dateien" at bounding box center [283, 36] width 77 height 16
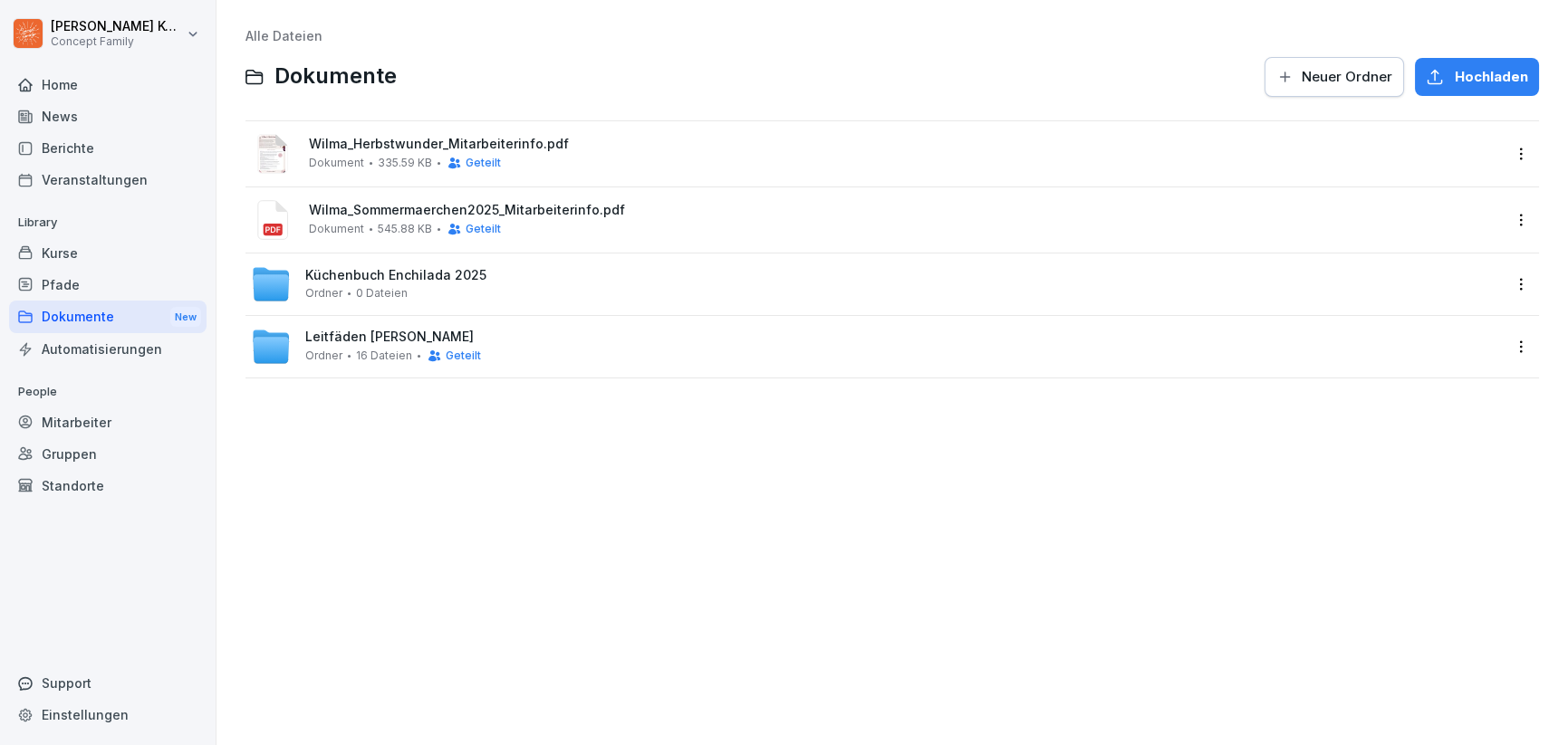
click at [104, 432] on div "Mitarbeiter" at bounding box center [107, 422] width 197 height 31
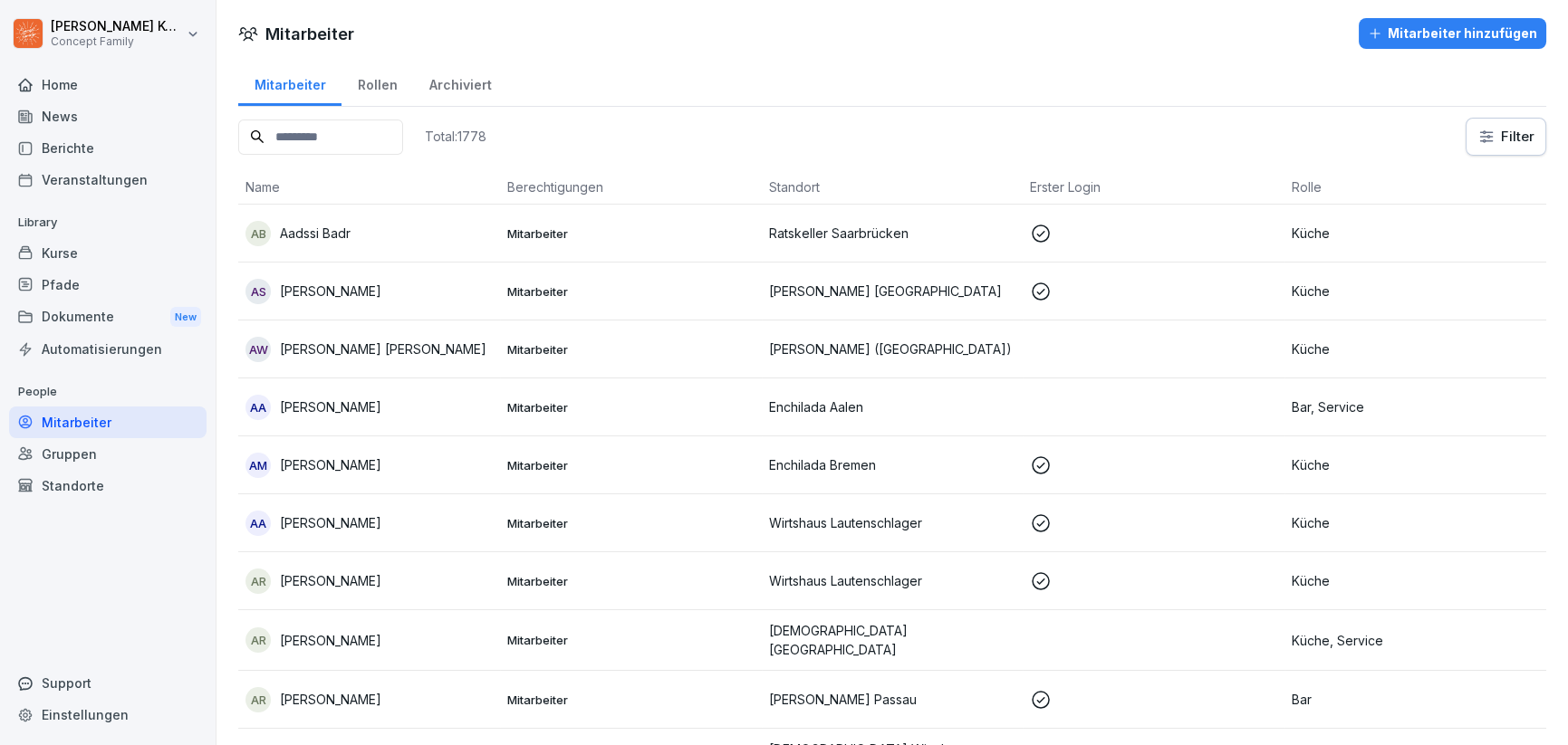
click at [89, 316] on div "Dokumente New" at bounding box center [107, 318] width 197 height 33
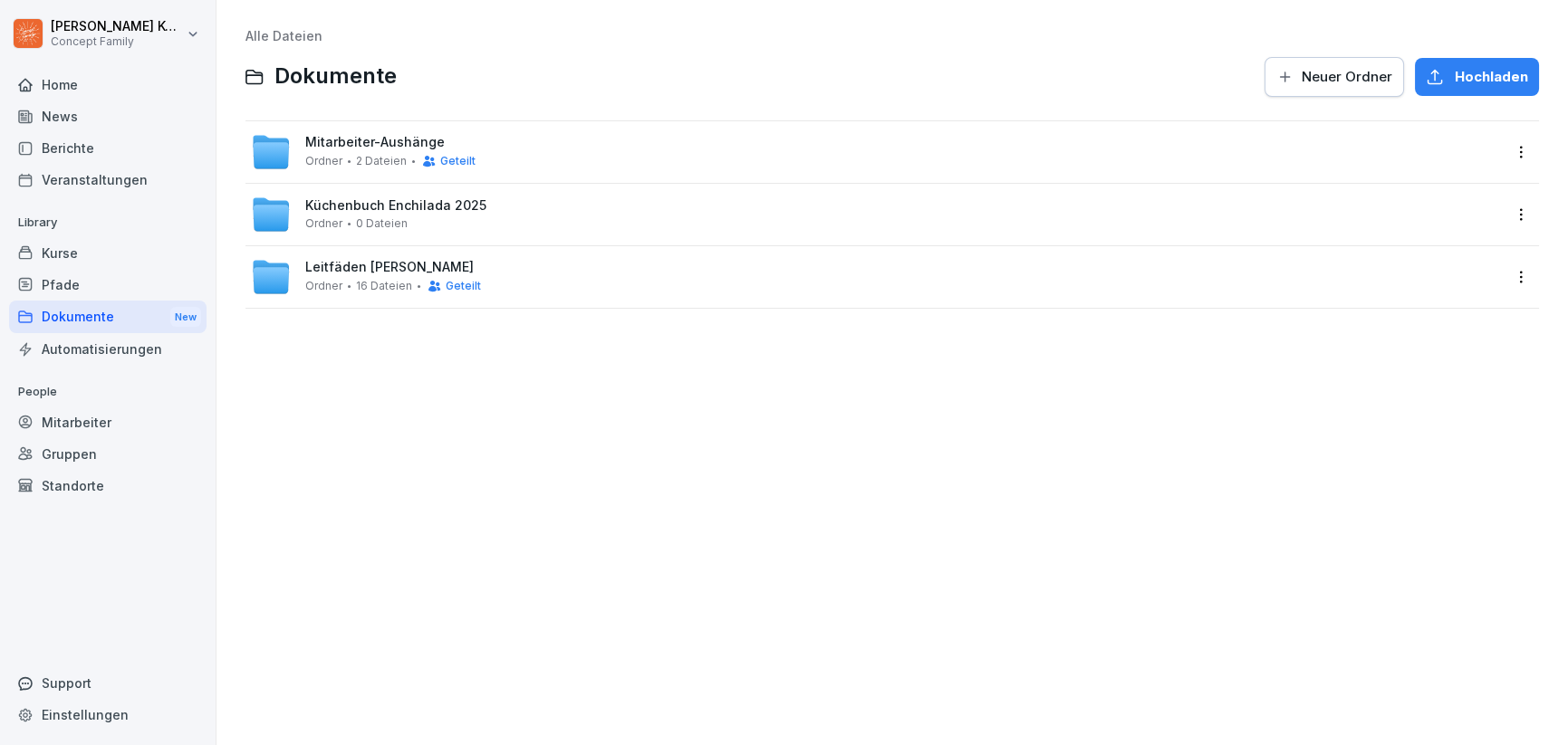
click at [505, 148] on div "Mitarbeiter-Aushänge Ordner 2 Dateien Geteilt" at bounding box center [876, 152] width 1250 height 40
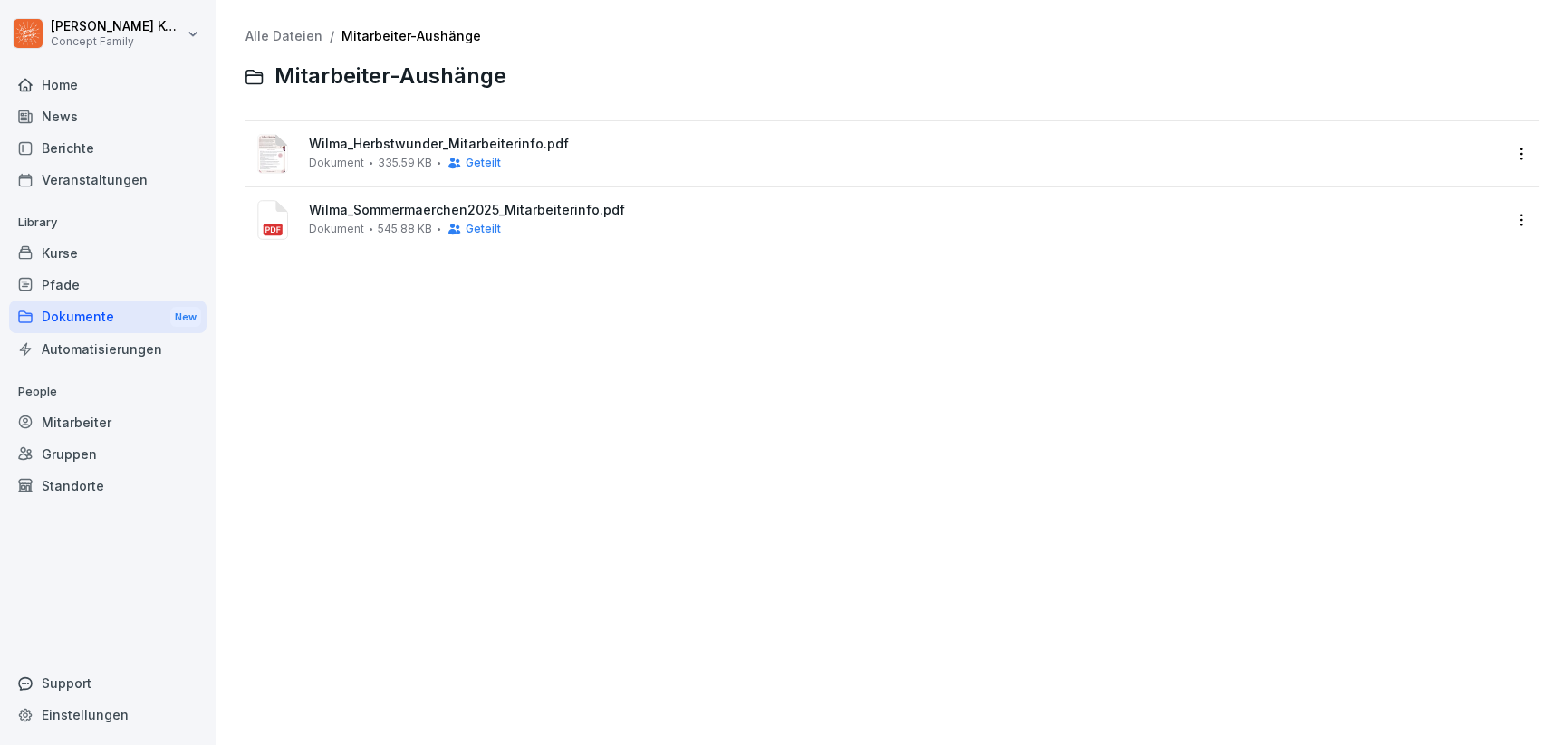
click at [310, 33] on link "Alle Dateien" at bounding box center [283, 36] width 77 height 16
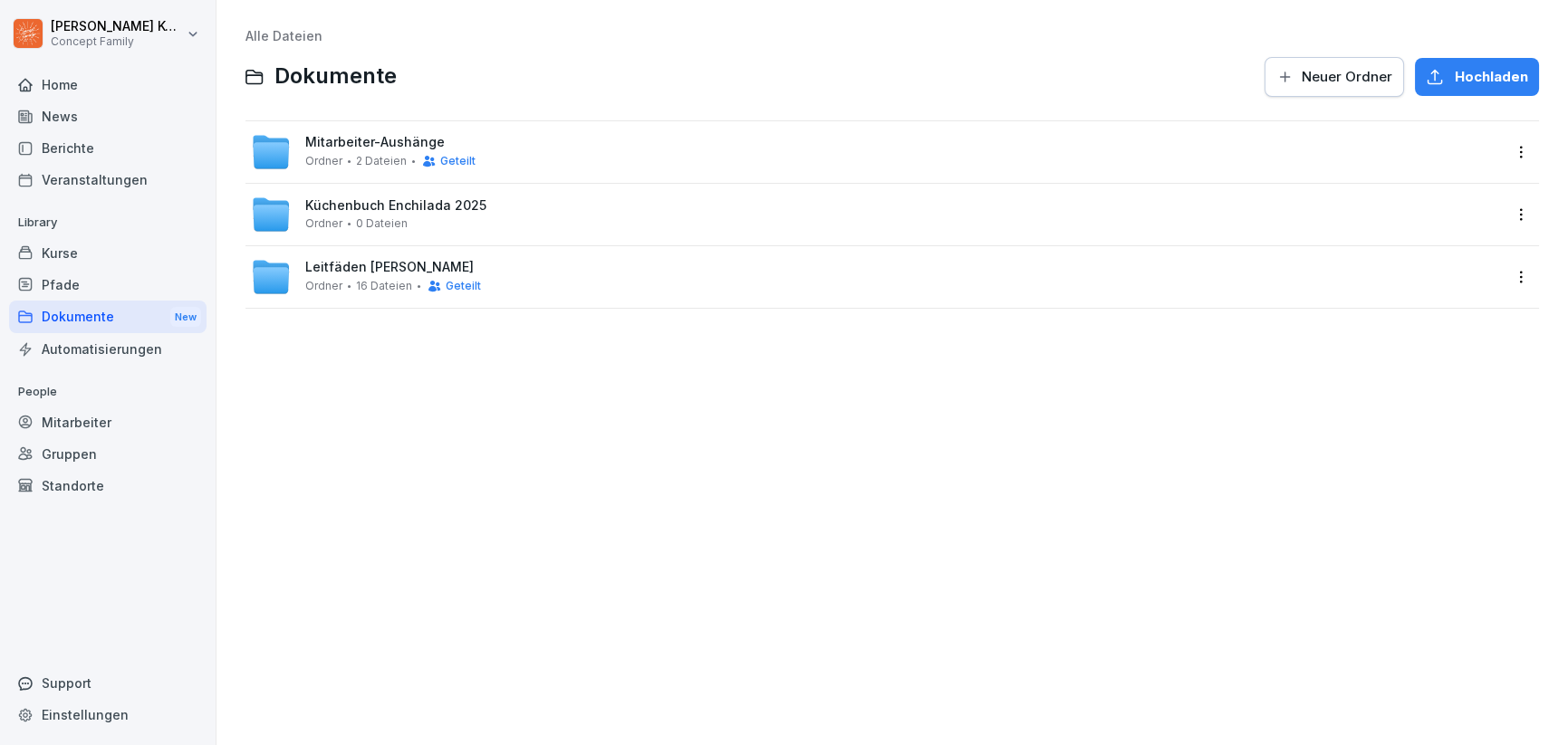
click at [393, 142] on span "Mitarbeiter-Aushänge" at bounding box center [375, 143] width 139 height 16
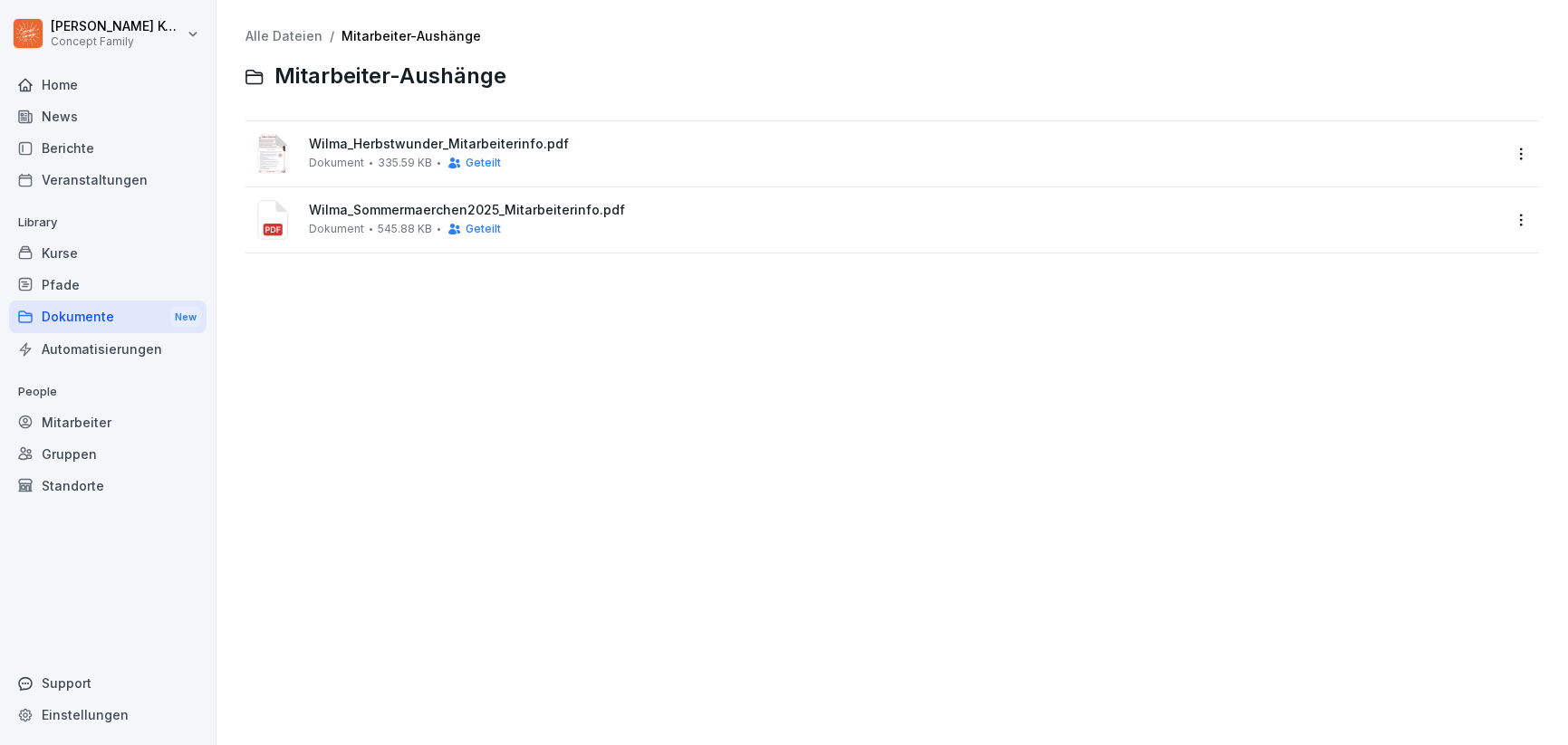
click at [95, 120] on div "News" at bounding box center [107, 117] width 197 height 31
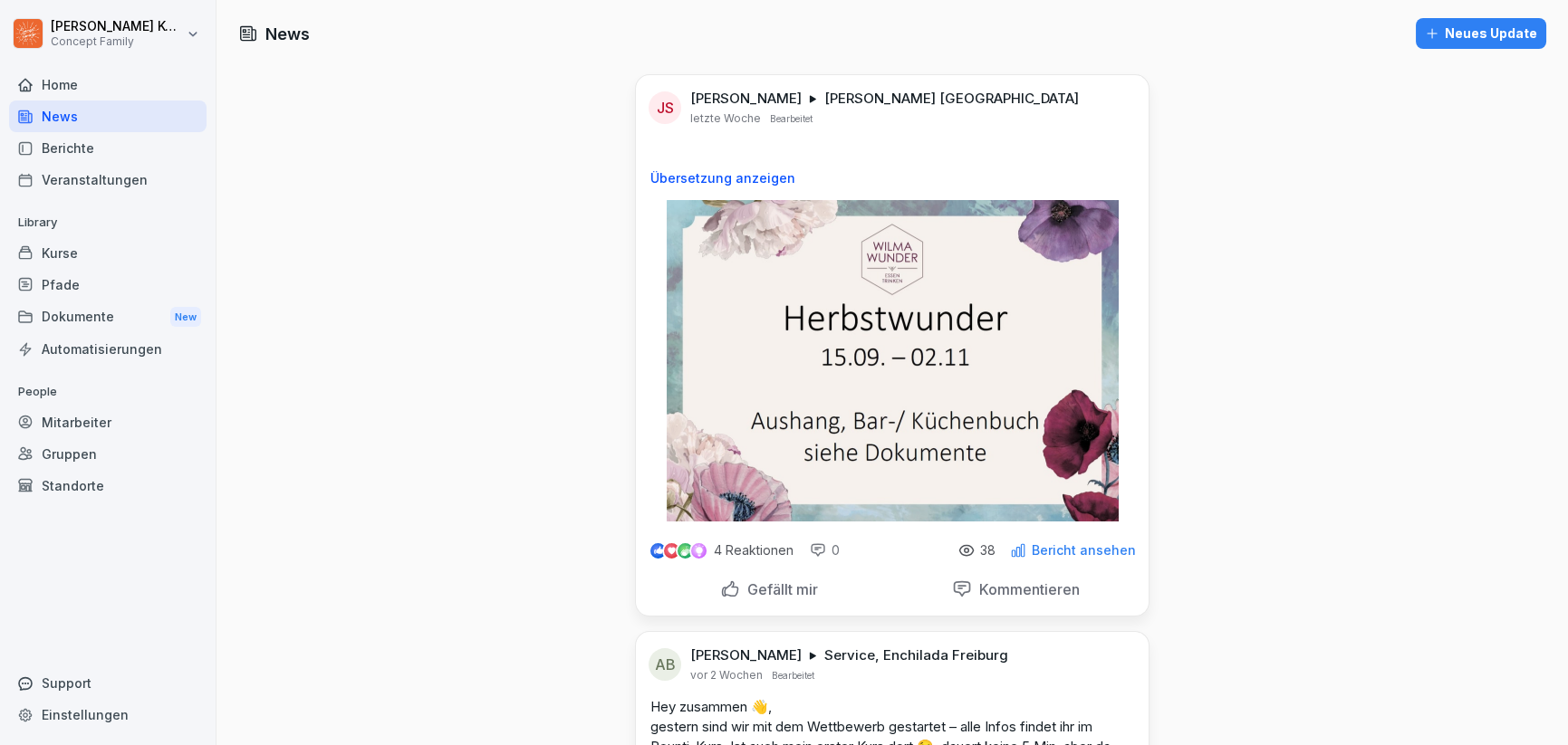
click at [91, 304] on div "Dokumente New" at bounding box center [107, 318] width 197 height 33
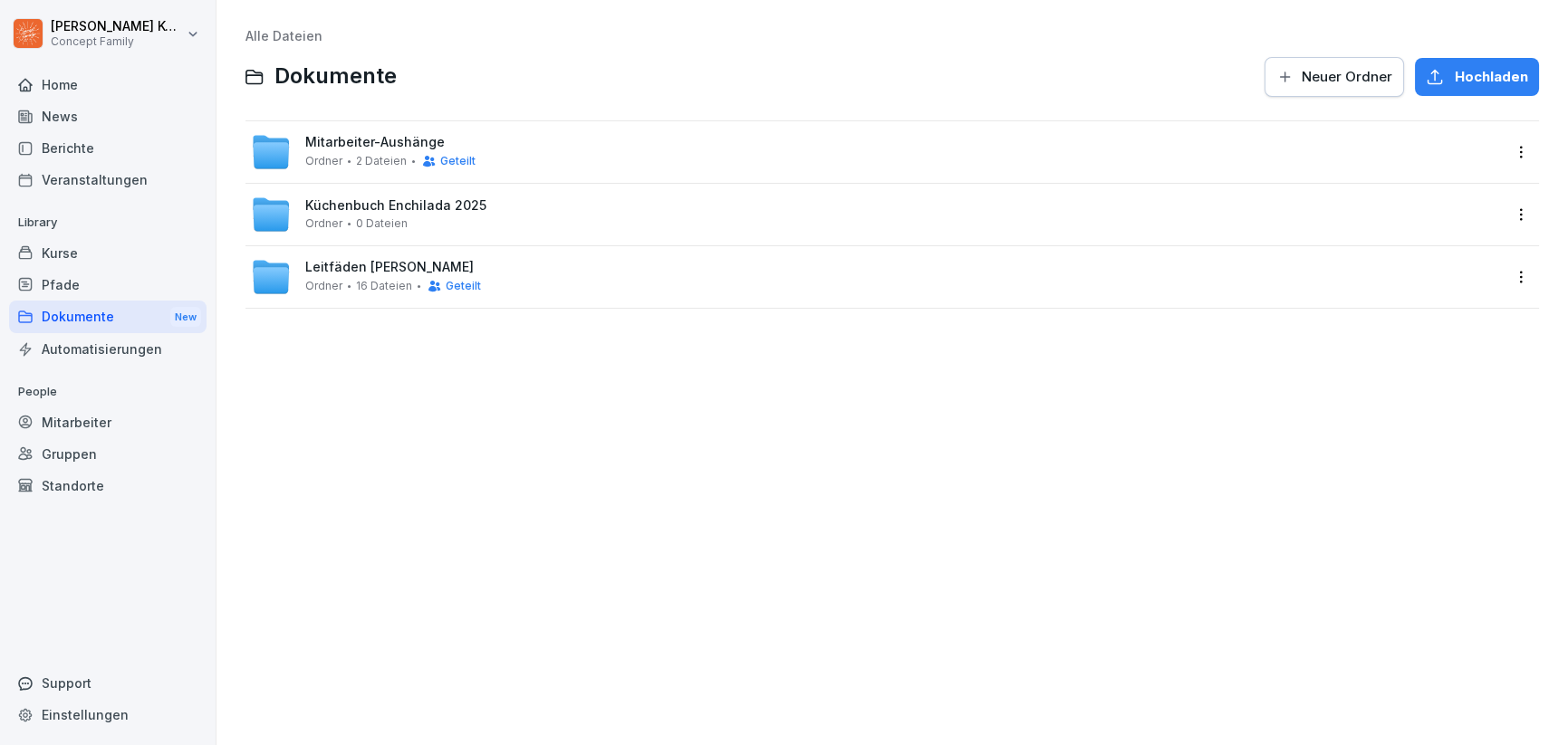
click at [507, 156] on div "Mitarbeiter-Aushänge Ordner 2 Dateien Geteilt" at bounding box center [876, 152] width 1250 height 40
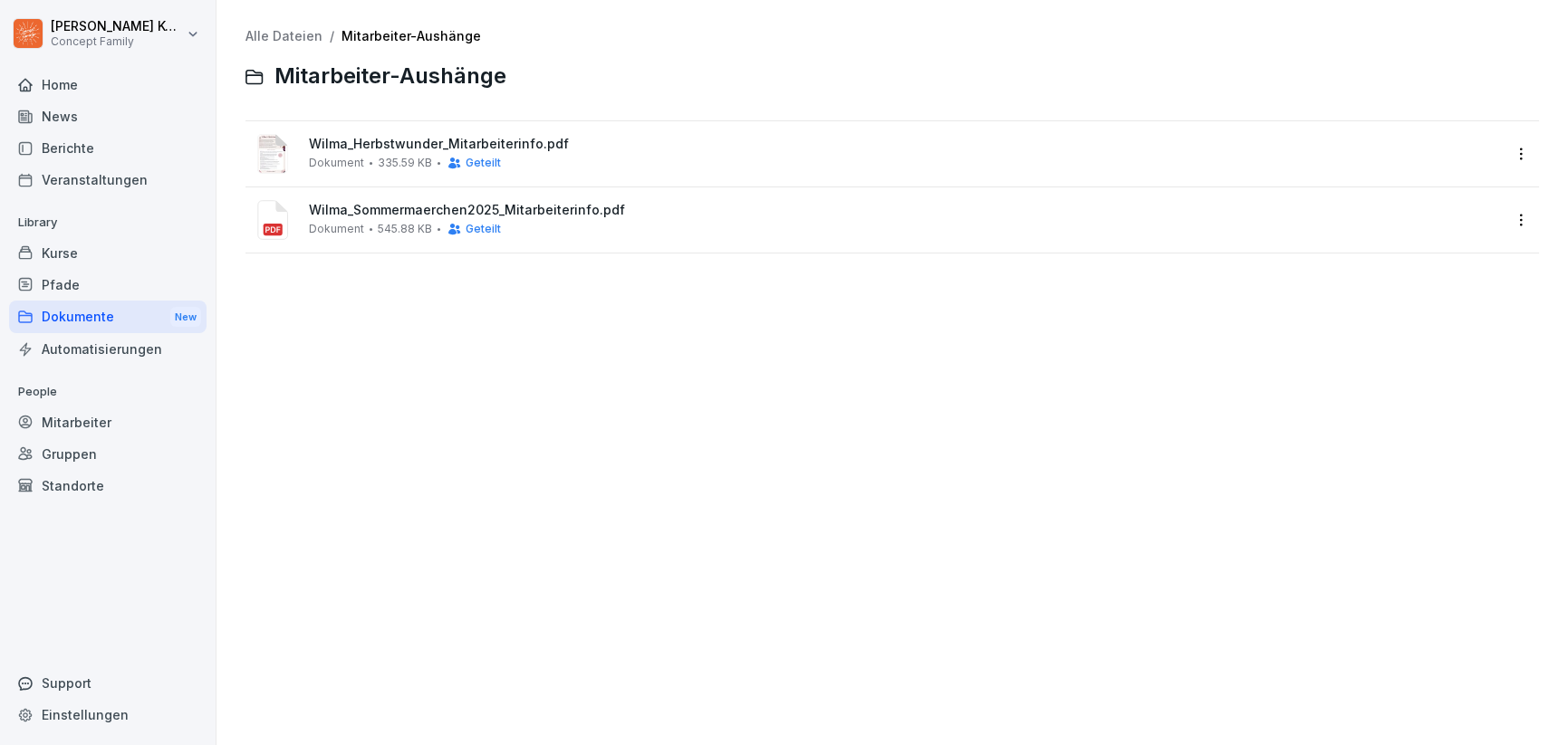
click at [473, 165] on span "Geteilt" at bounding box center [483, 163] width 35 height 13
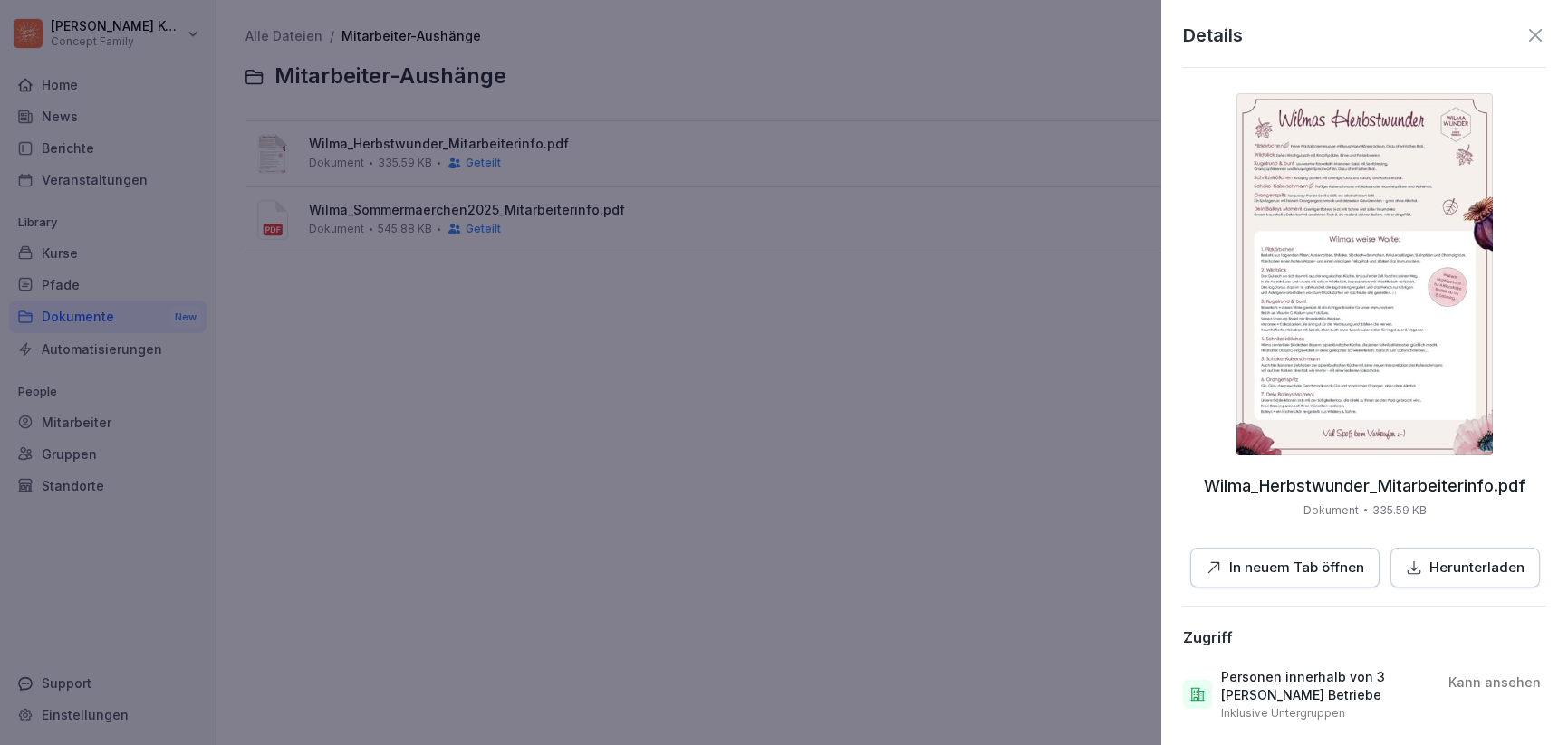
click at [1529, 32] on icon at bounding box center [1535, 35] width 13 height 13
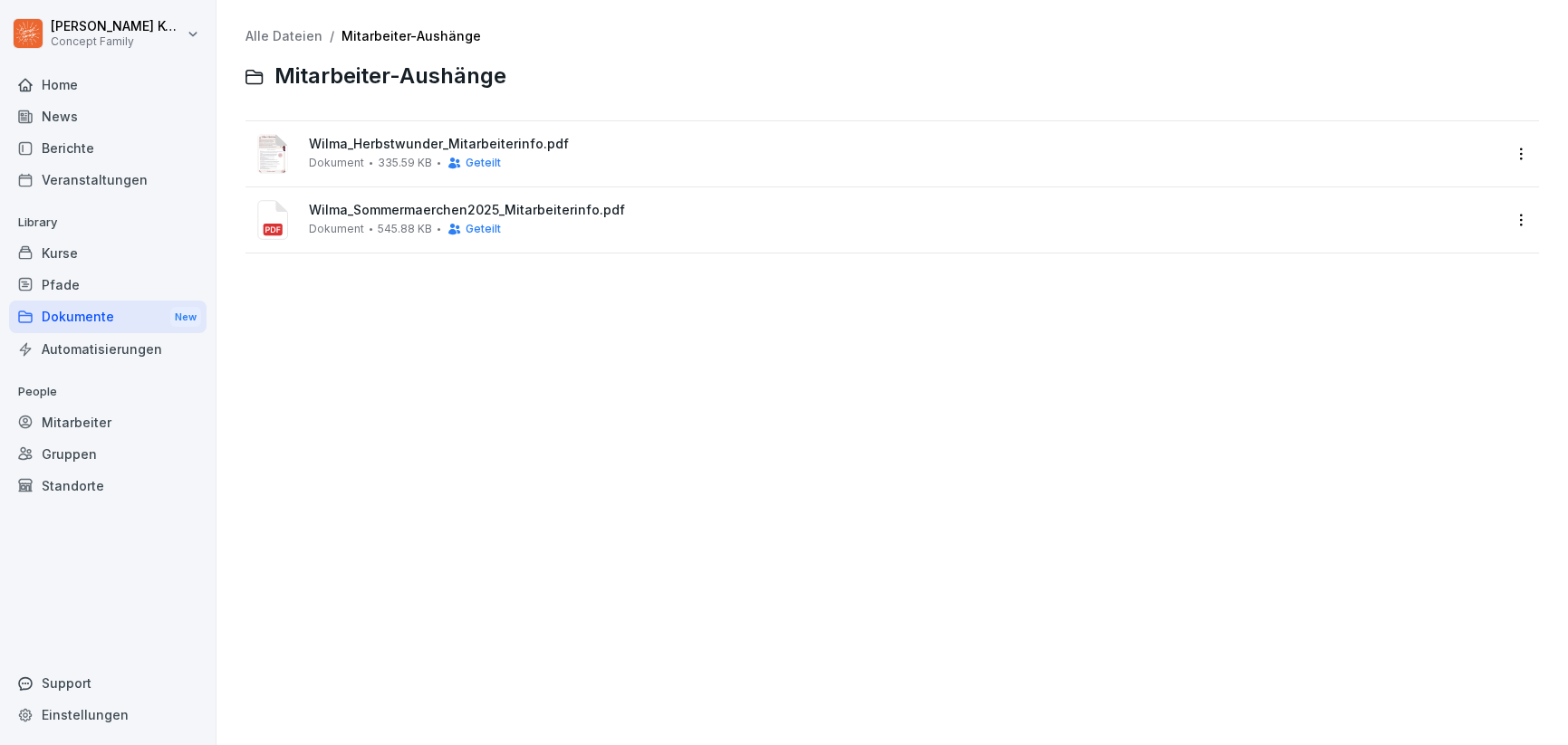
click at [80, 256] on div "Kurse" at bounding box center [107, 253] width 197 height 31
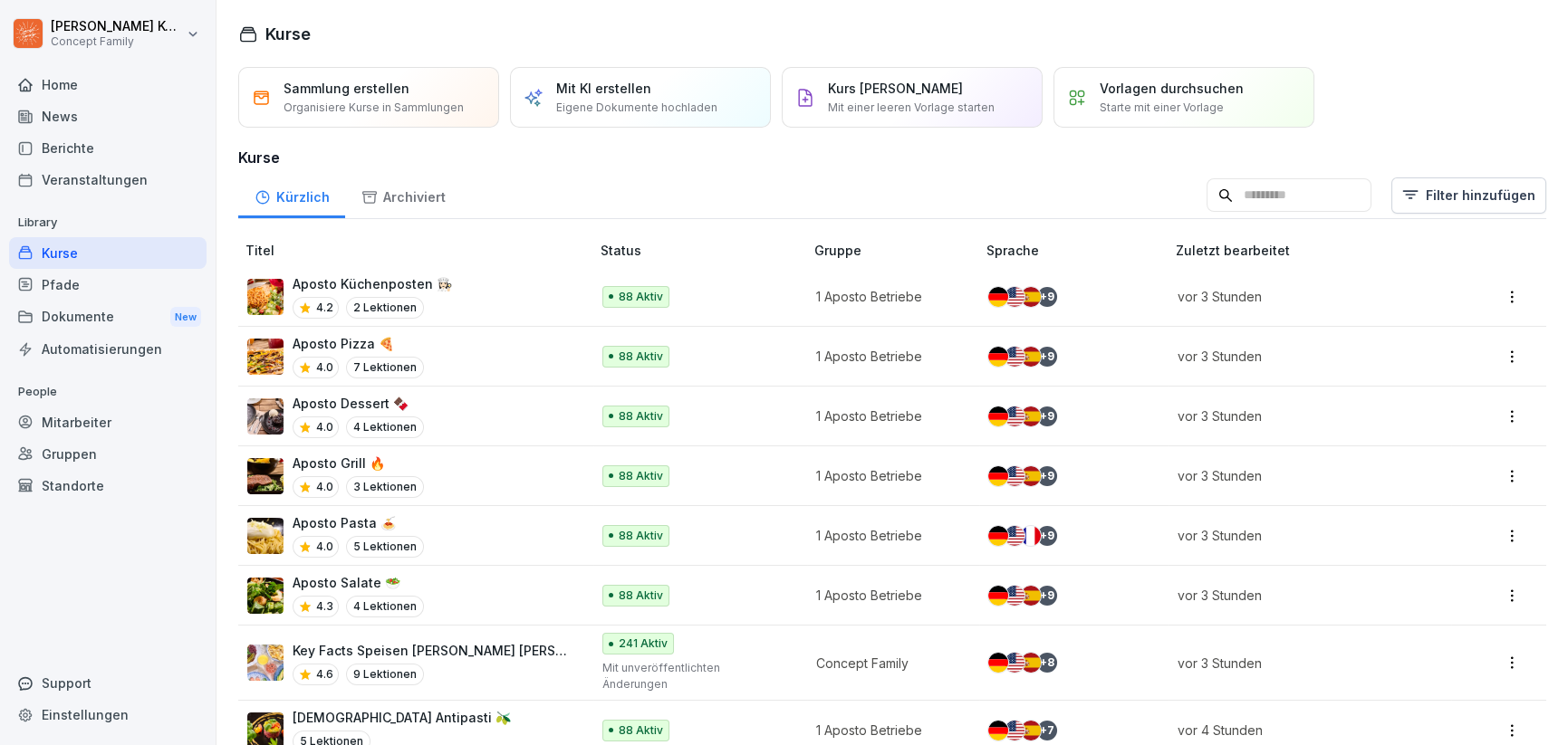
click at [127, 325] on div "Dokumente New" at bounding box center [107, 318] width 197 height 33
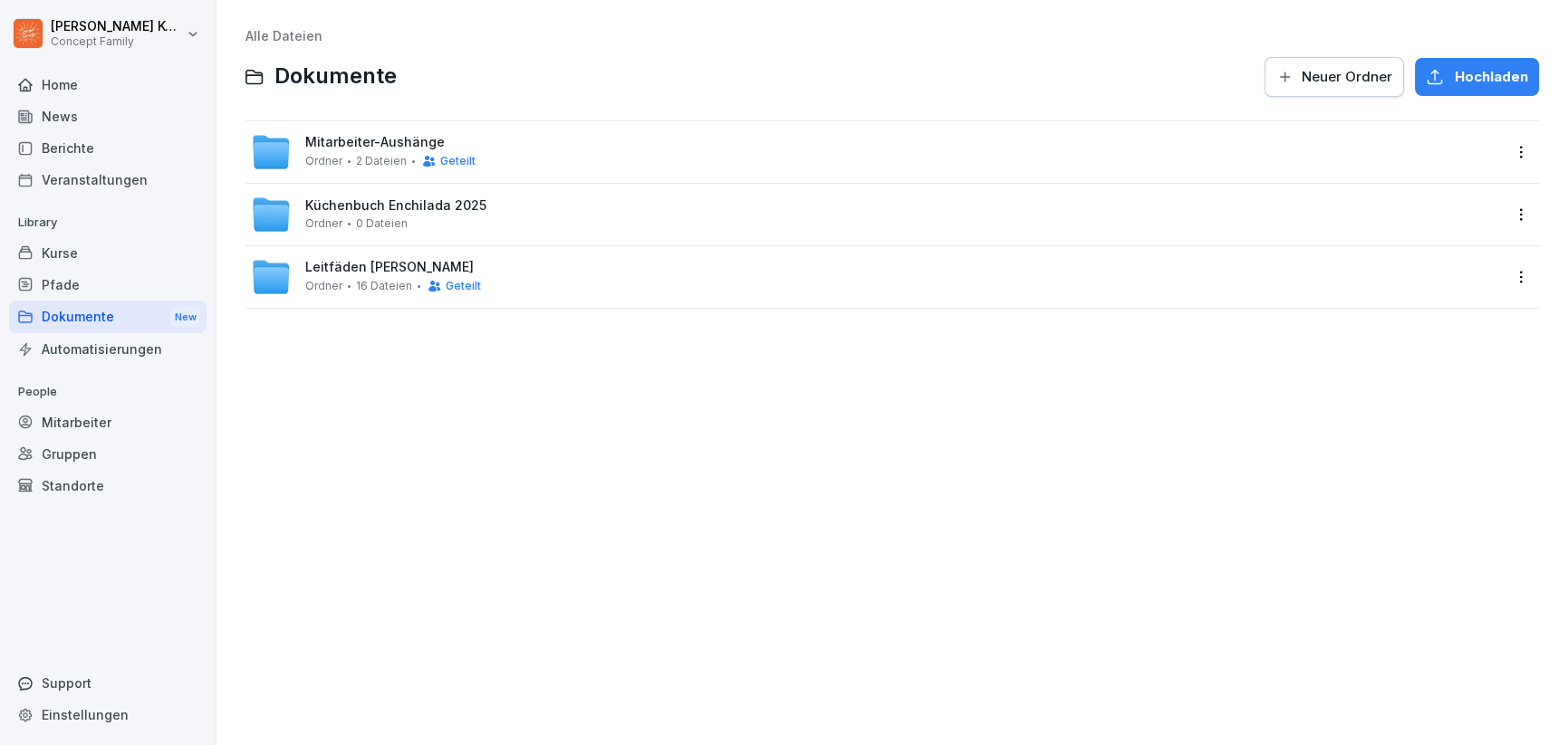
click at [73, 237] on link "Kurse" at bounding box center [107, 253] width 197 height 31
click at [72, 244] on div "Kurse" at bounding box center [107, 253] width 197 height 31
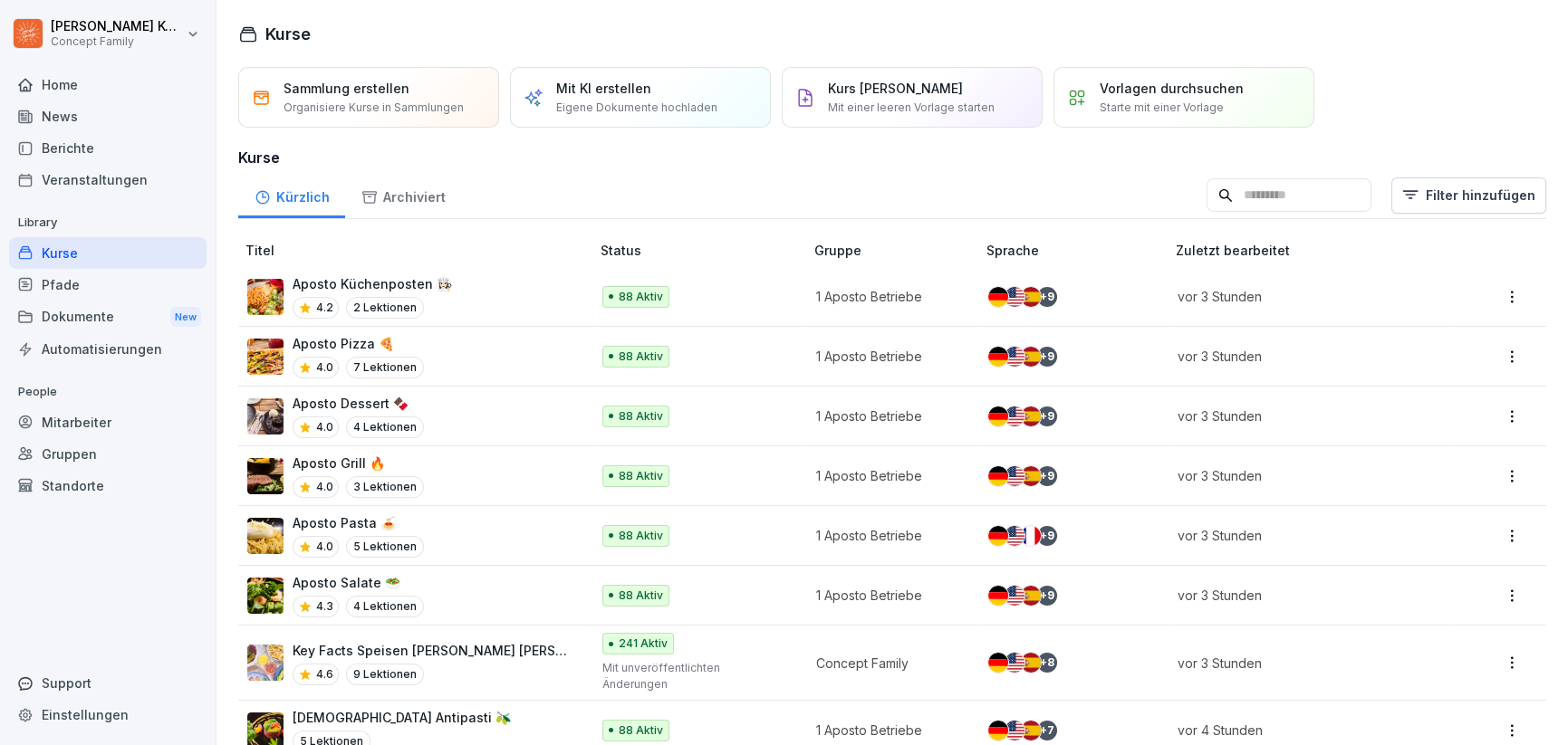
click at [81, 124] on div "News" at bounding box center [107, 117] width 197 height 31
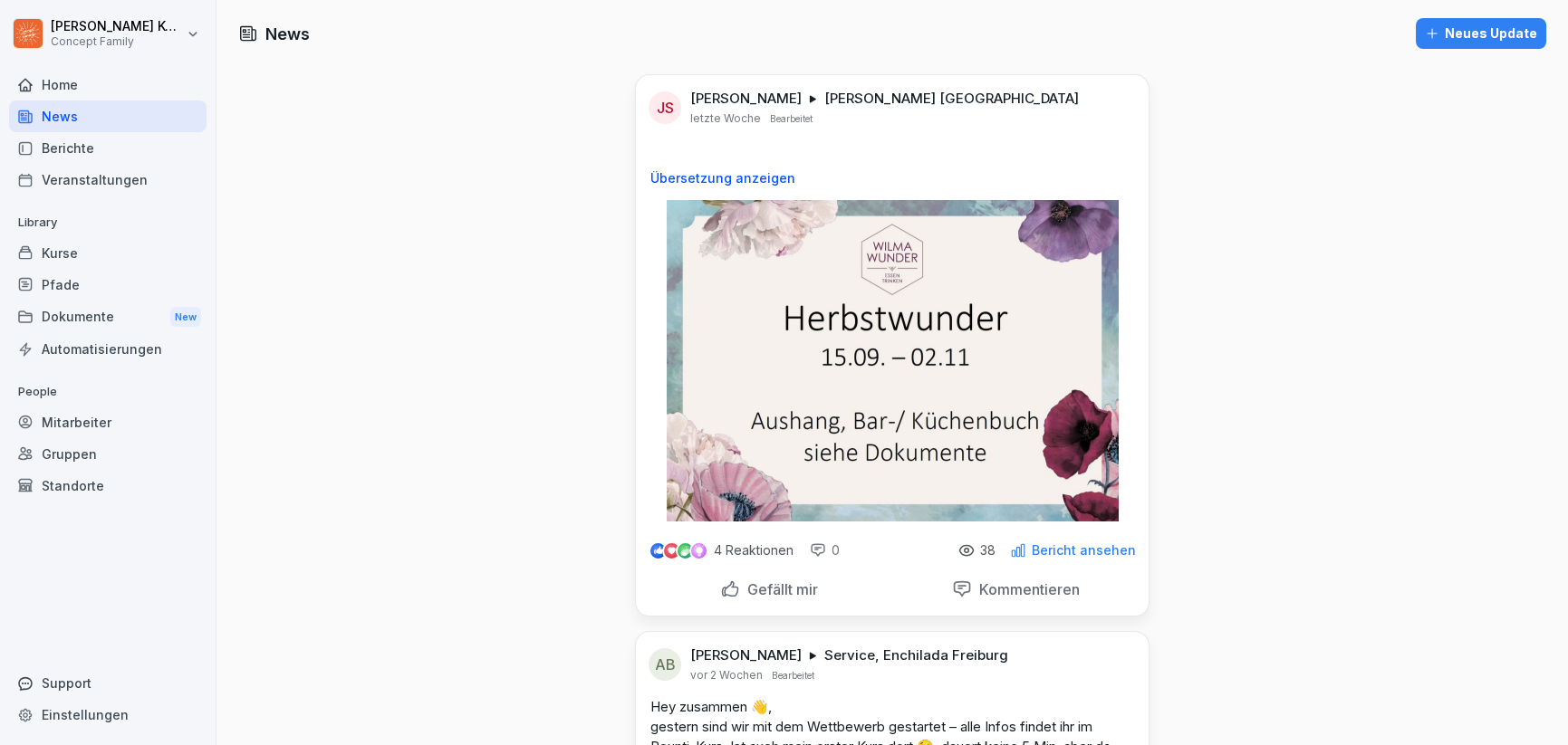
click at [121, 72] on div "Home" at bounding box center [107, 84] width 197 height 31
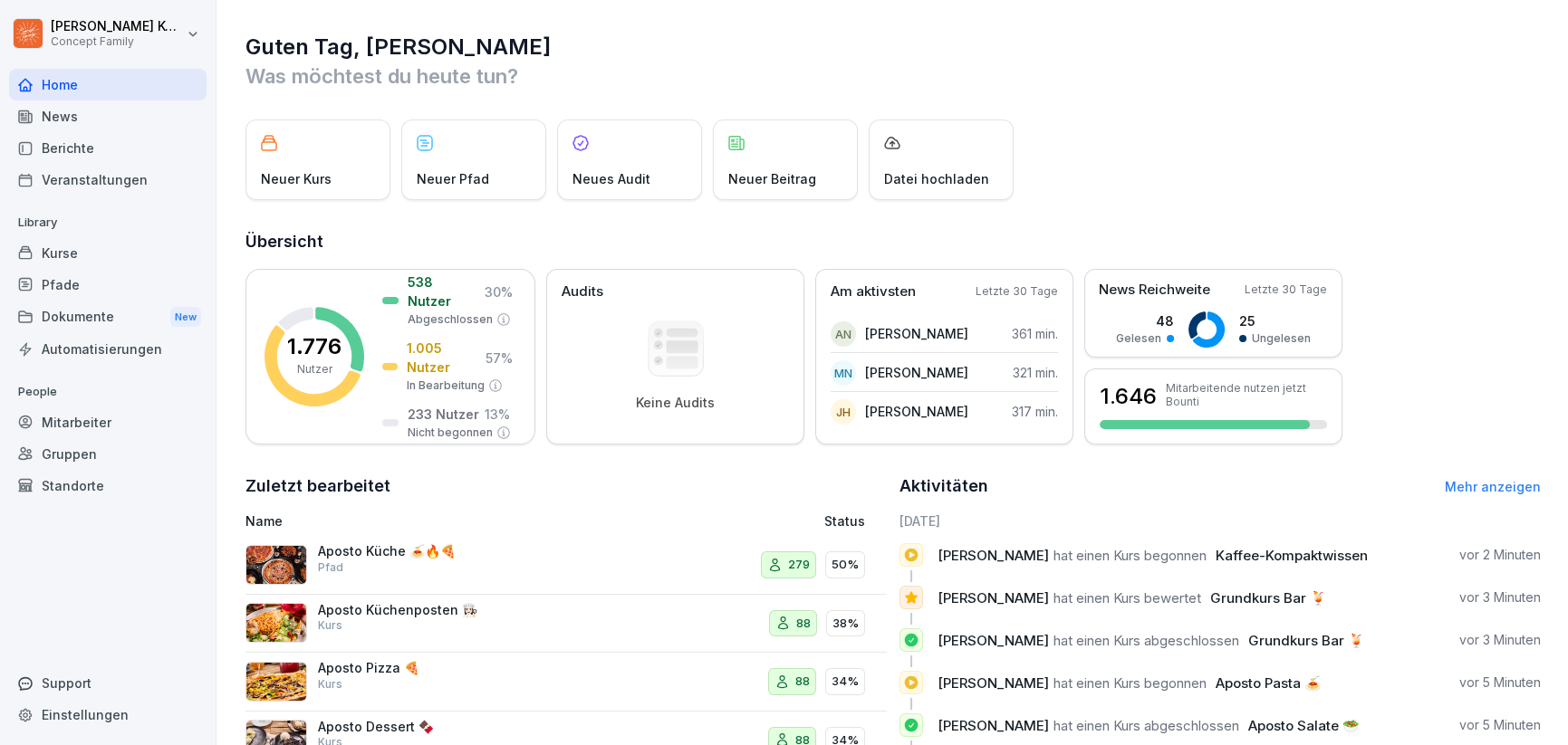
click at [63, 243] on div "Kurse" at bounding box center [107, 253] width 197 height 31
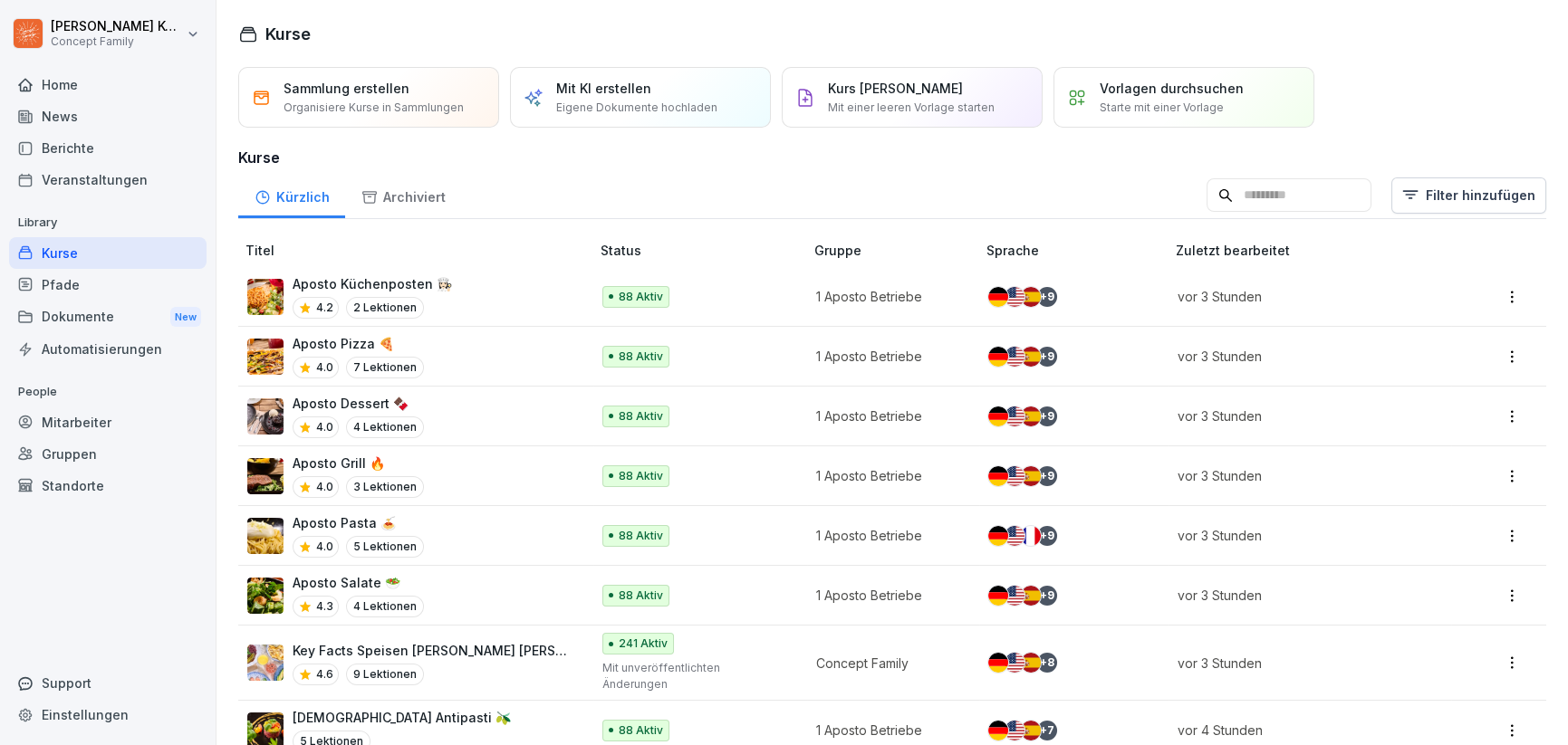
click at [88, 123] on div "News" at bounding box center [107, 117] width 197 height 31
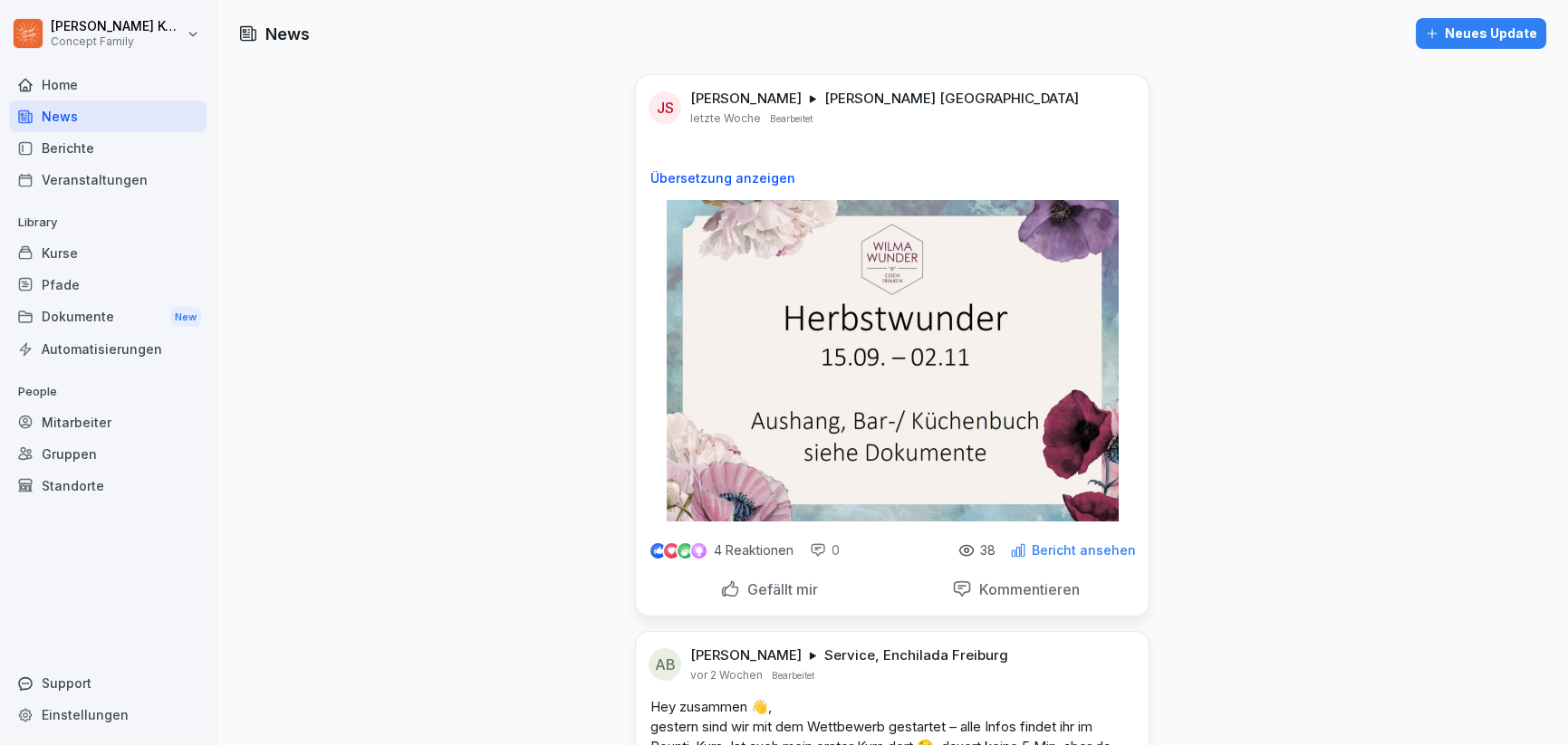
click at [76, 245] on div "Kurse" at bounding box center [107, 253] width 197 height 31
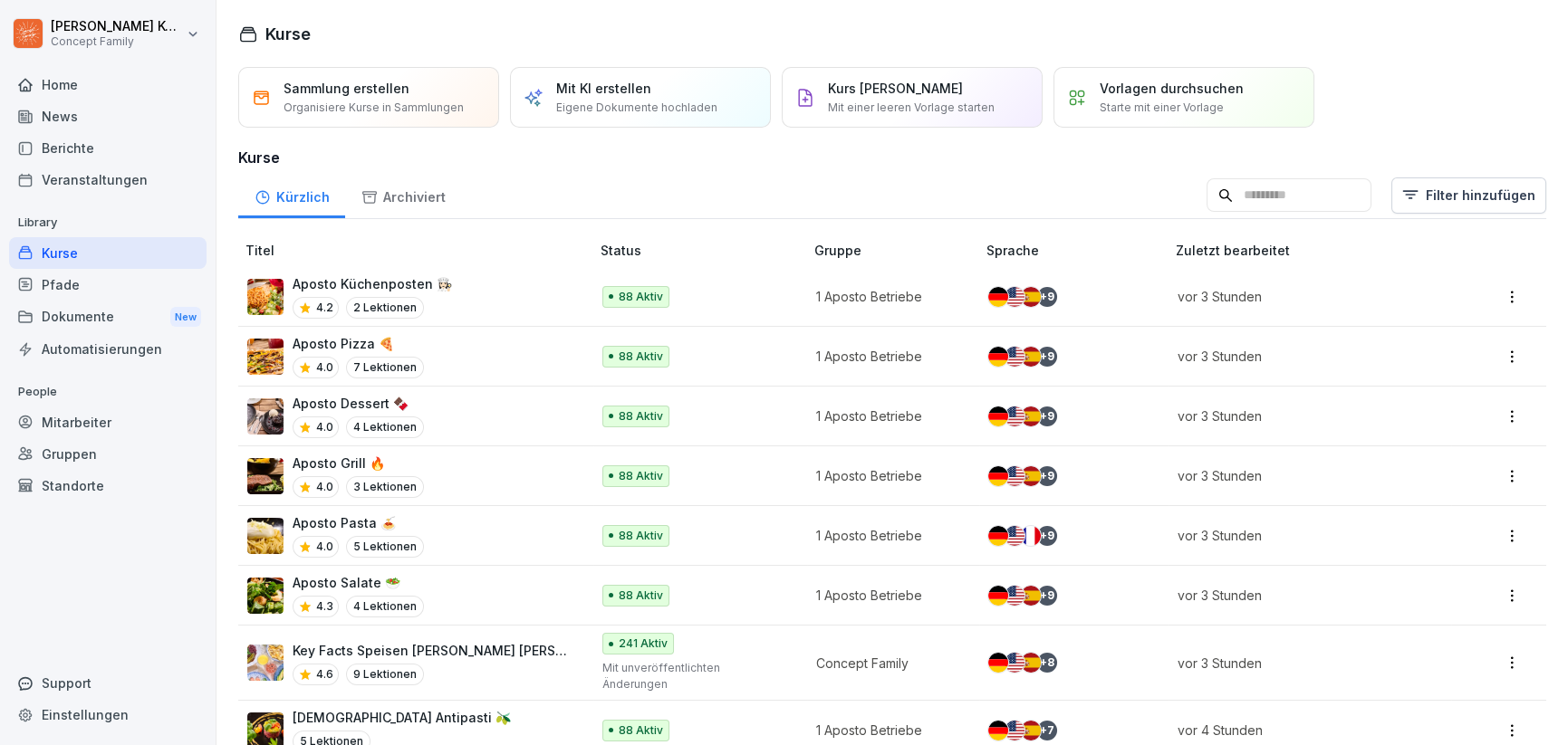
click at [49, 255] on div "Kurse" at bounding box center [107, 253] width 197 height 31
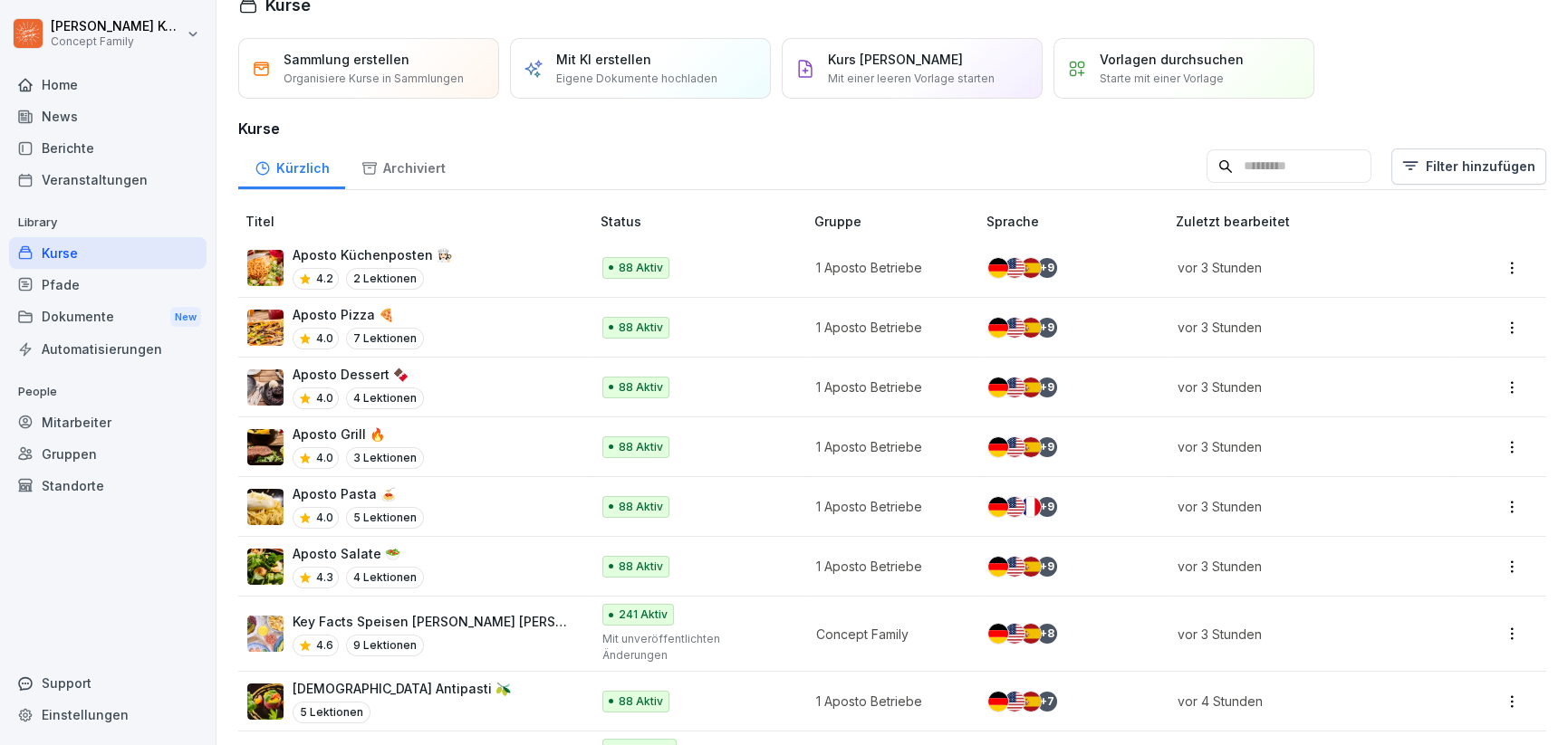
scroll to position [29, 0]
click at [495, 336] on div "Aposto Pizza 🍕 4.0 7 Lektionen" at bounding box center [409, 325] width 325 height 44
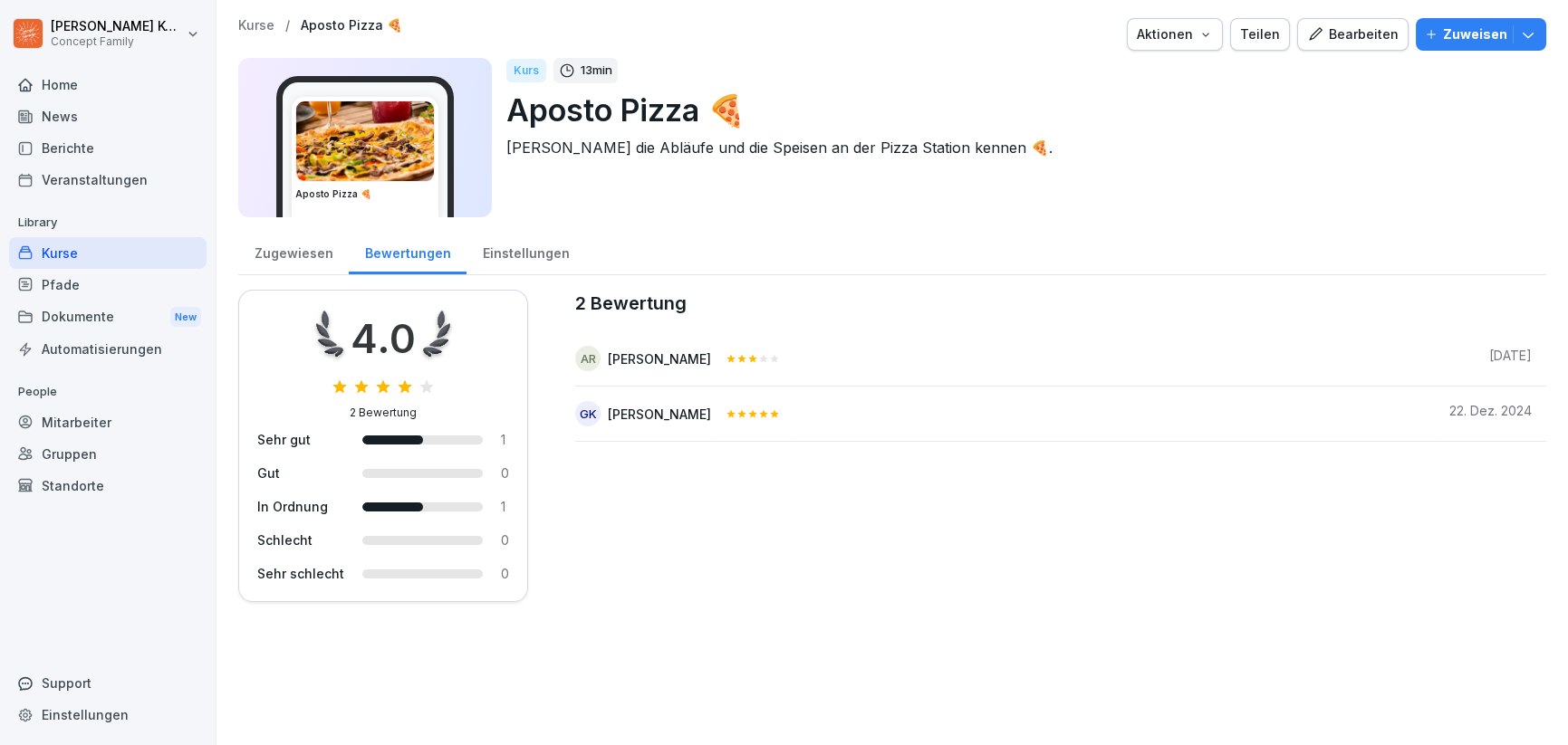
click at [46, 246] on div "Kurse" at bounding box center [107, 253] width 197 height 31
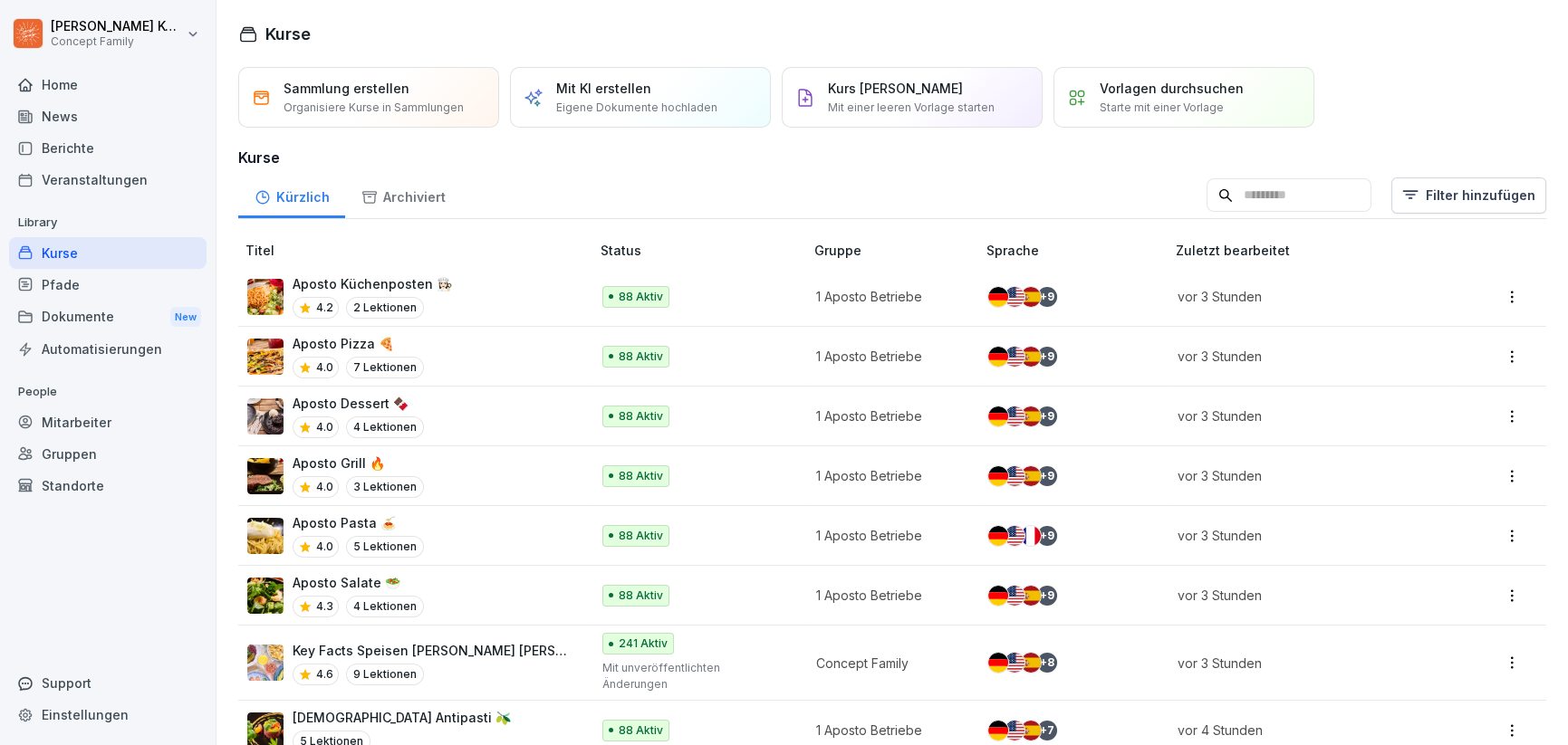
click at [431, 439] on td "Aposto Dessert 🍫 4.0 4 Lektionen" at bounding box center [416, 416] width 355 height 60
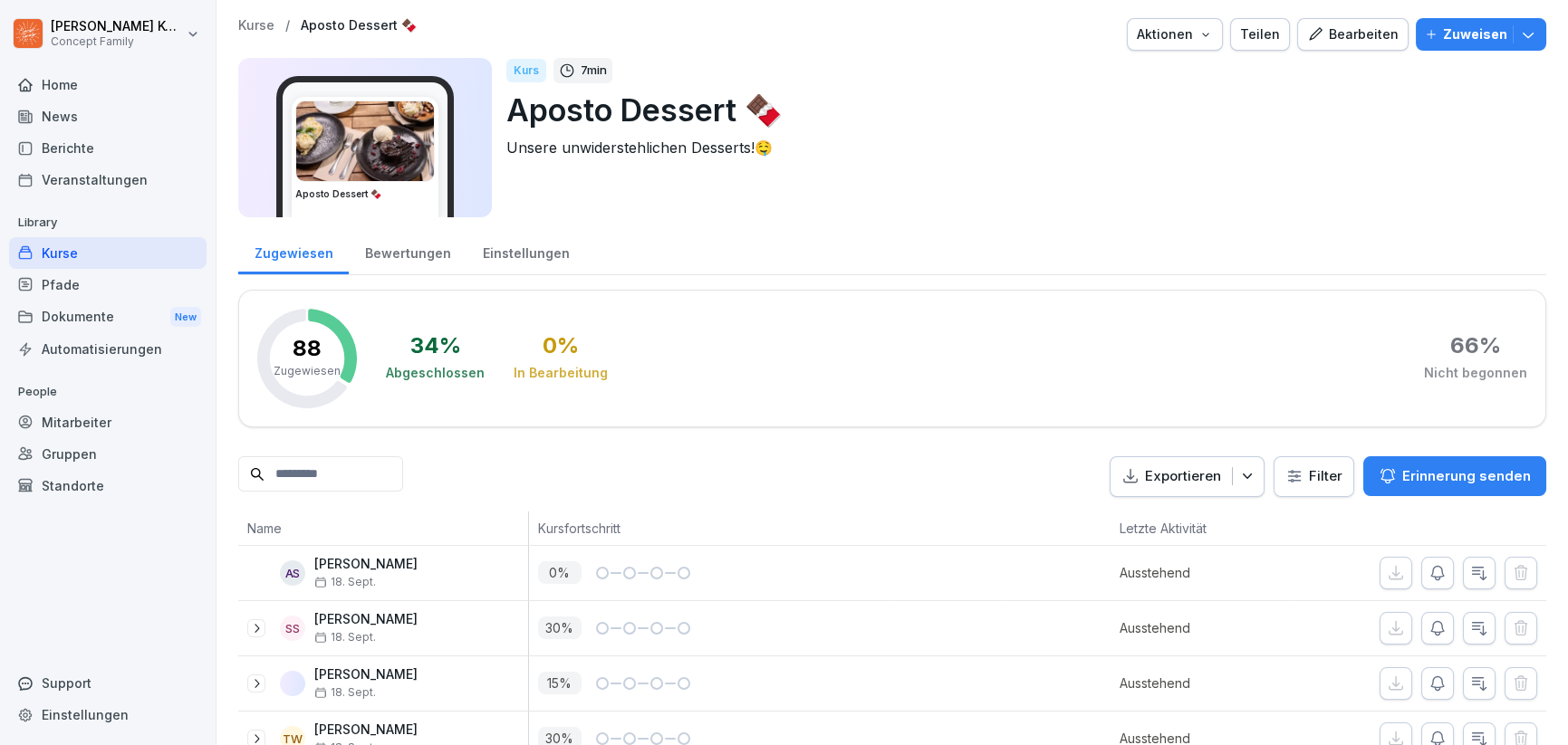
click at [387, 268] on div "Bewertungen" at bounding box center [408, 251] width 118 height 46
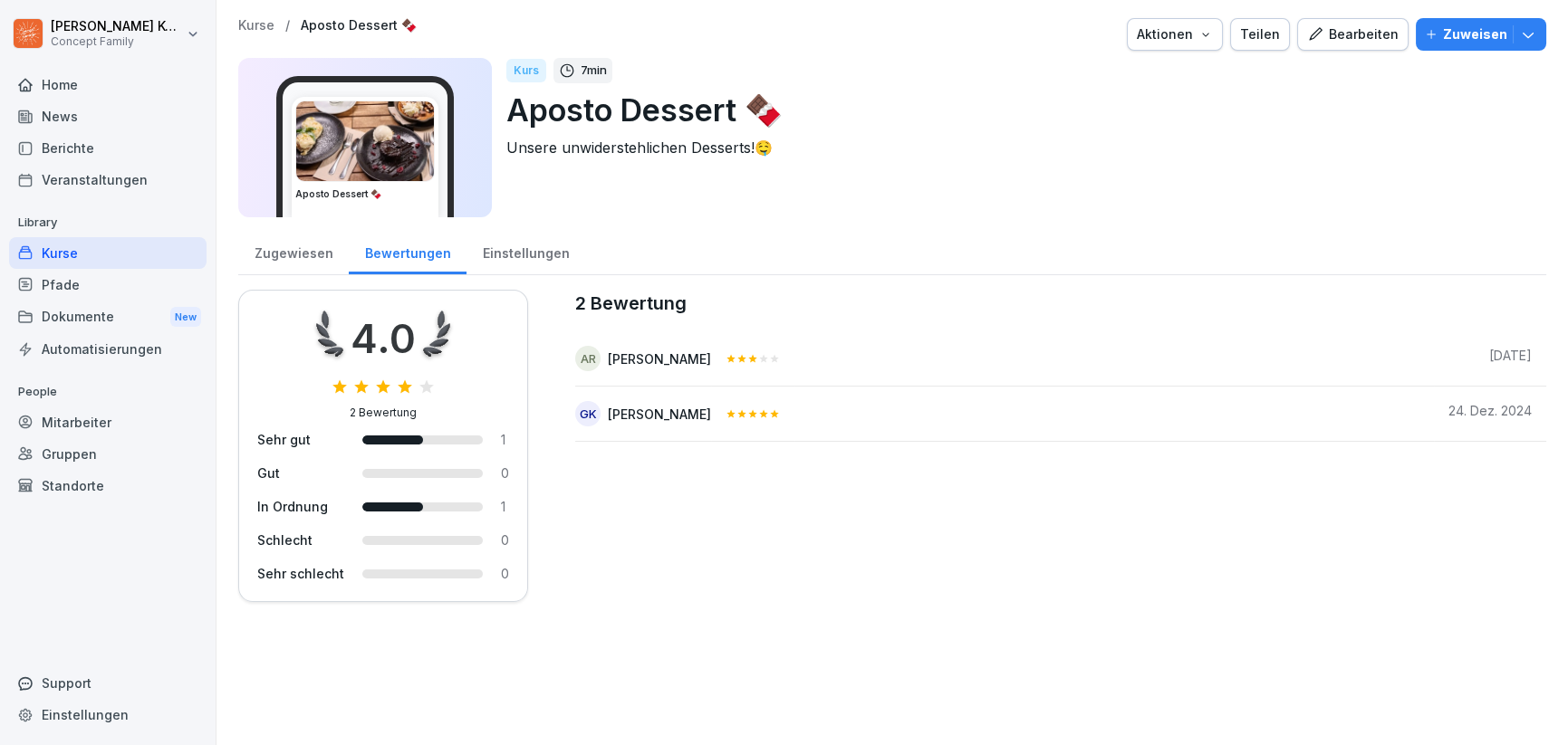
click at [81, 251] on div "Kurse" at bounding box center [107, 253] width 197 height 31
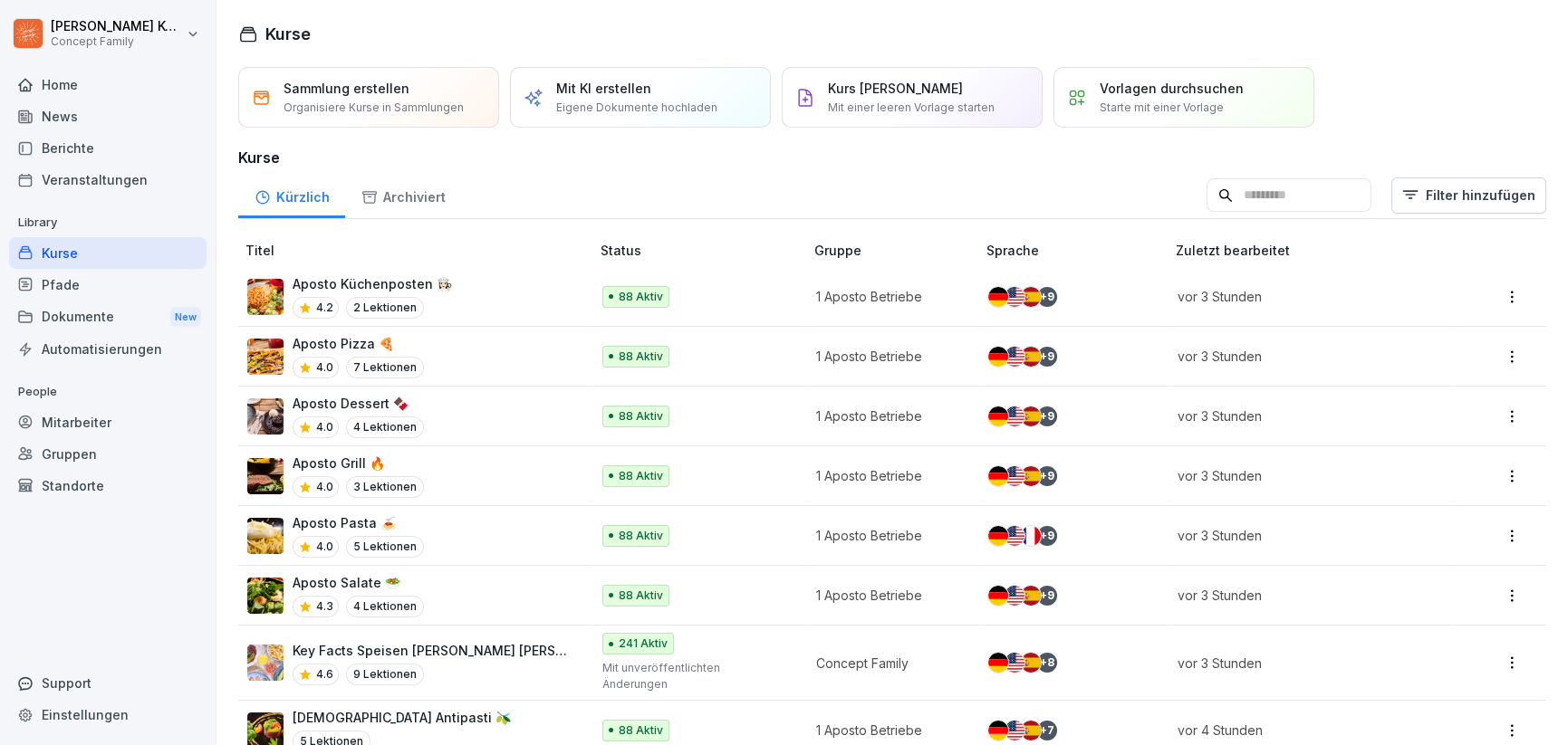
click at [417, 541] on p "5 Lektionen" at bounding box center [384, 547] width 77 height 22
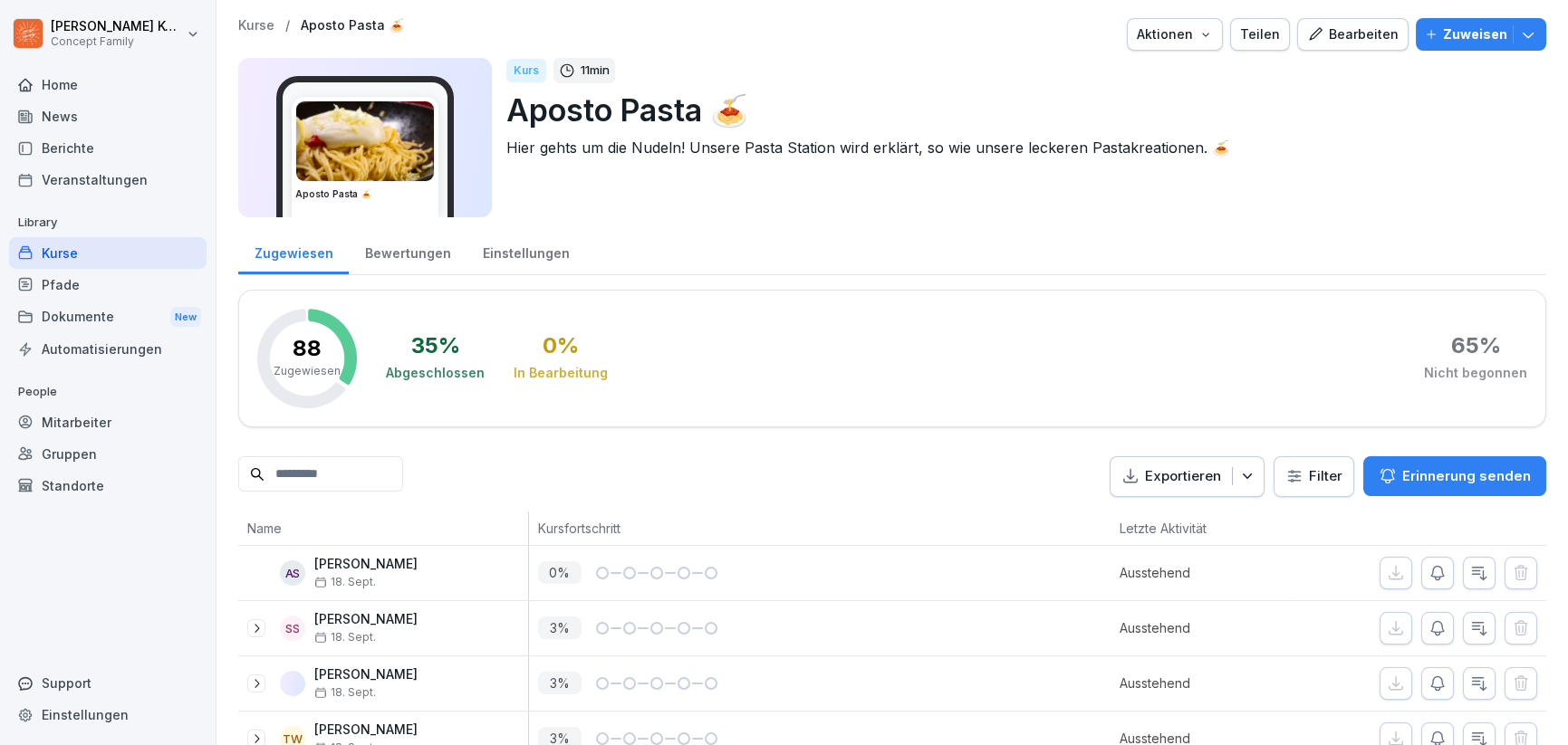
click at [403, 267] on div "Bewertungen" at bounding box center [408, 251] width 118 height 46
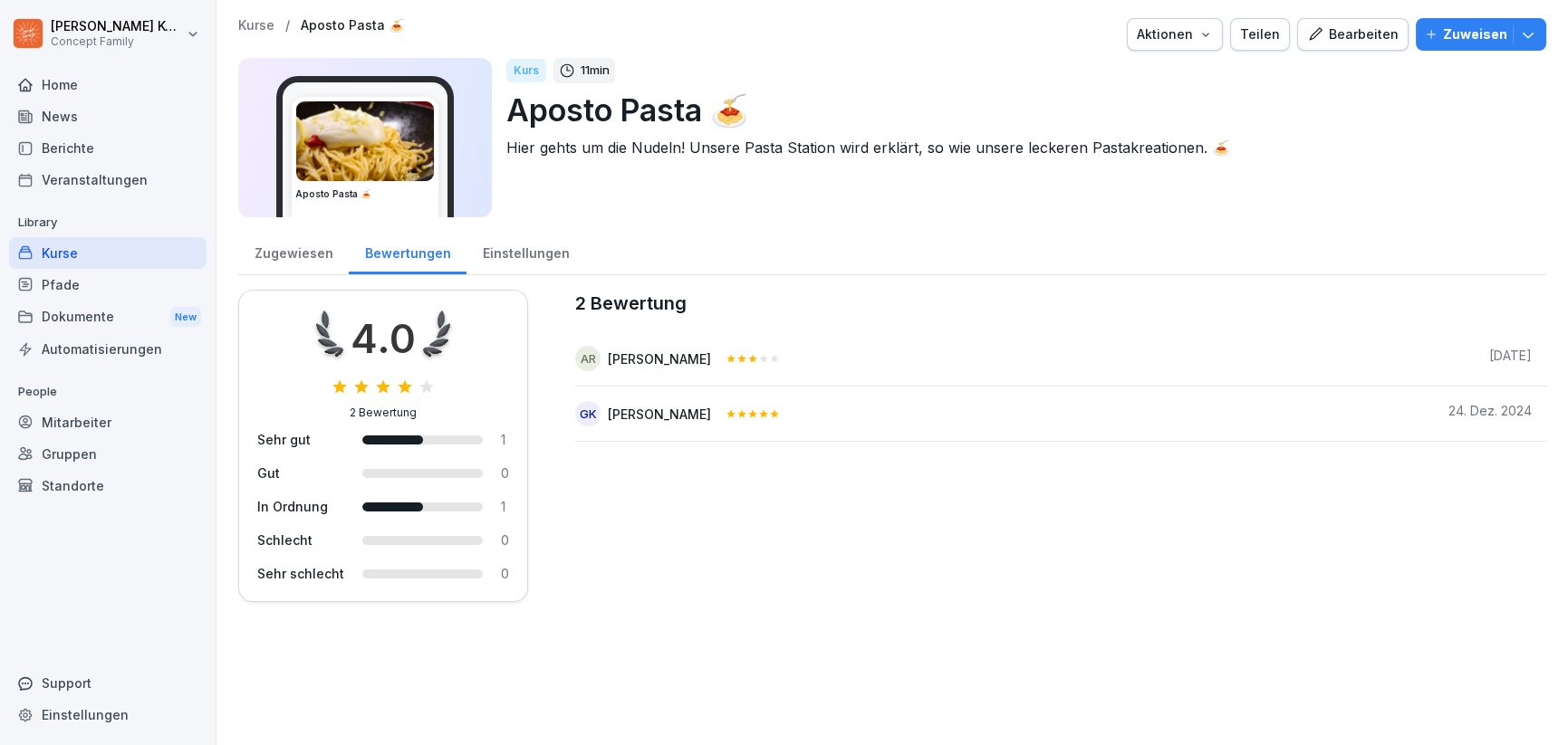
click at [85, 257] on div "Kurse" at bounding box center [107, 253] width 197 height 31
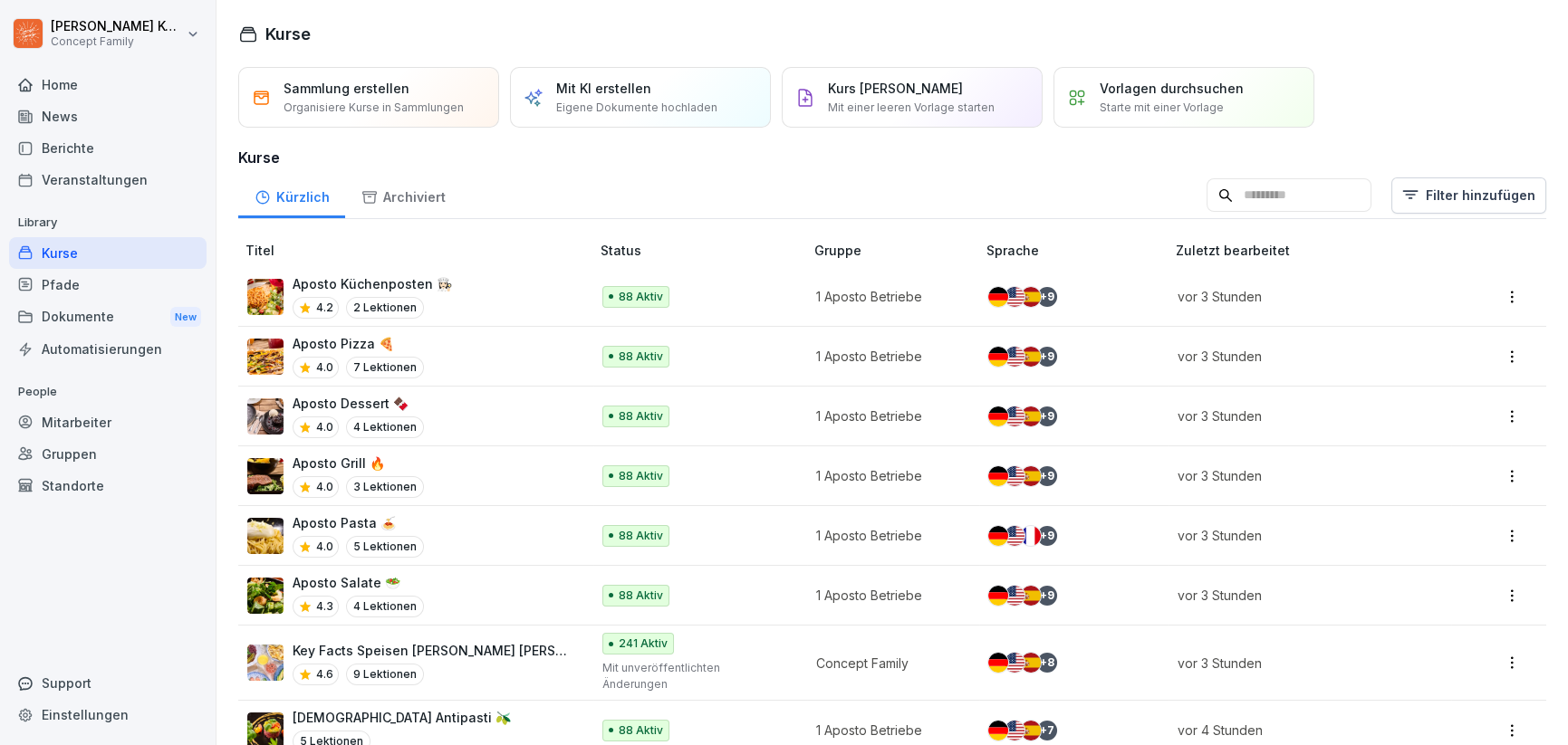
click at [77, 293] on div "Pfade" at bounding box center [107, 284] width 197 height 31
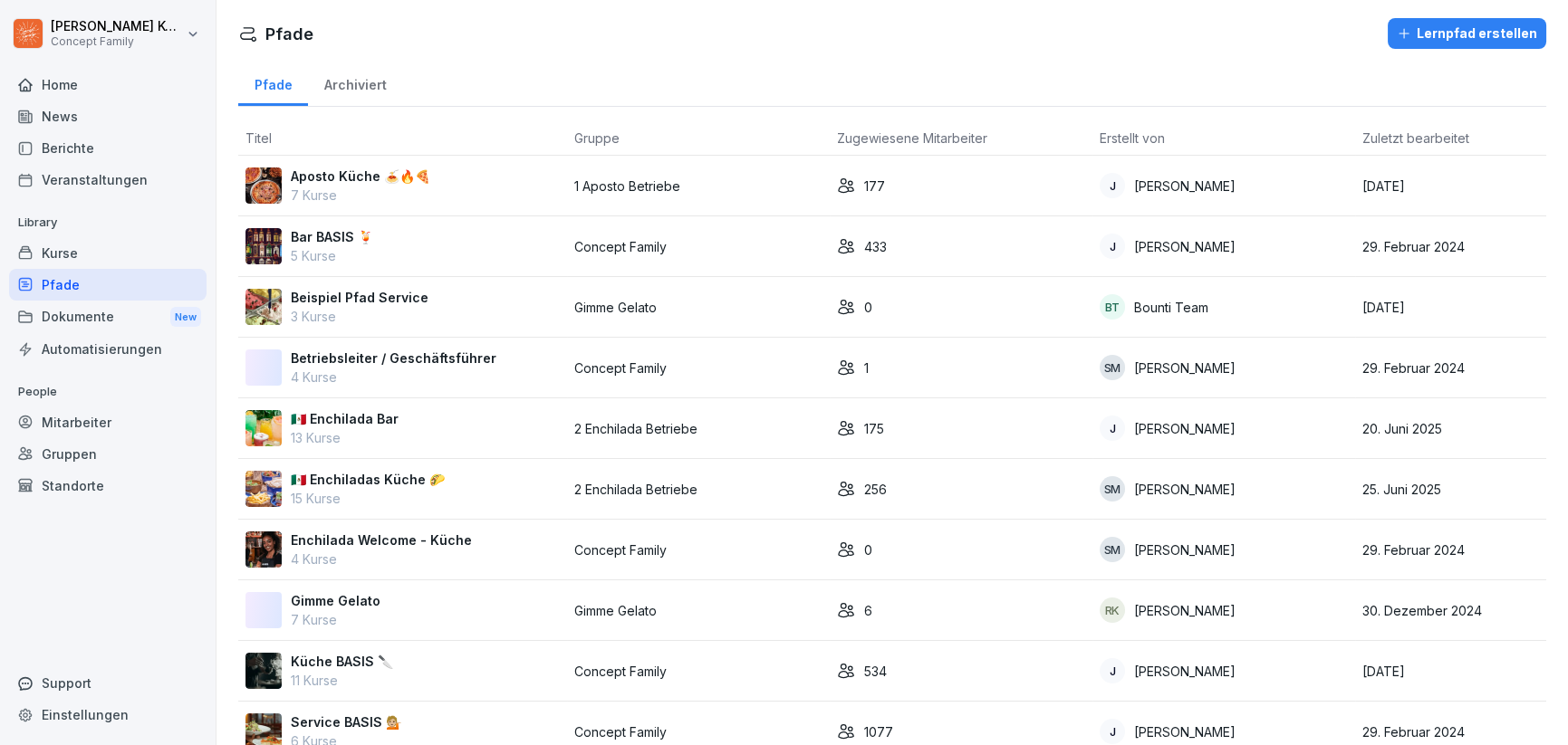
click at [442, 182] on div "Aposto Küche 🍝🔥🍕 7 Kurse" at bounding box center [402, 185] width 315 height 38
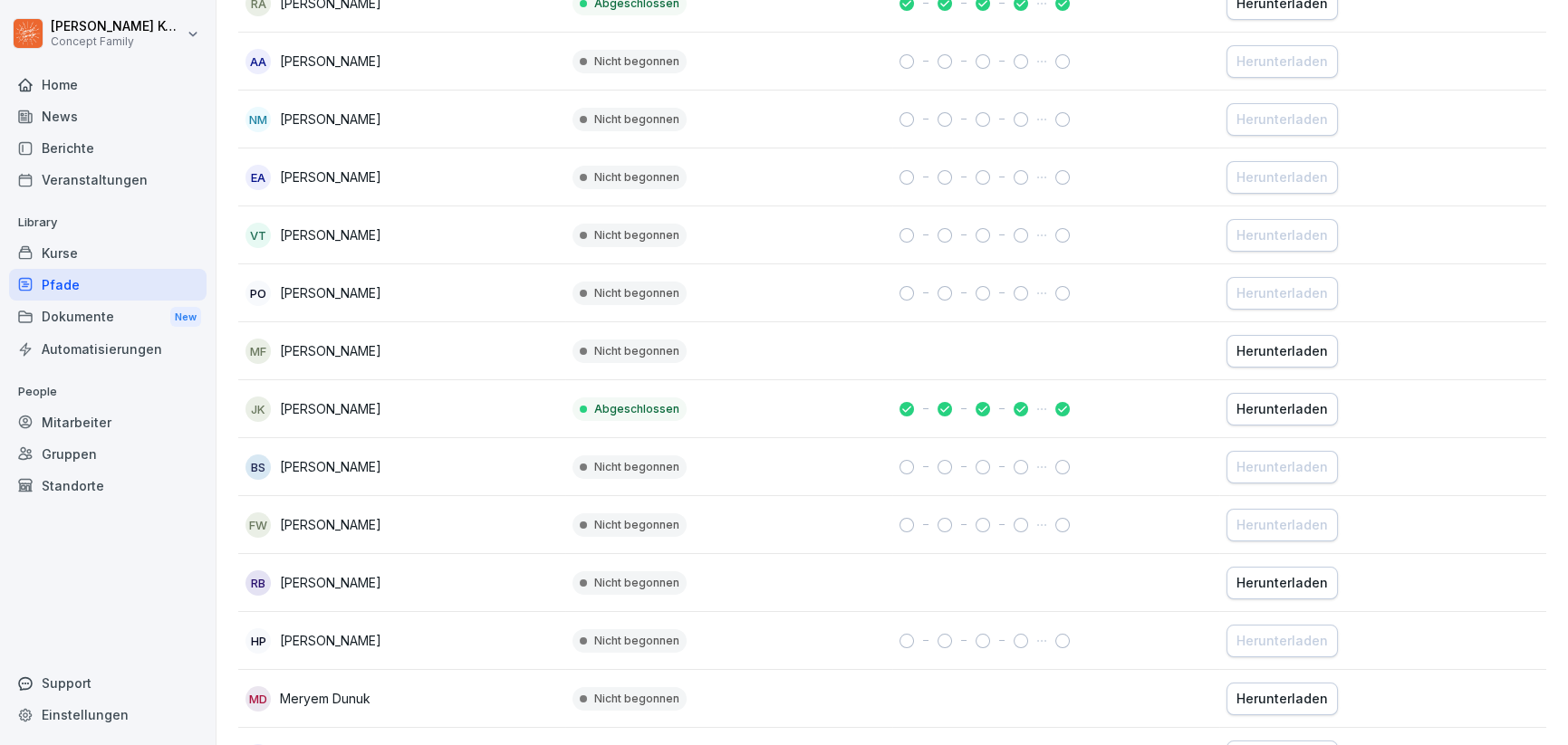
scroll to position [9916, 0]
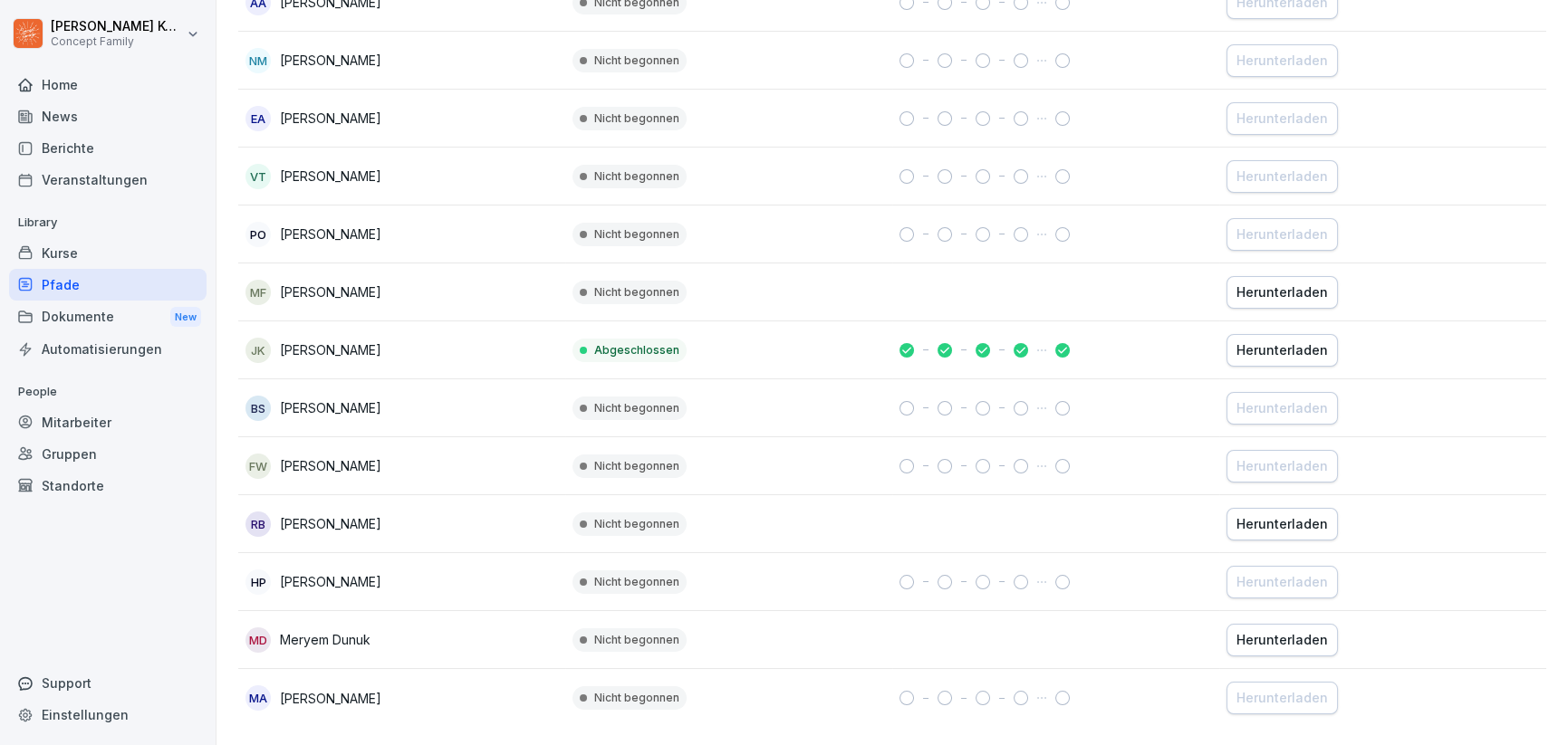
click at [308, 340] on p "[PERSON_NAME]" at bounding box center [329, 349] width 101 height 19
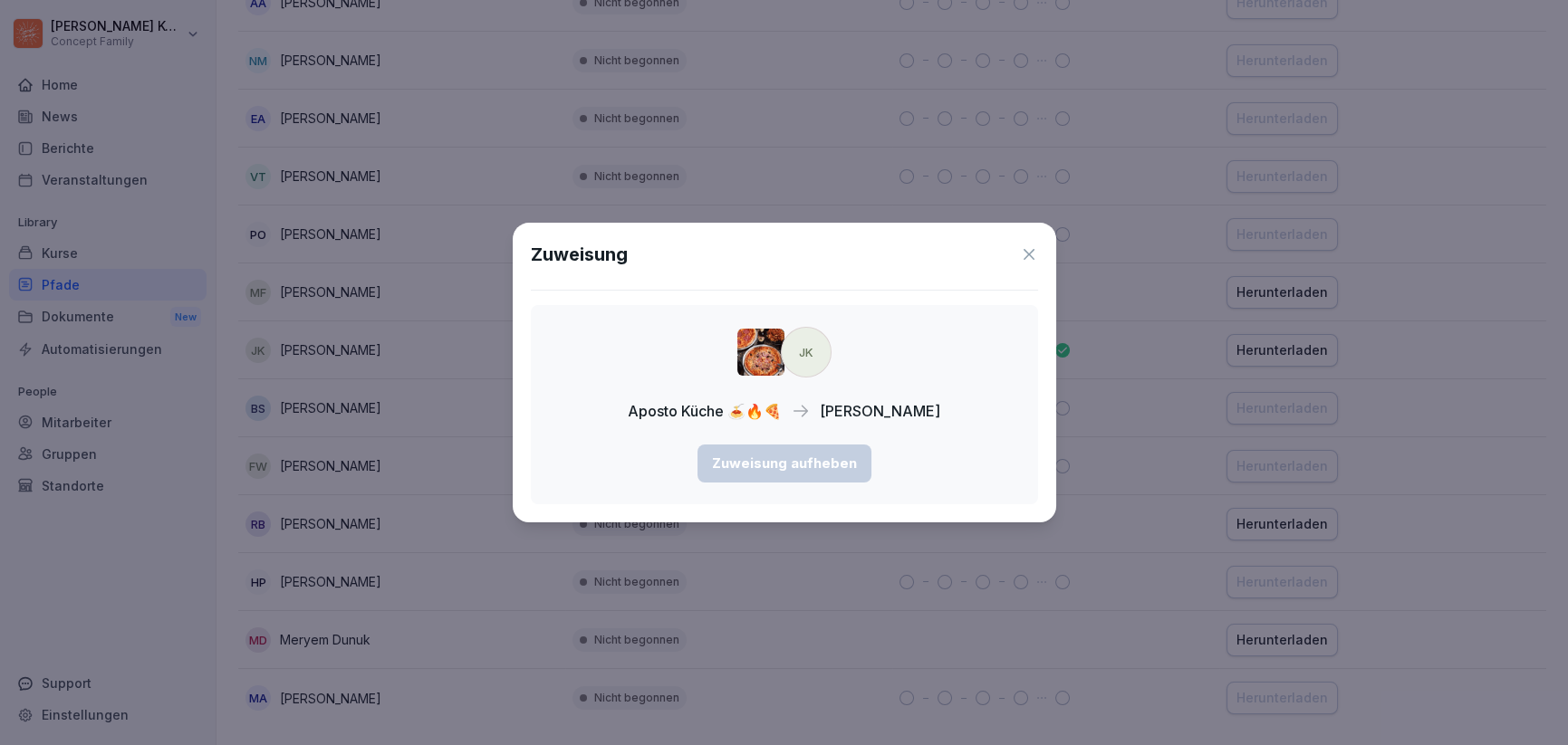
click at [1027, 258] on icon at bounding box center [1029, 254] width 18 height 18
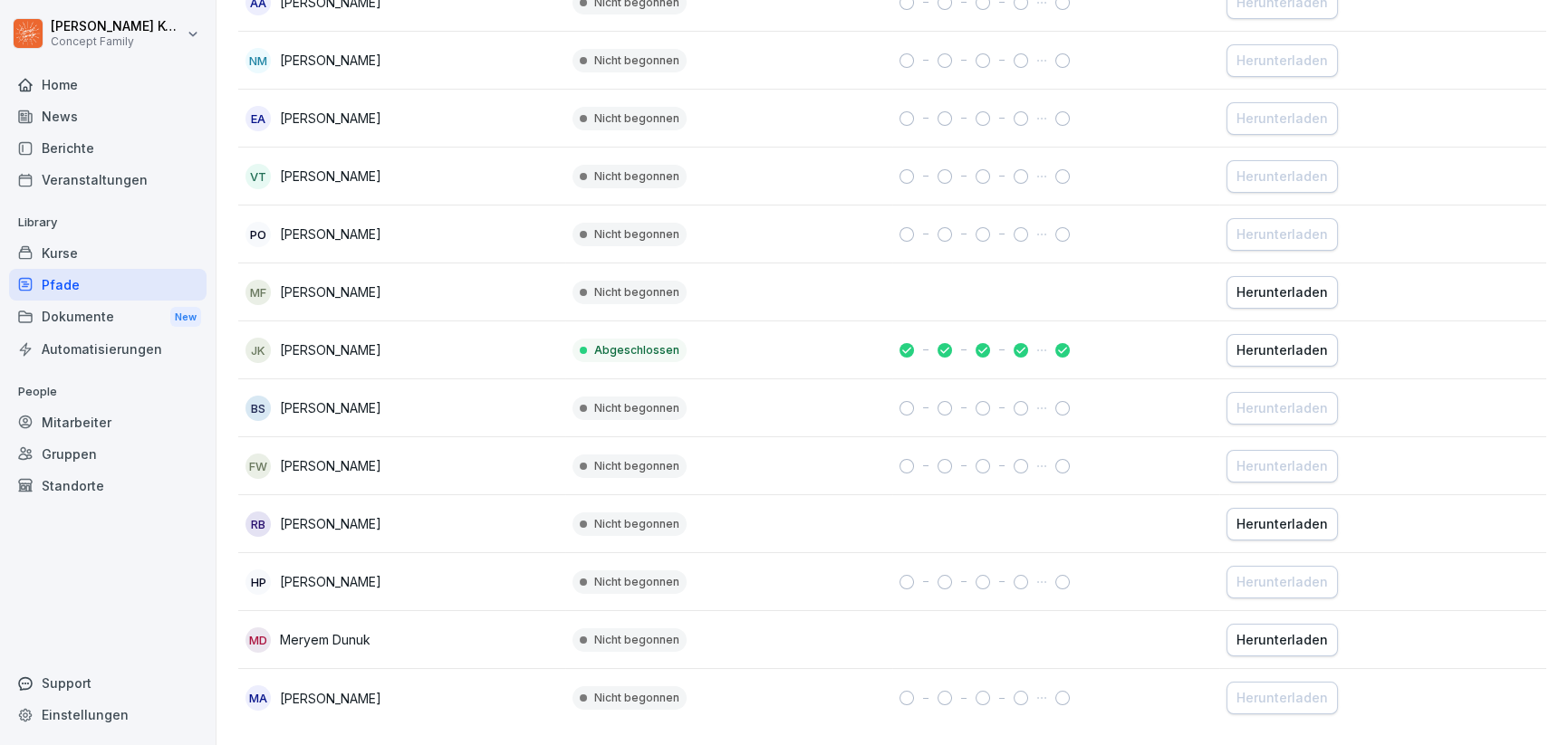
click at [94, 418] on div "Mitarbeiter" at bounding box center [107, 422] width 197 height 31
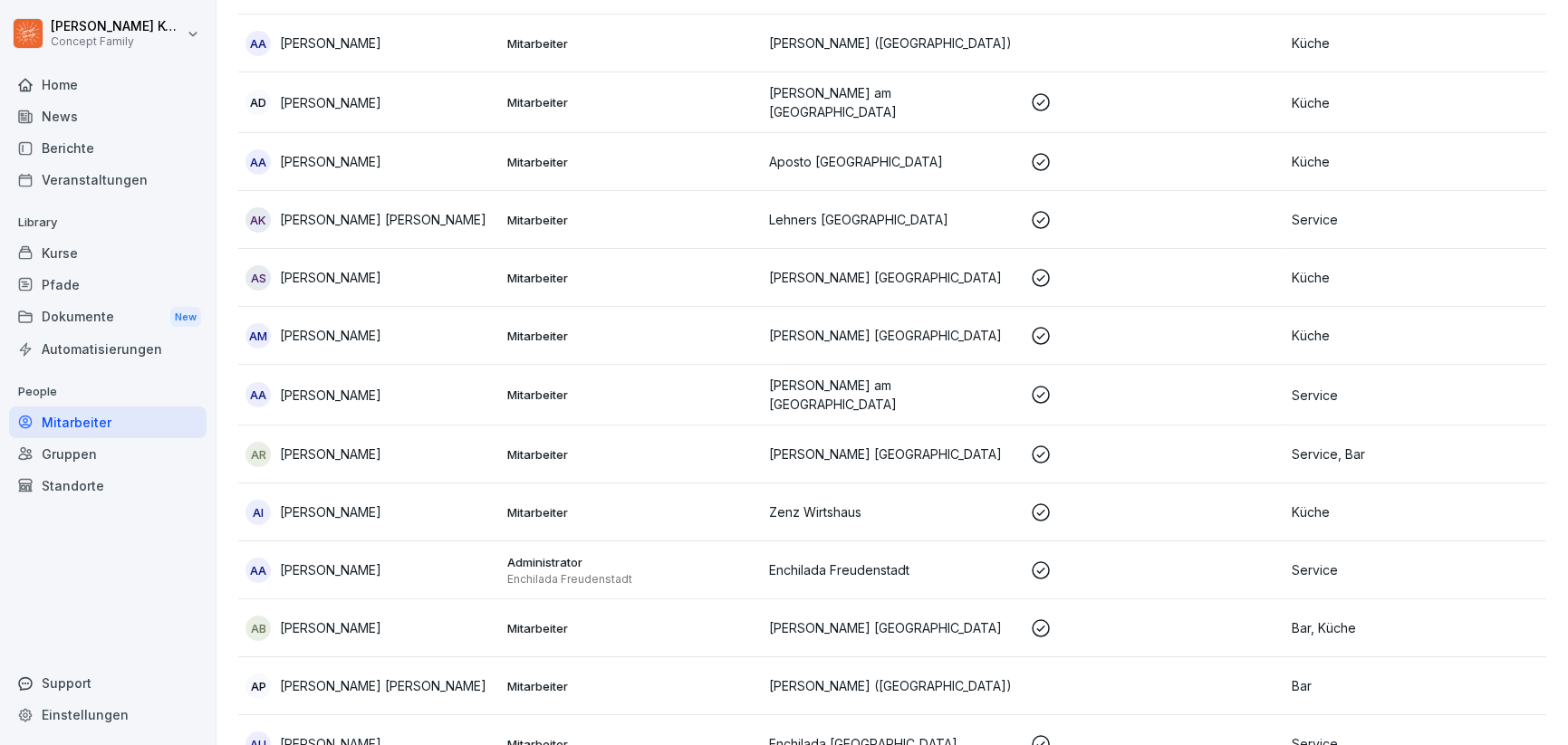
scroll to position [18, 0]
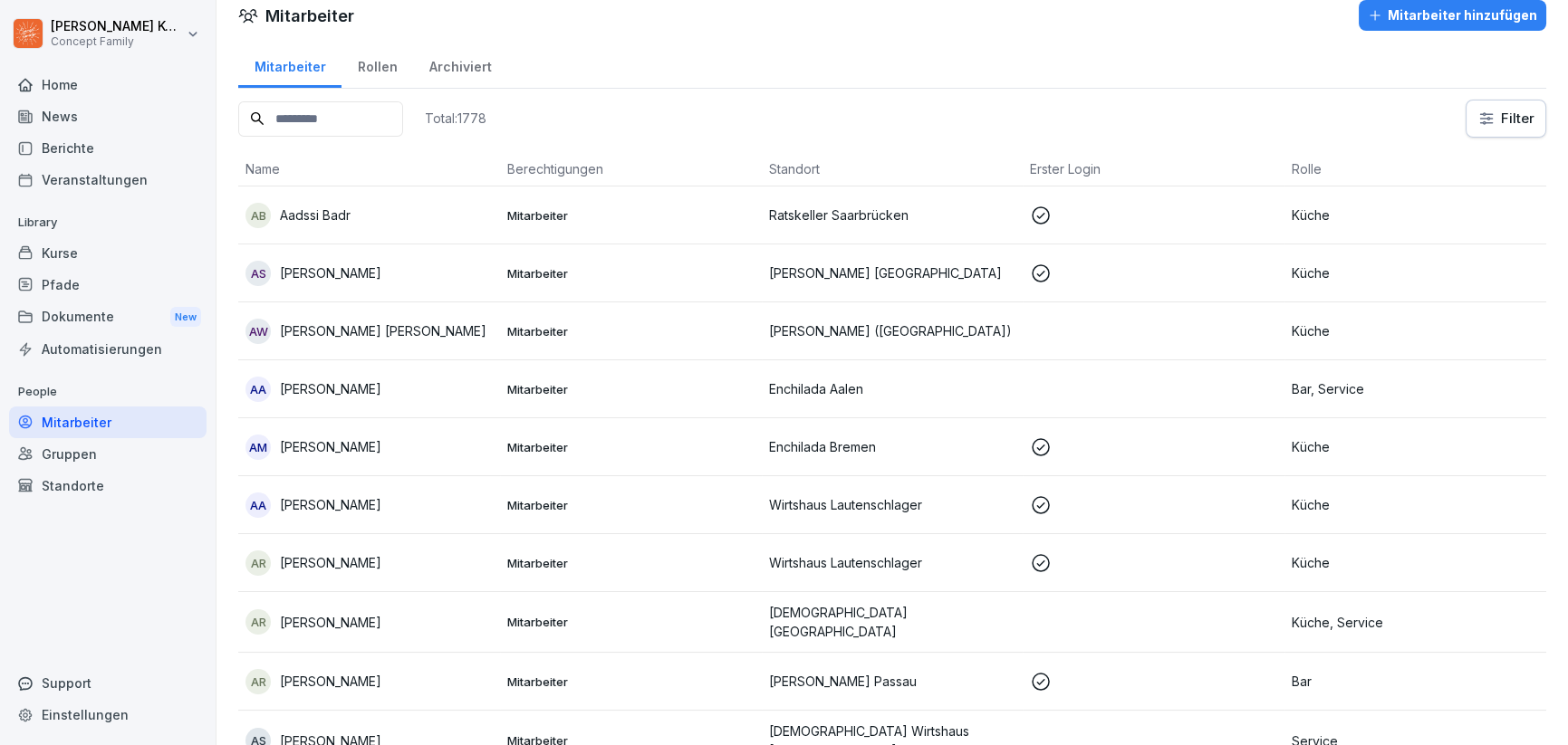
click at [403, 116] on input at bounding box center [321, 119] width 165 height 35
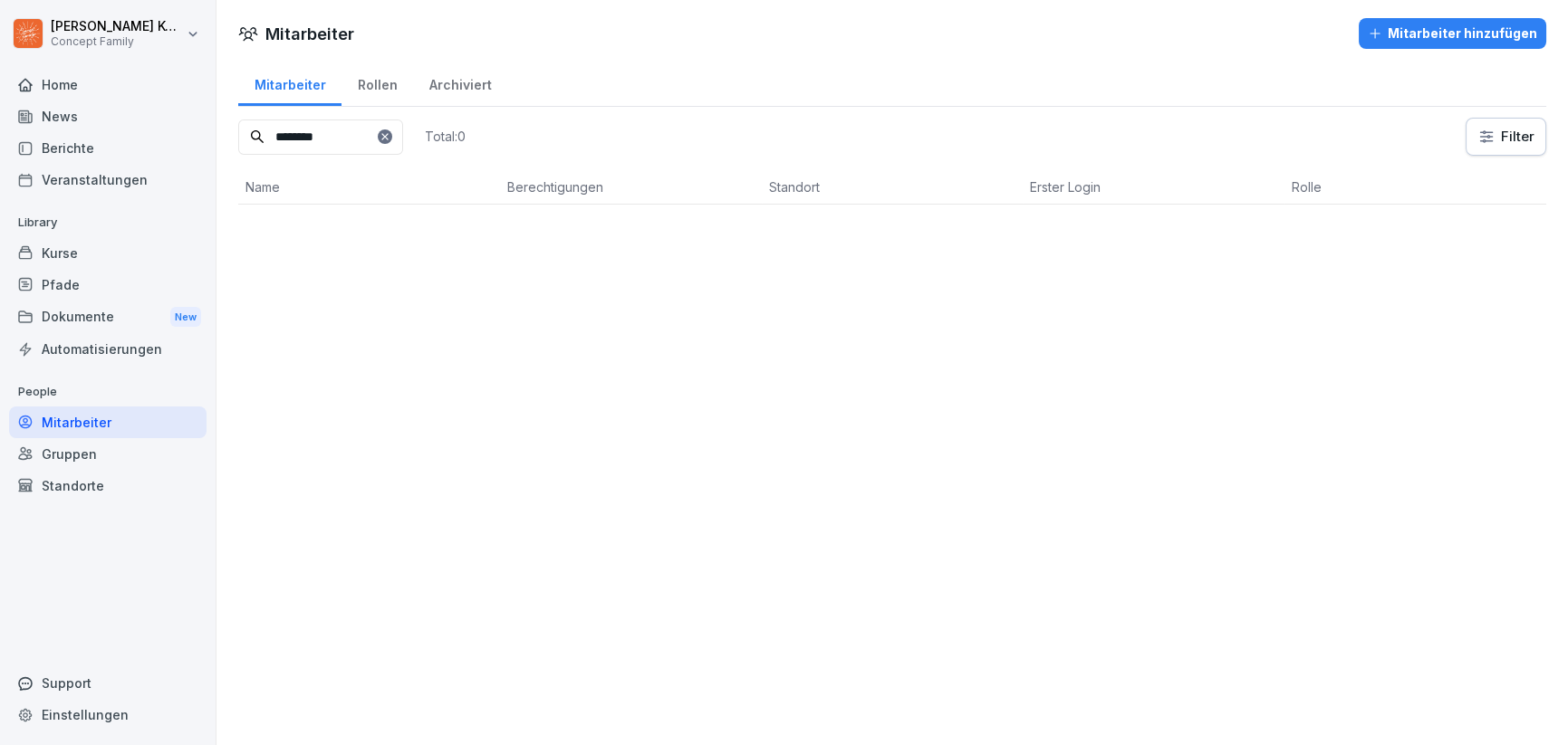
scroll to position [0, 0]
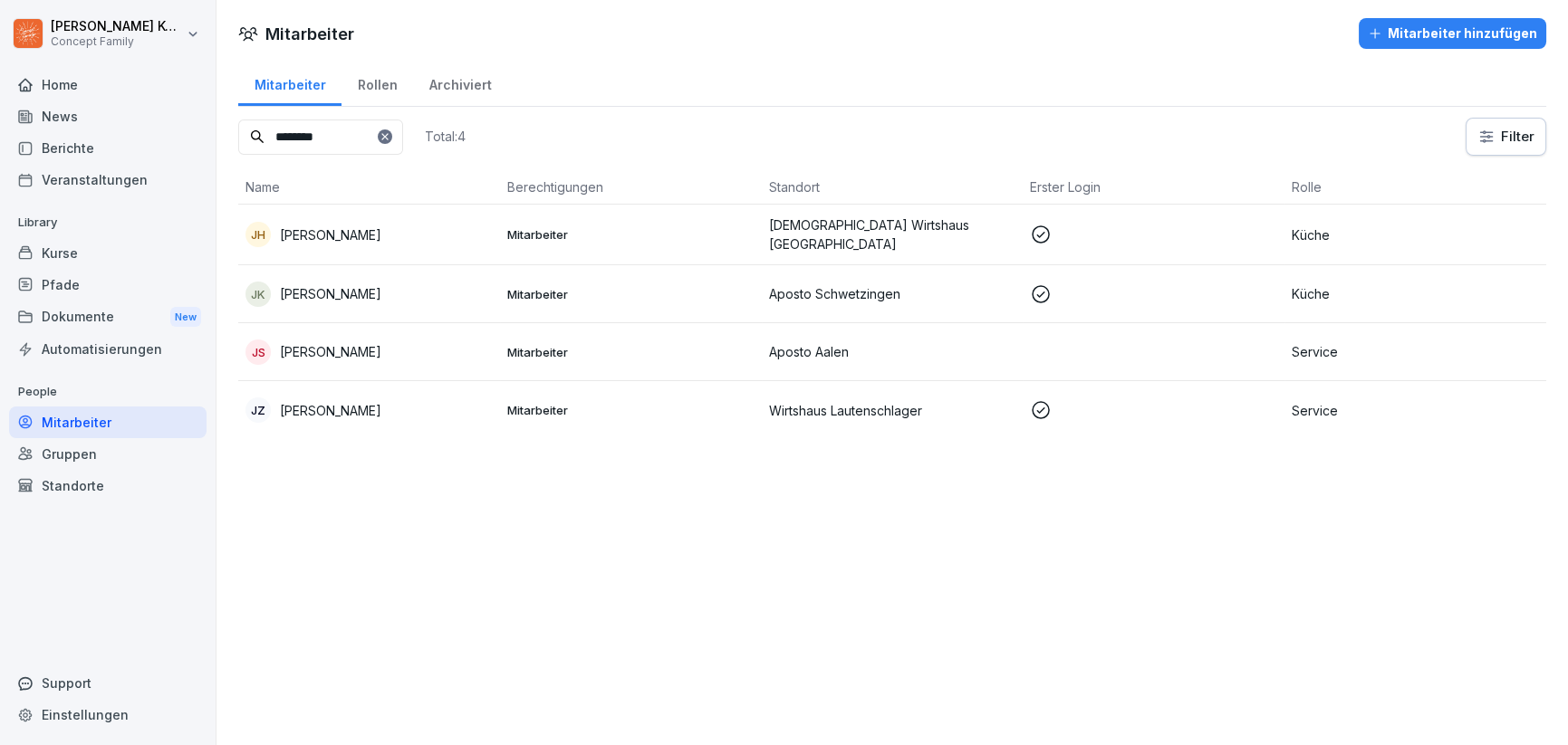
type input "********"
click at [396, 289] on div "JK Johannes Keiber" at bounding box center [369, 294] width 247 height 25
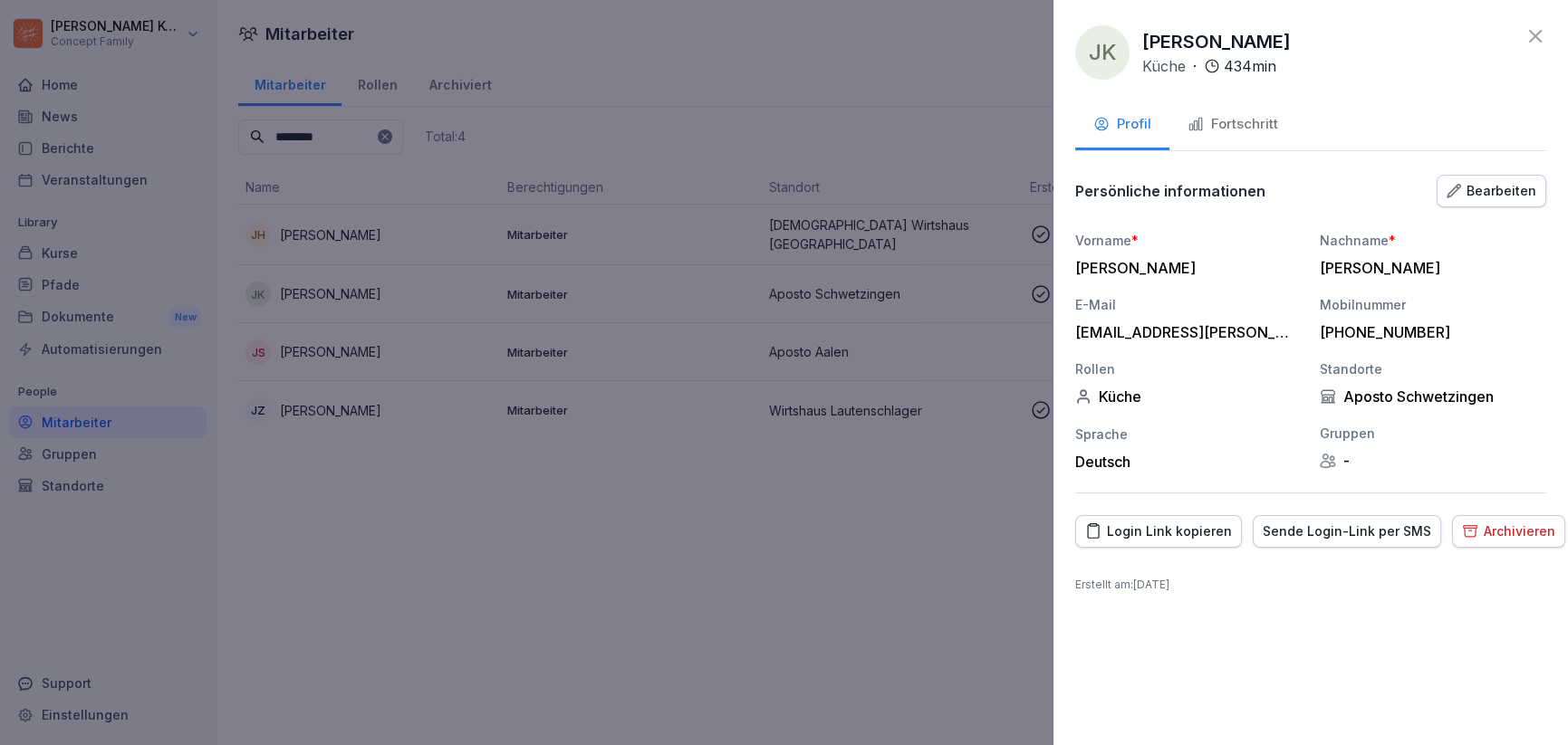
click at [1225, 115] on div "Fortschritt" at bounding box center [1233, 124] width 90 height 21
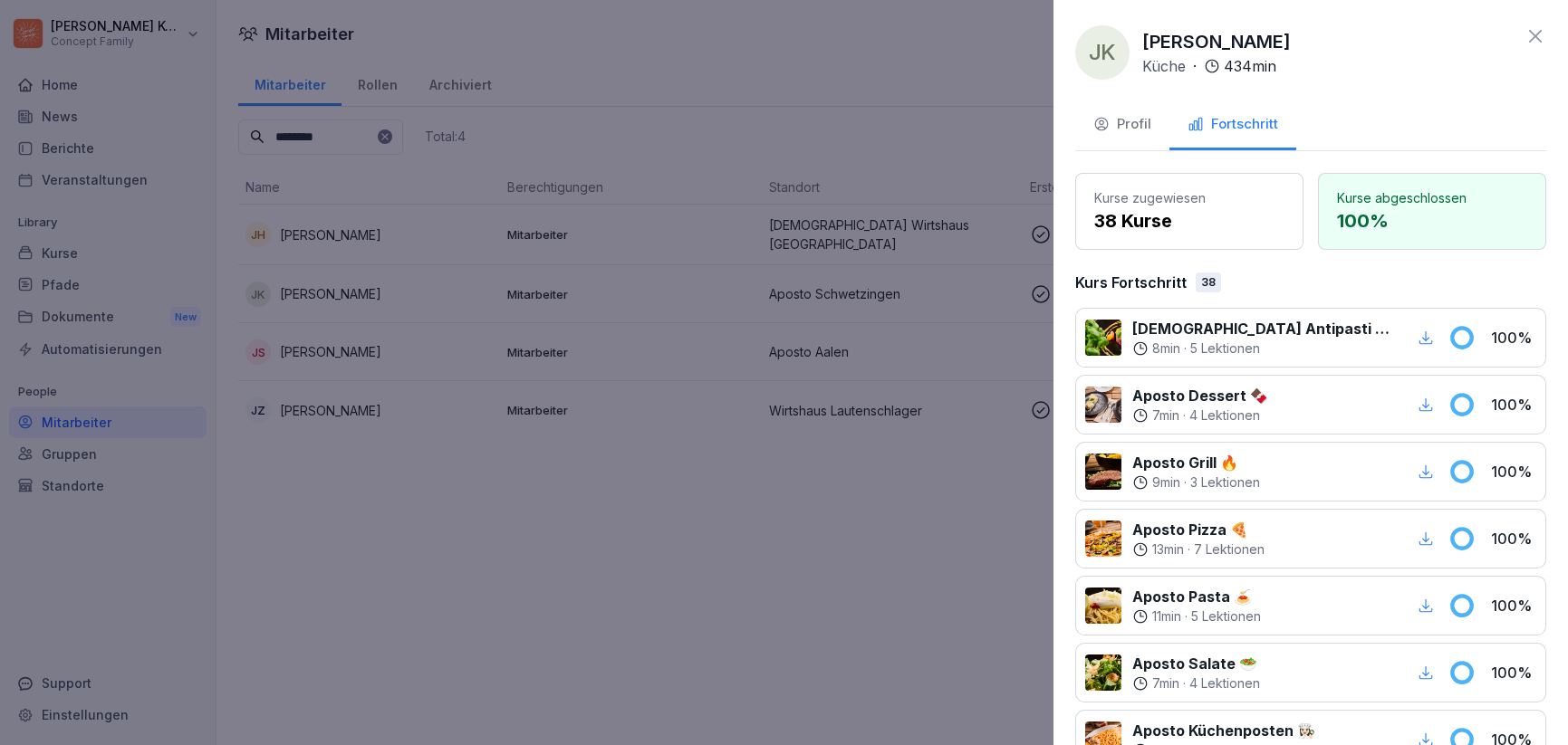
click at [1243, 342] on p "5 Lektionen" at bounding box center [1225, 348] width 70 height 18
click at [1107, 343] on div at bounding box center [1103, 337] width 36 height 36
click at [1156, 330] on p "[DEMOGRAPHIC_DATA] Antipasti 🫒" at bounding box center [1262, 328] width 260 height 22
click at [1418, 337] on icon "button" at bounding box center [1426, 337] width 17 height 17
click at [1530, 32] on icon at bounding box center [1536, 36] width 22 height 22
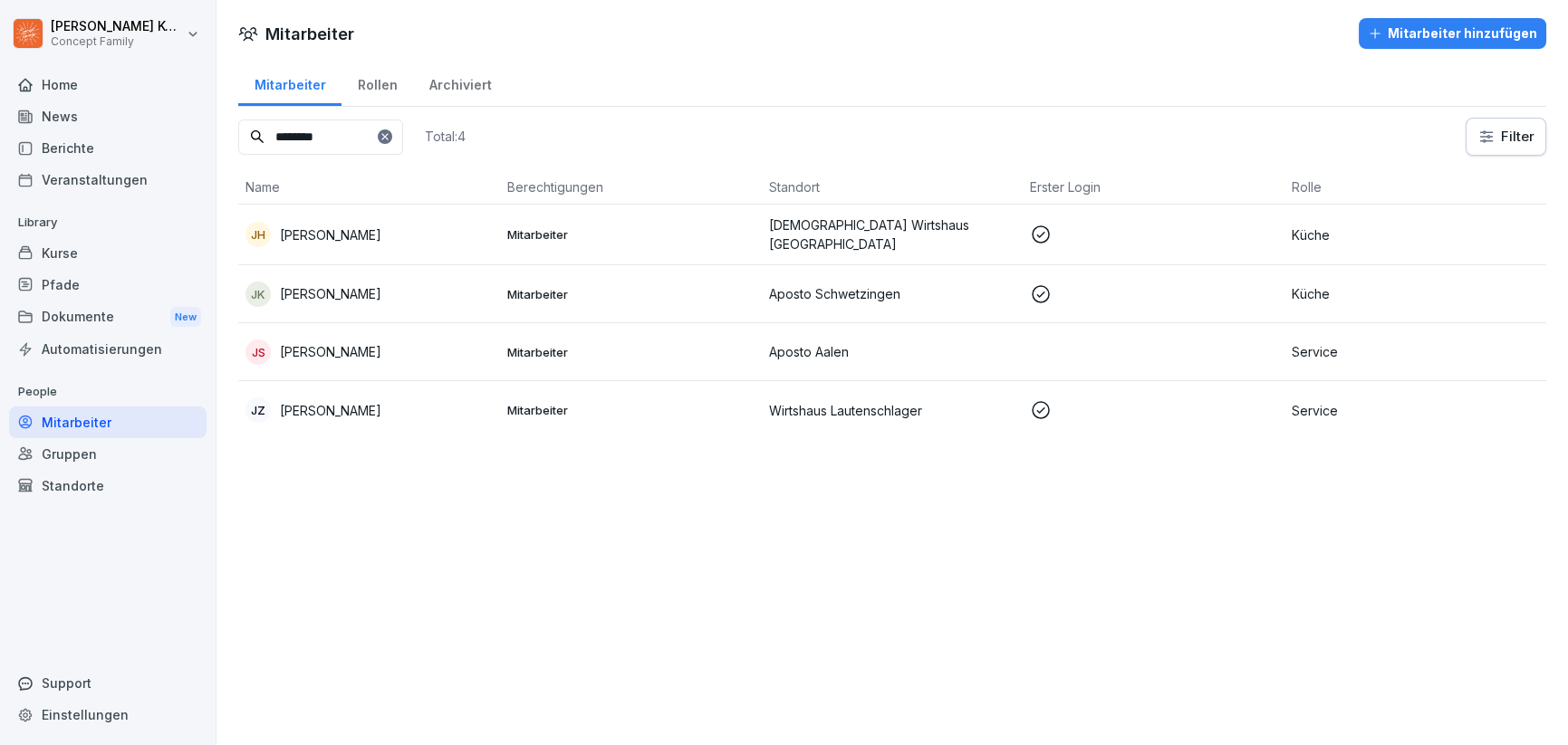
click at [69, 291] on div "Pfade" at bounding box center [107, 284] width 197 height 31
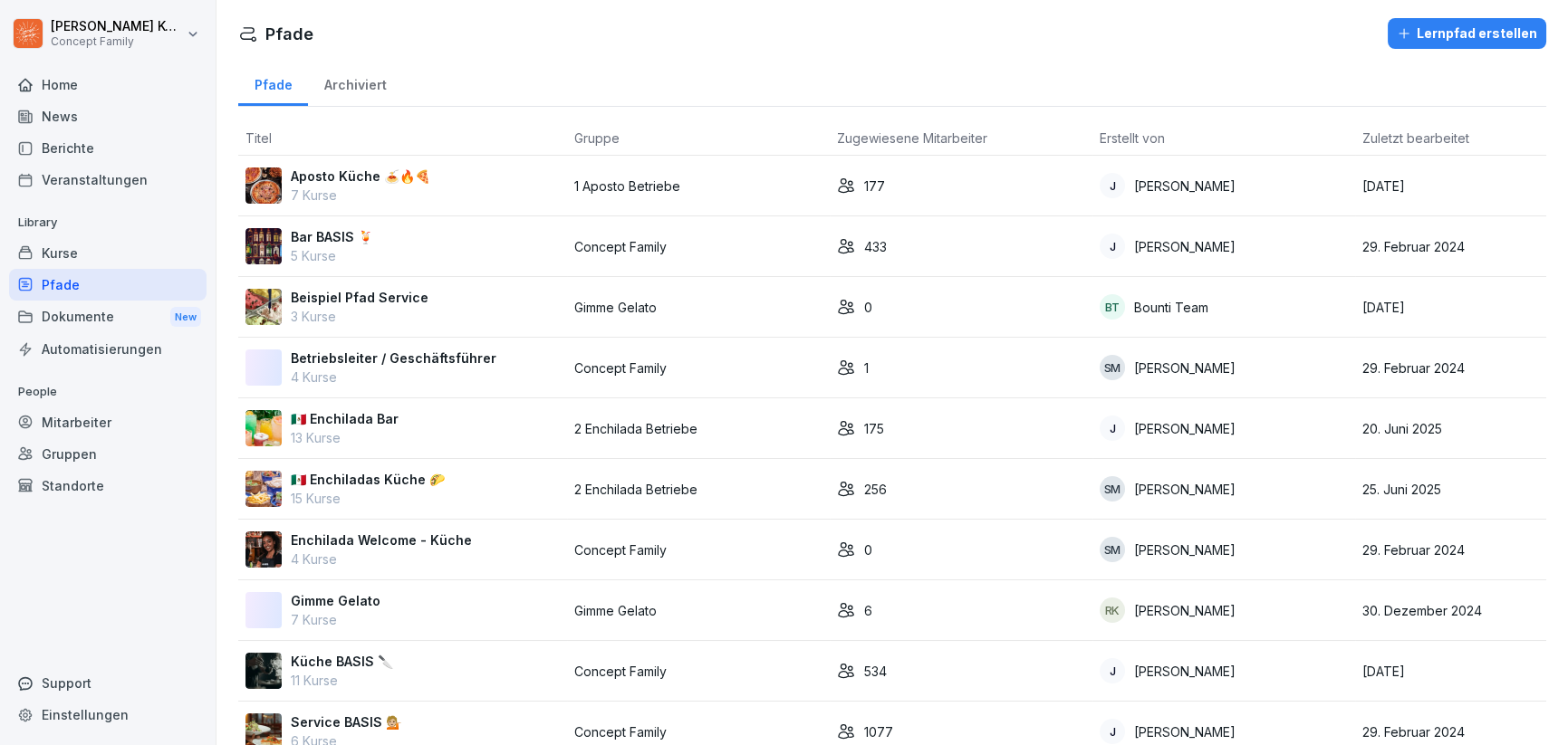
click at [383, 185] on p "7 Kurse" at bounding box center [360, 194] width 139 height 19
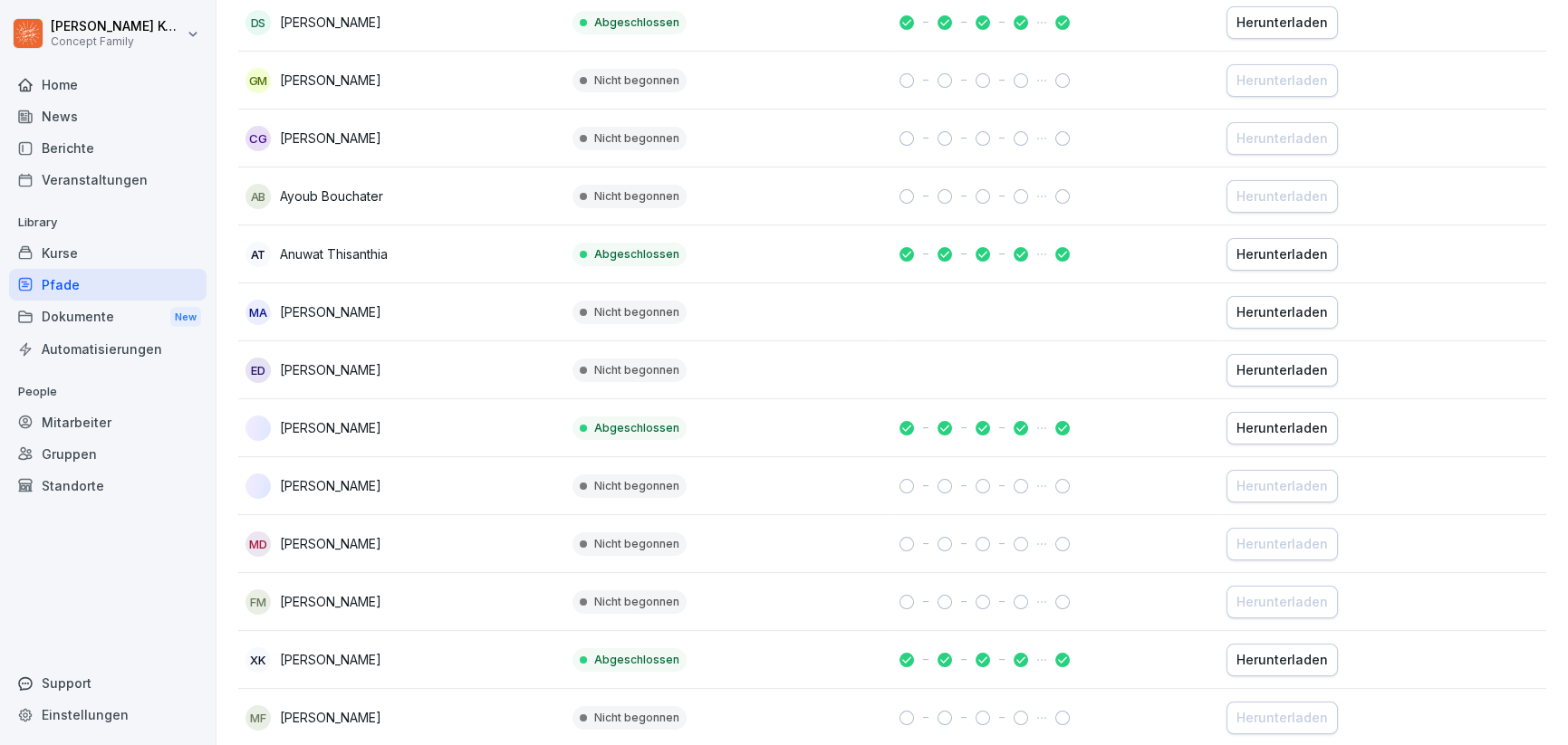
scroll to position [1369, 0]
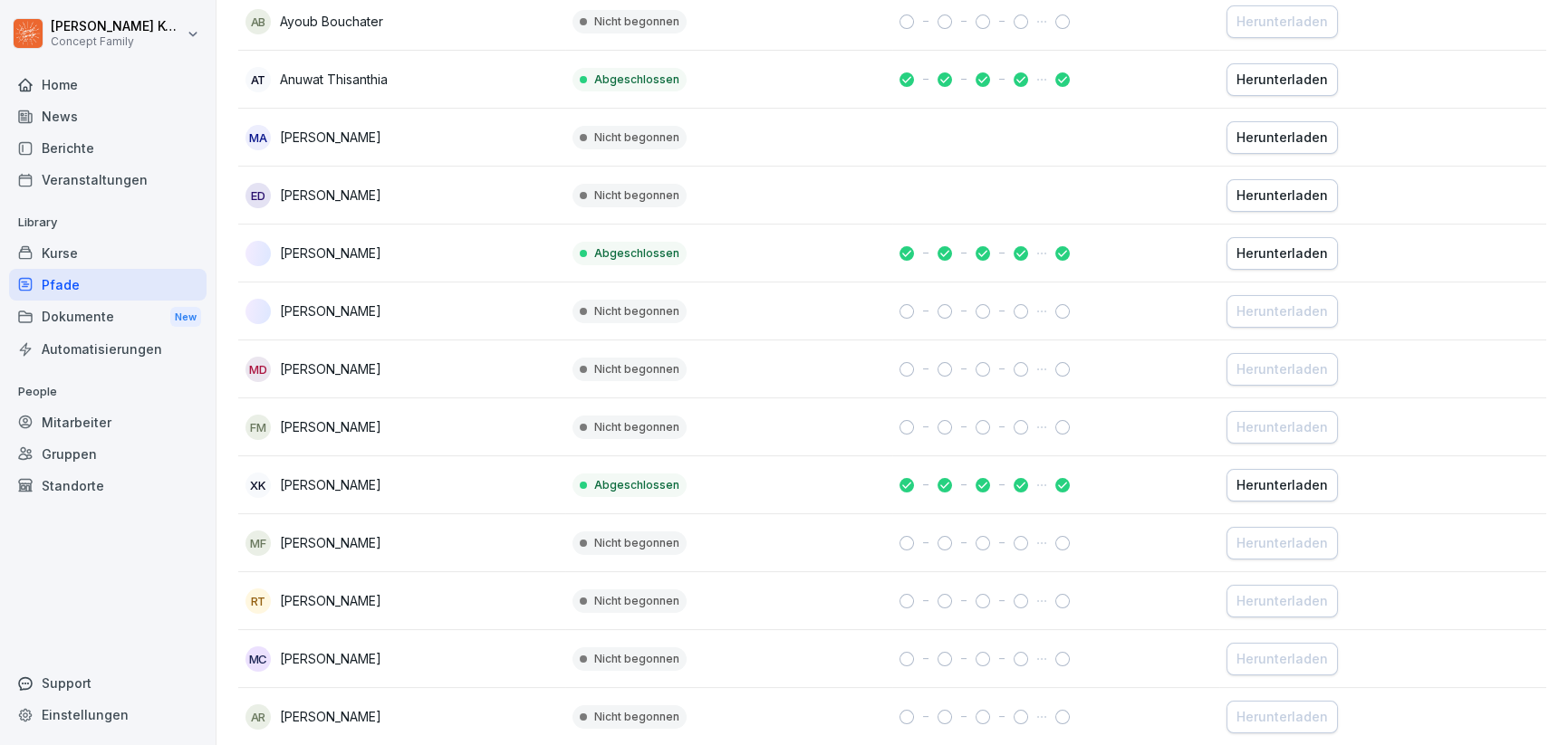
click at [131, 426] on div "Mitarbeiter" at bounding box center [107, 422] width 197 height 31
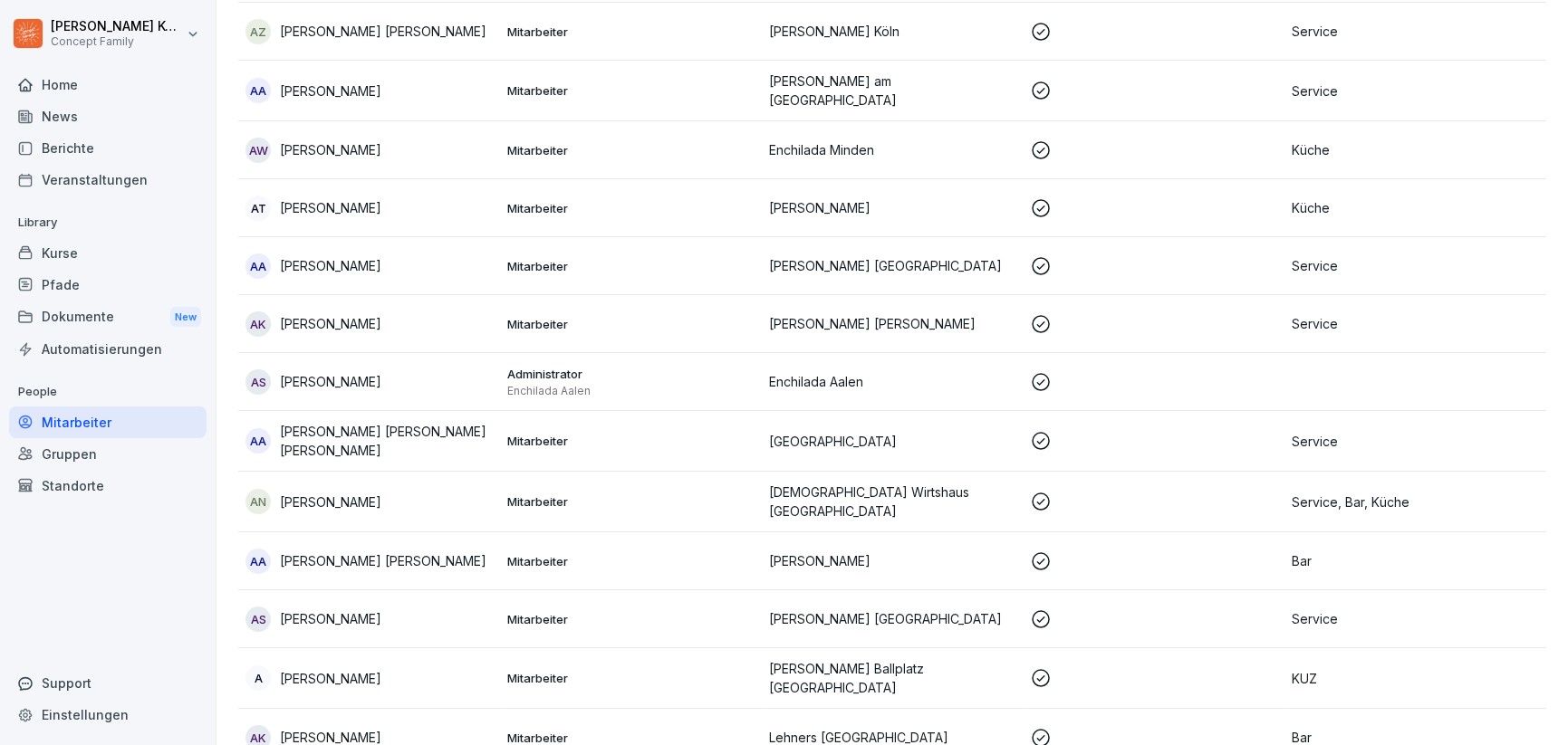
scroll to position [18, 0]
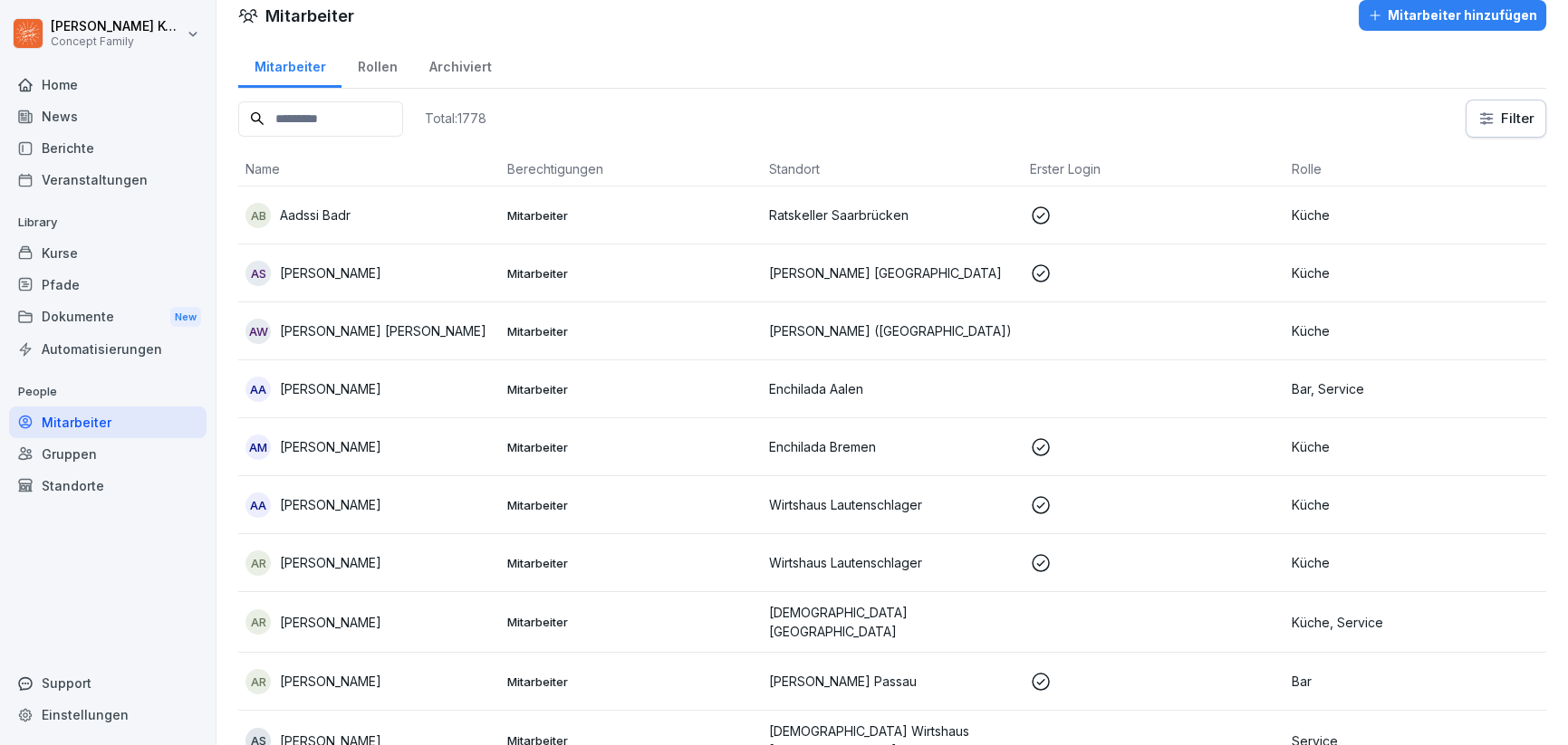
click at [344, 115] on input at bounding box center [321, 119] width 165 height 35
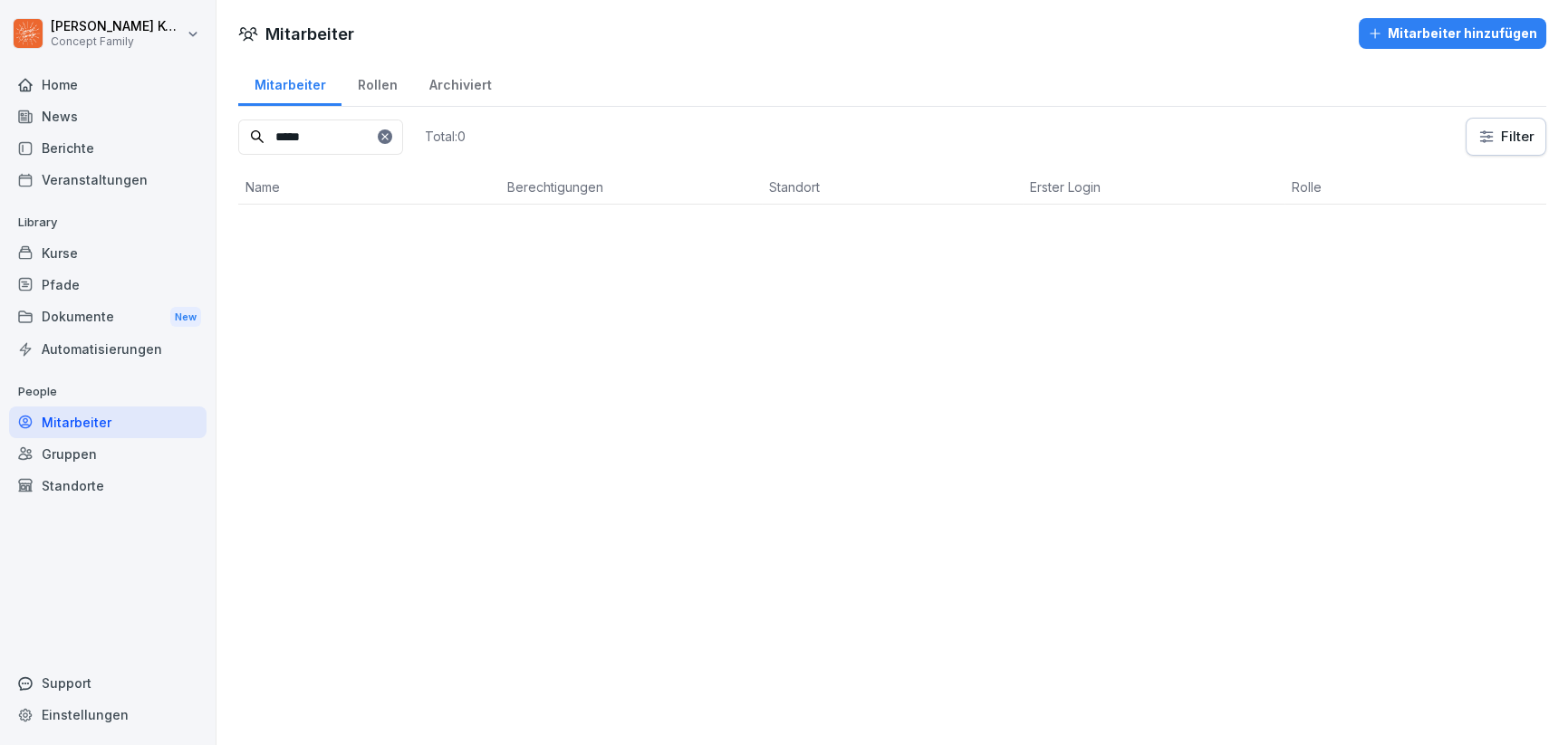
scroll to position [0, 0]
type input "*****"
click at [469, 246] on td "XK Xenia Kissel" at bounding box center [369, 233] width 262 height 58
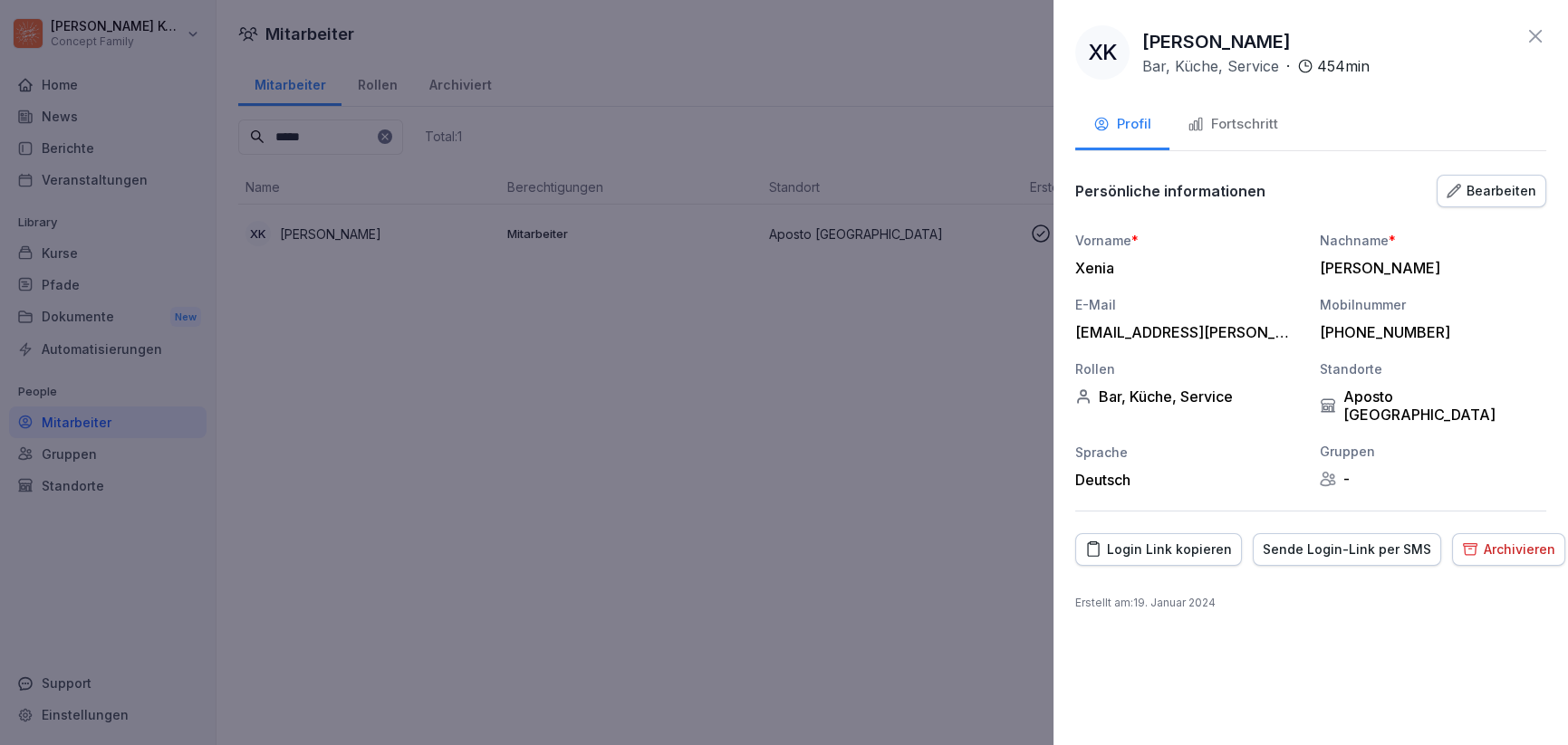
click at [1242, 125] on div "Fortschritt" at bounding box center [1233, 124] width 90 height 21
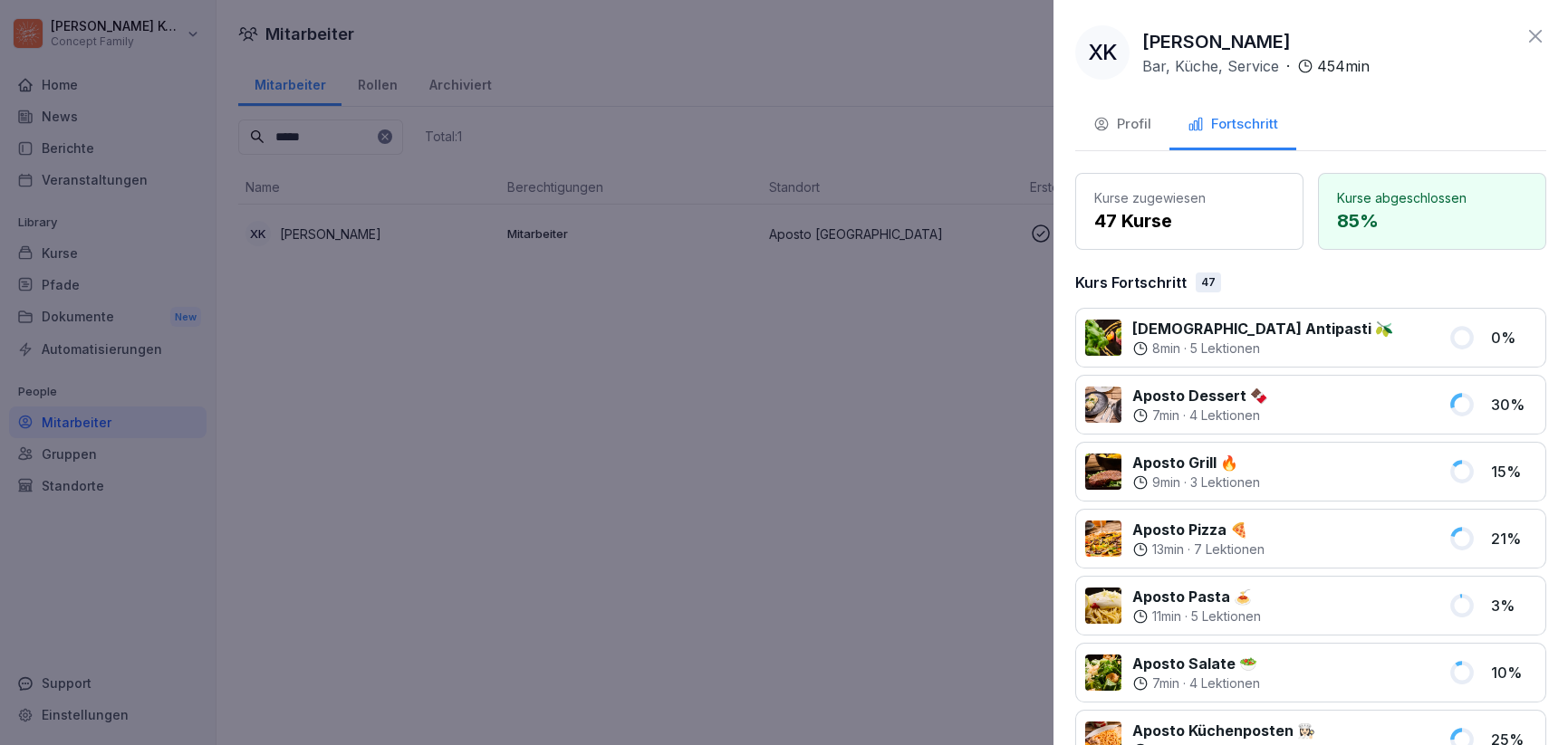
click at [1530, 37] on icon at bounding box center [1536, 36] width 22 height 22
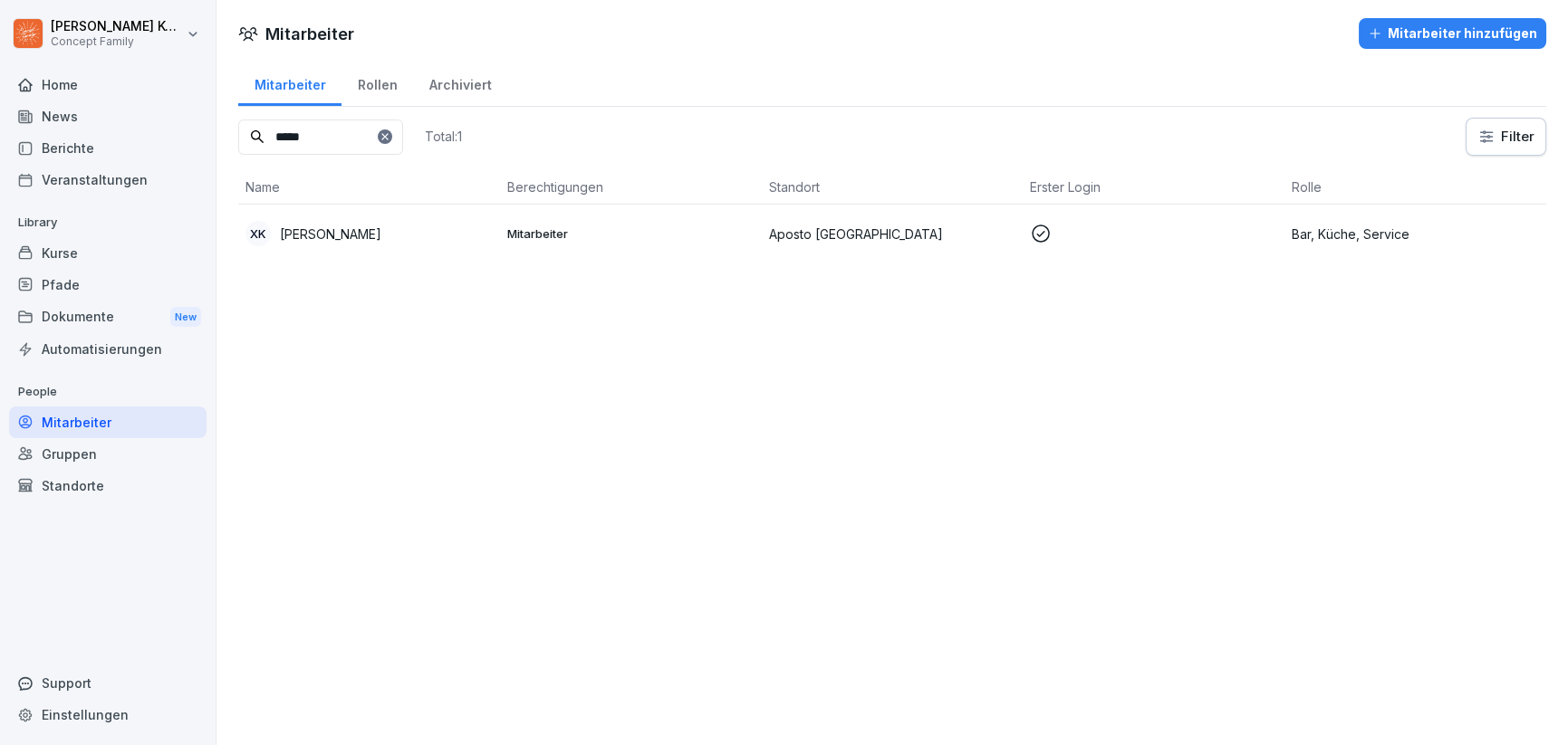
click at [109, 253] on div "Kurse" at bounding box center [107, 253] width 197 height 31
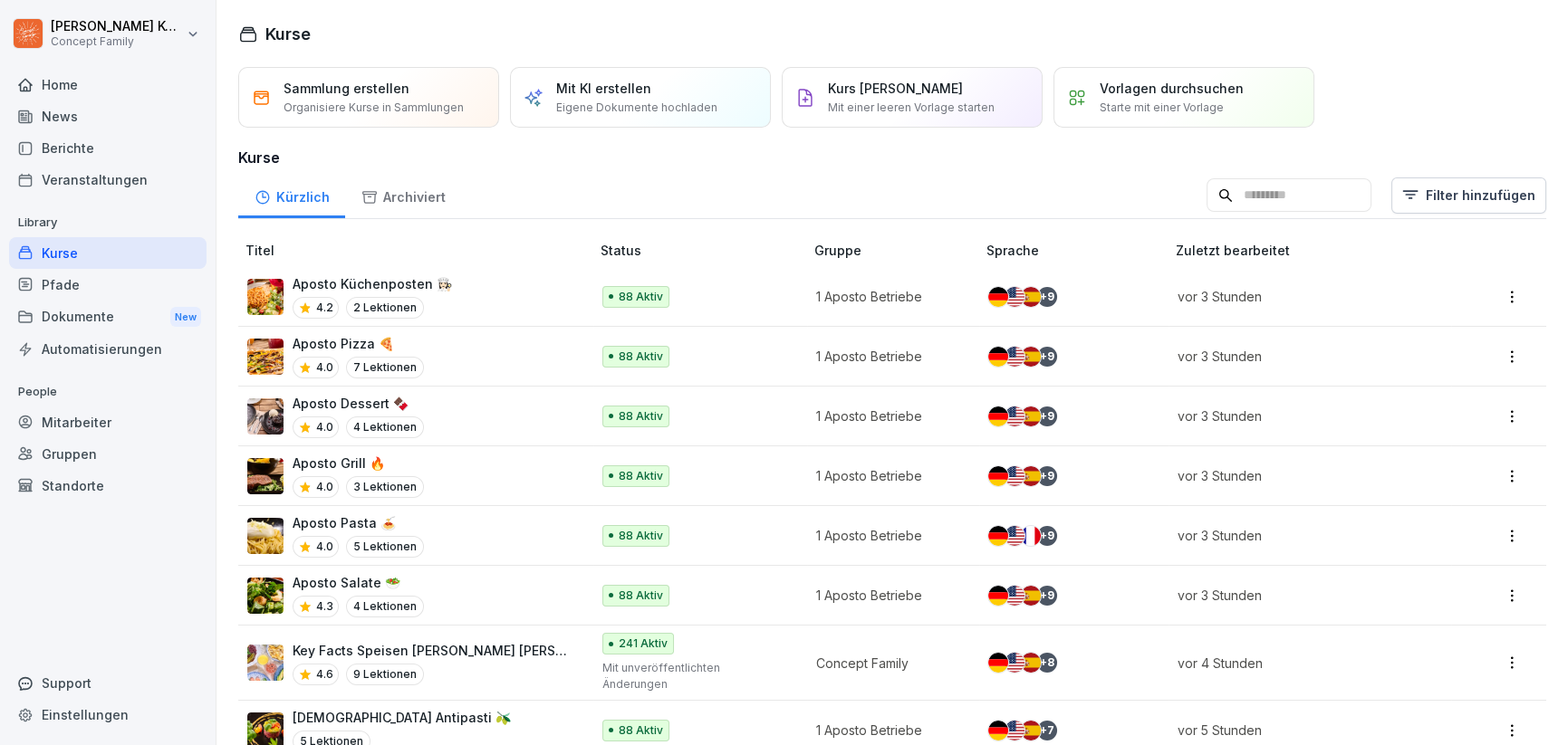
click at [478, 309] on div "Aposto Küchenposten 👩🏻‍🍳 4.2 2 Lektionen" at bounding box center [409, 296] width 325 height 44
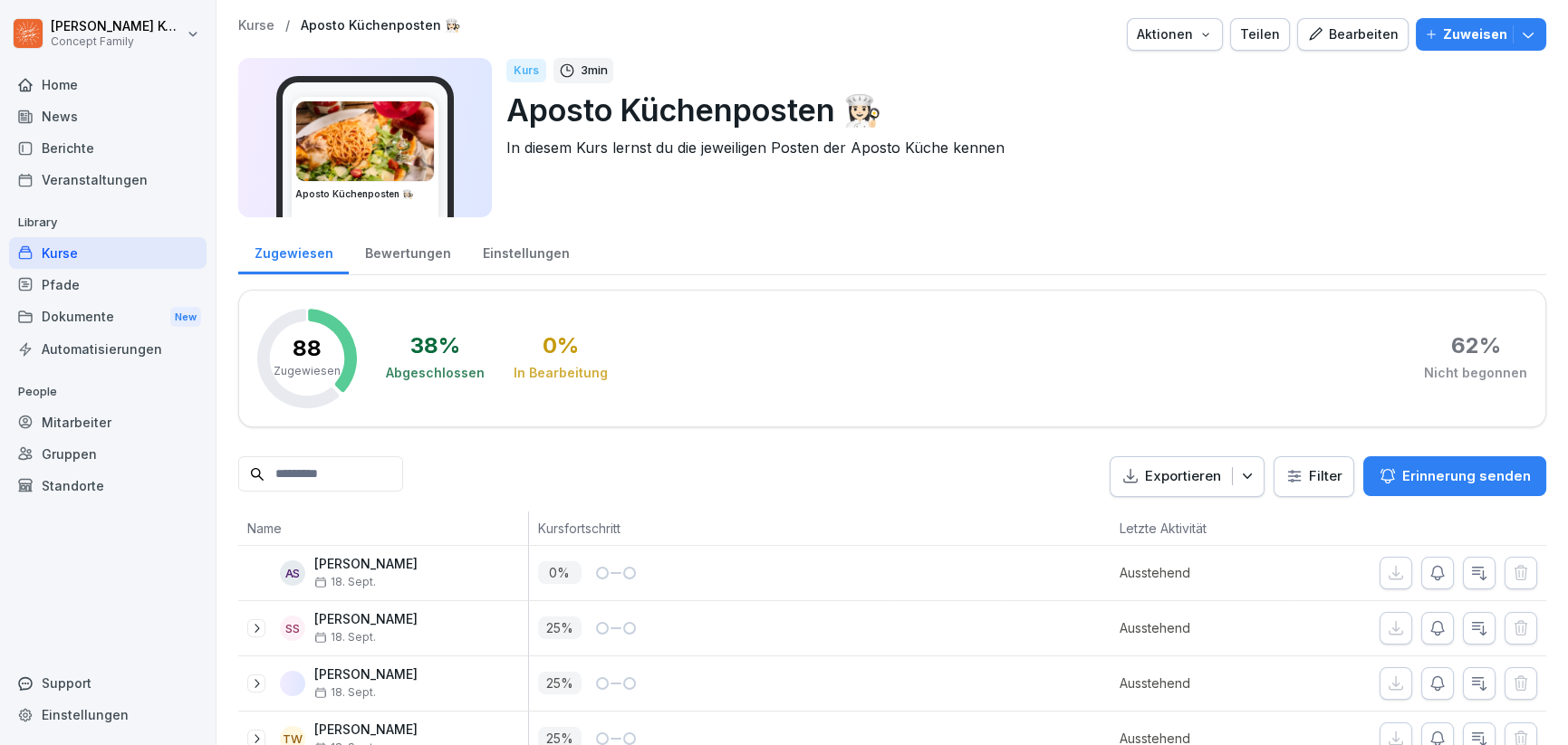
click at [432, 265] on div "Bewertungen" at bounding box center [408, 251] width 118 height 46
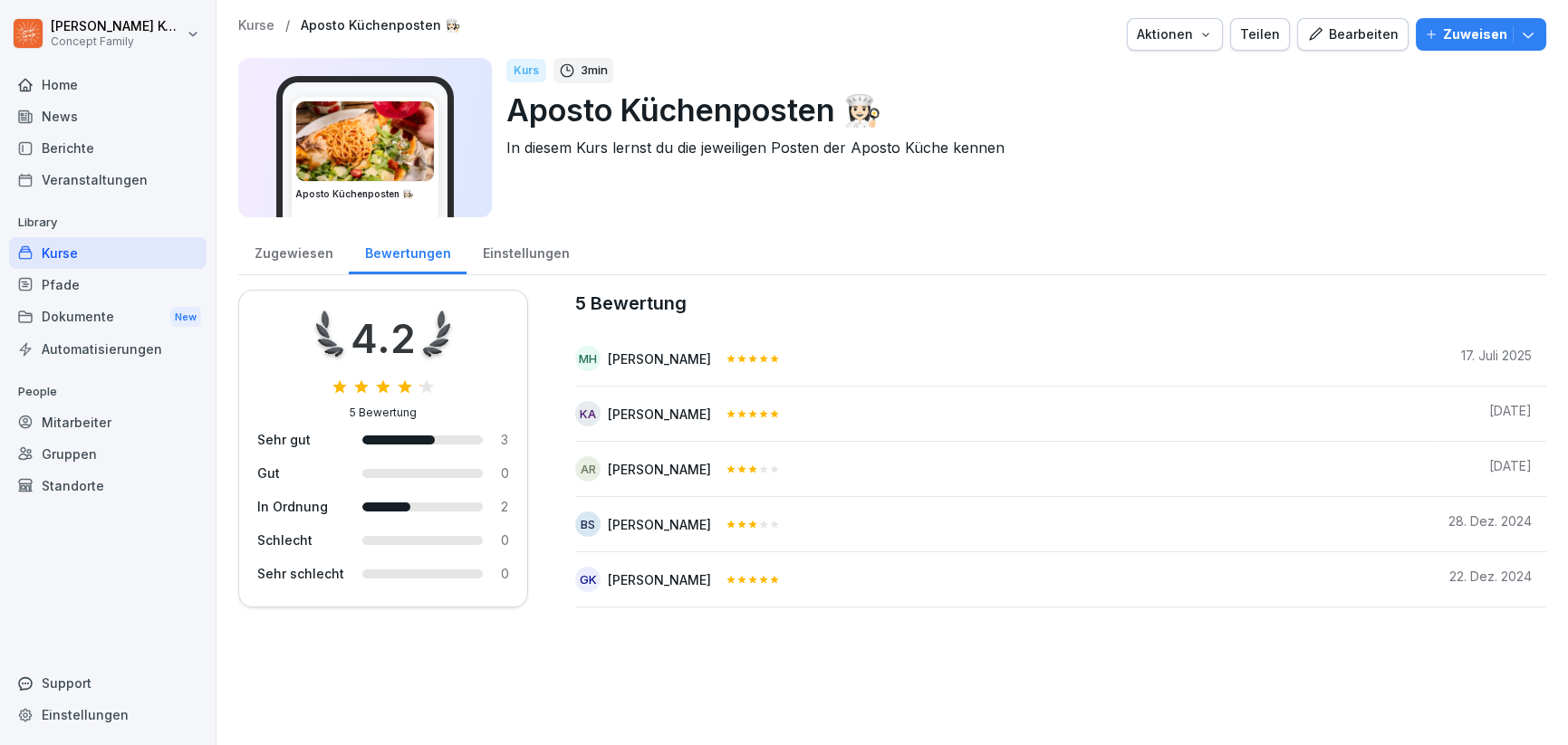
click at [64, 245] on div "Kurse" at bounding box center [107, 253] width 197 height 31
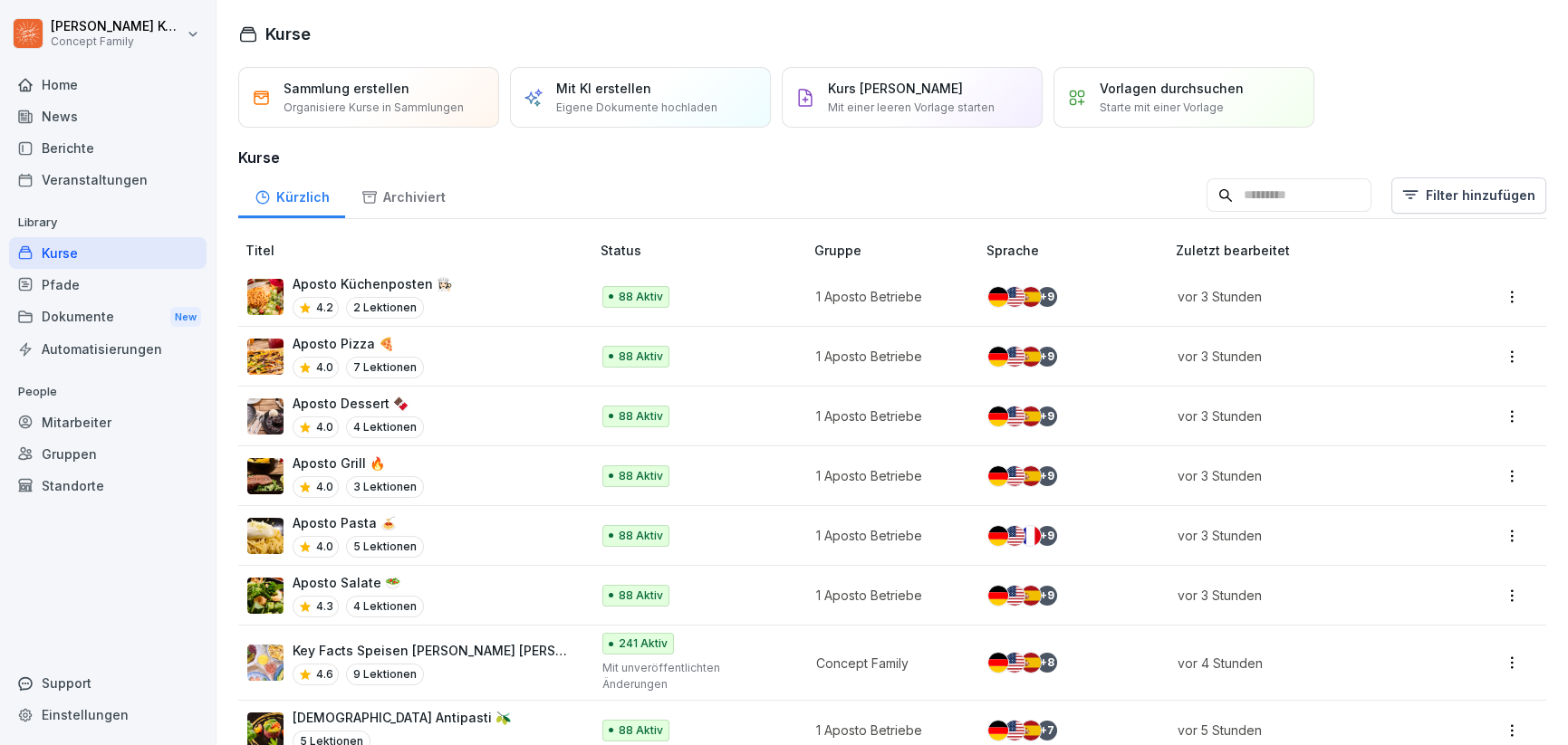
click at [51, 251] on div "Kurse" at bounding box center [107, 253] width 197 height 31
